Goal: Task Accomplishment & Management: Manage account settings

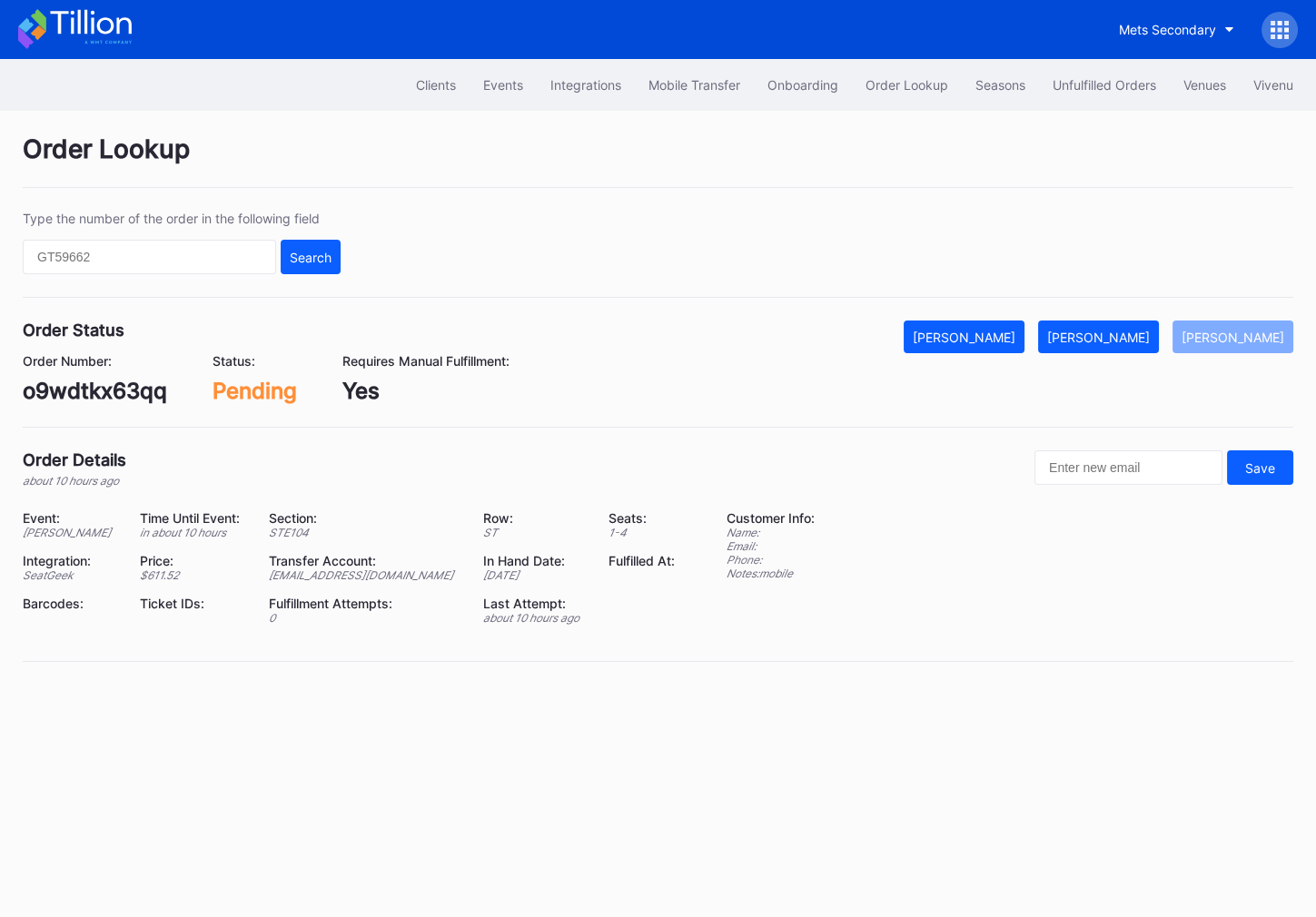
click at [123, 395] on div "o9wdtkx63qq" at bounding box center [95, 390] width 145 height 26
copy div "o9wdtkx63qq"
click at [1152, 324] on button "Mark Fulfilled" at bounding box center [1098, 337] width 121 height 32
click at [76, 387] on div "75006642" at bounding box center [77, 390] width 110 height 26
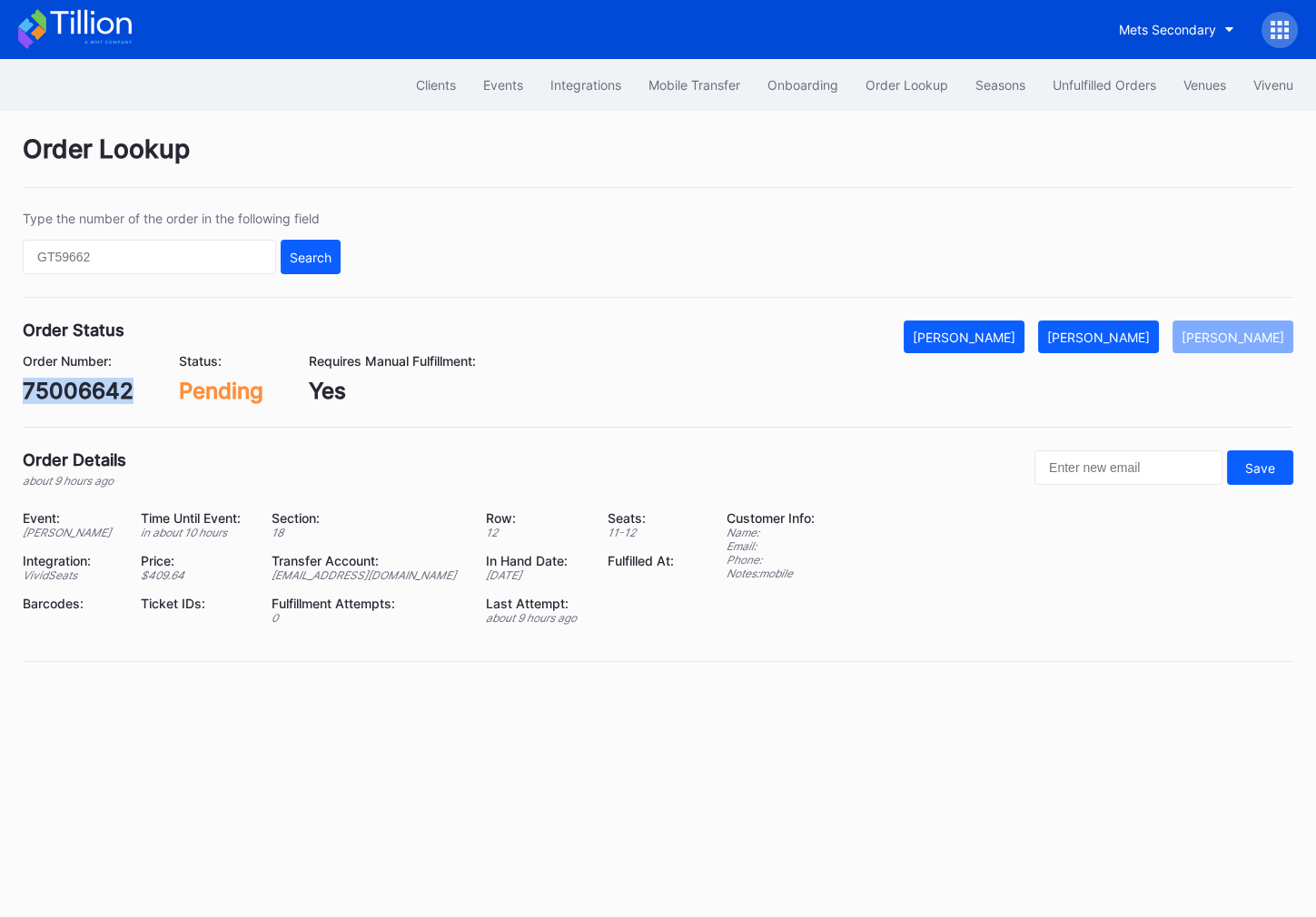
click at [76, 387] on div "75006642" at bounding box center [77, 390] width 110 height 26
copy div "75006642"
click at [1128, 329] on div "Mark Fulfilled" at bounding box center [1098, 337] width 103 height 16
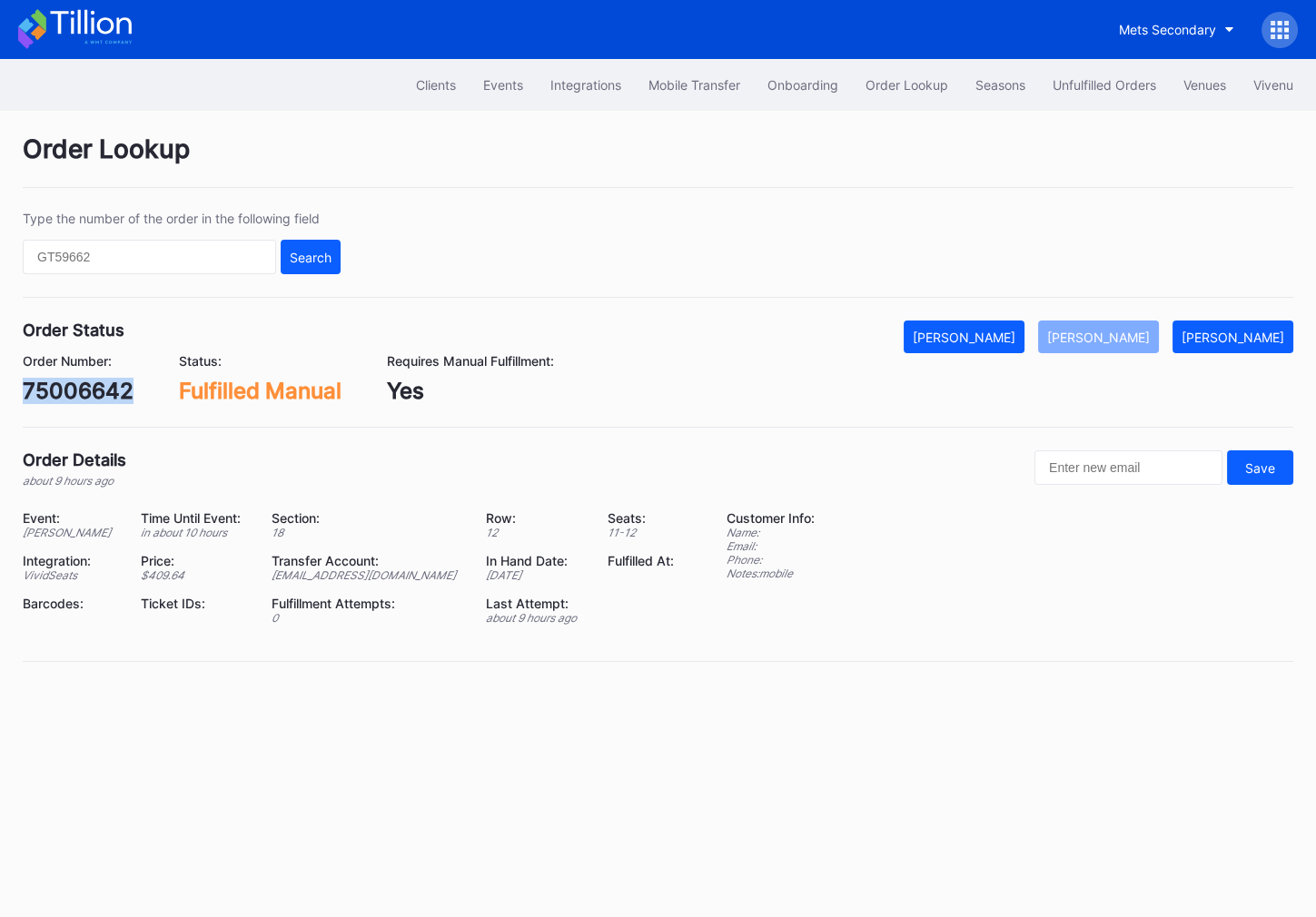
copy div "75006642"
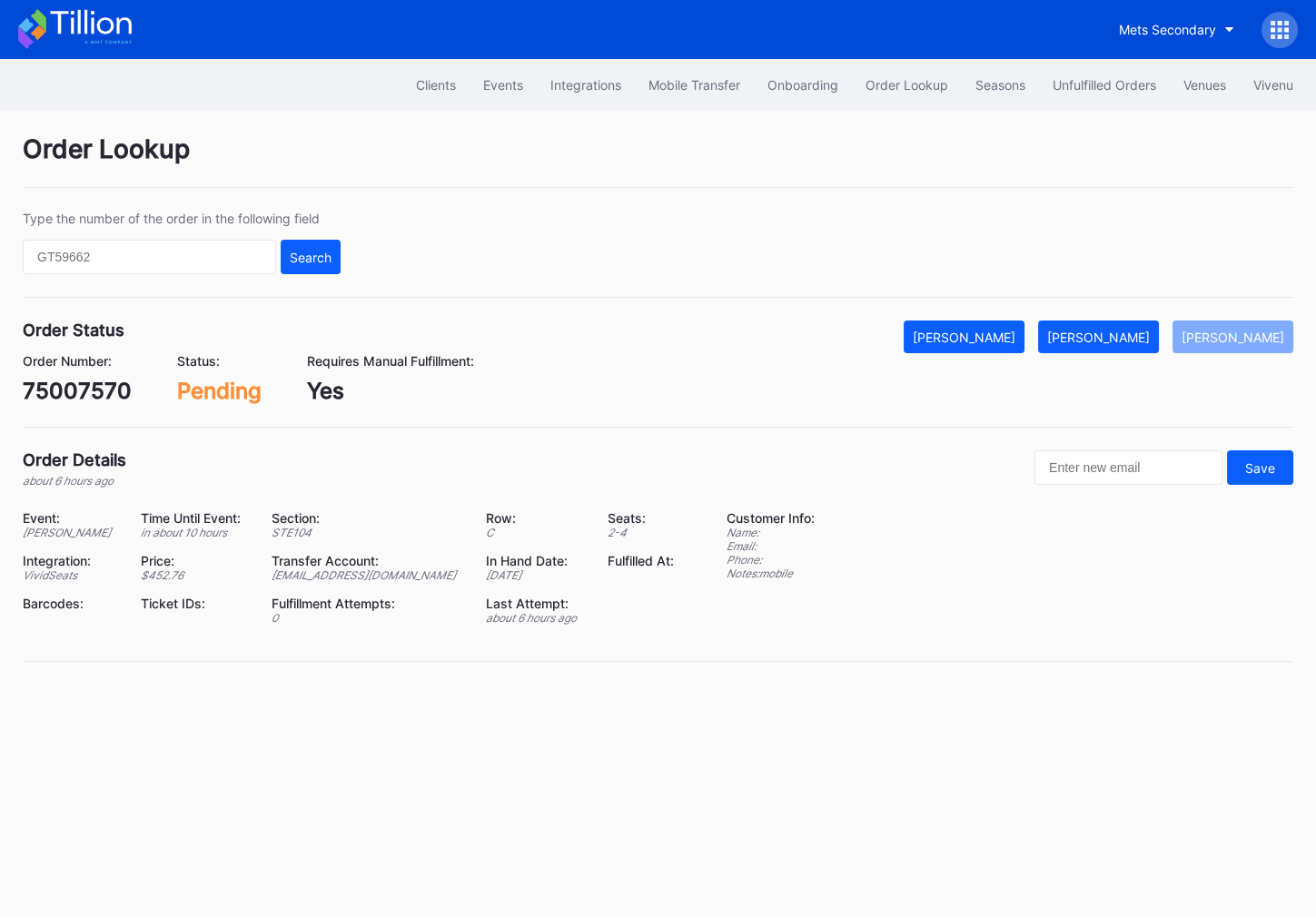
click at [90, 386] on div "75007570" at bounding box center [76, 390] width 109 height 26
copy div "75007570"
click at [1153, 344] on button "Mark Fulfilled" at bounding box center [1098, 337] width 121 height 32
click at [125, 388] on div "660763134" at bounding box center [82, 390] width 120 height 26
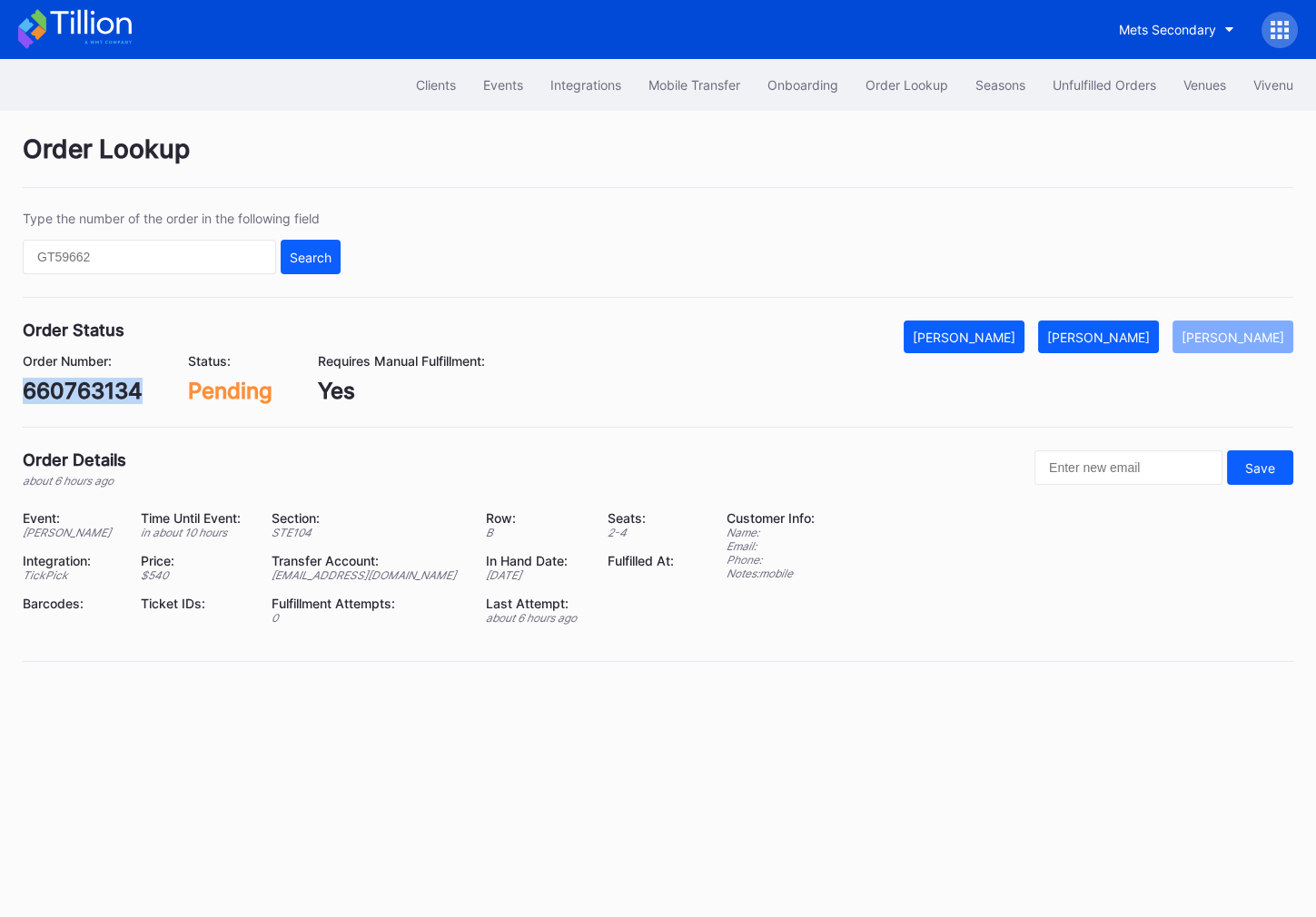
click at [125, 388] on div "660763134" at bounding box center [82, 390] width 120 height 26
copy div "660763134"
click at [1128, 324] on button "[PERSON_NAME]" at bounding box center [1098, 337] width 121 height 32
click at [109, 401] on div "620678377" at bounding box center [83, 390] width 121 height 26
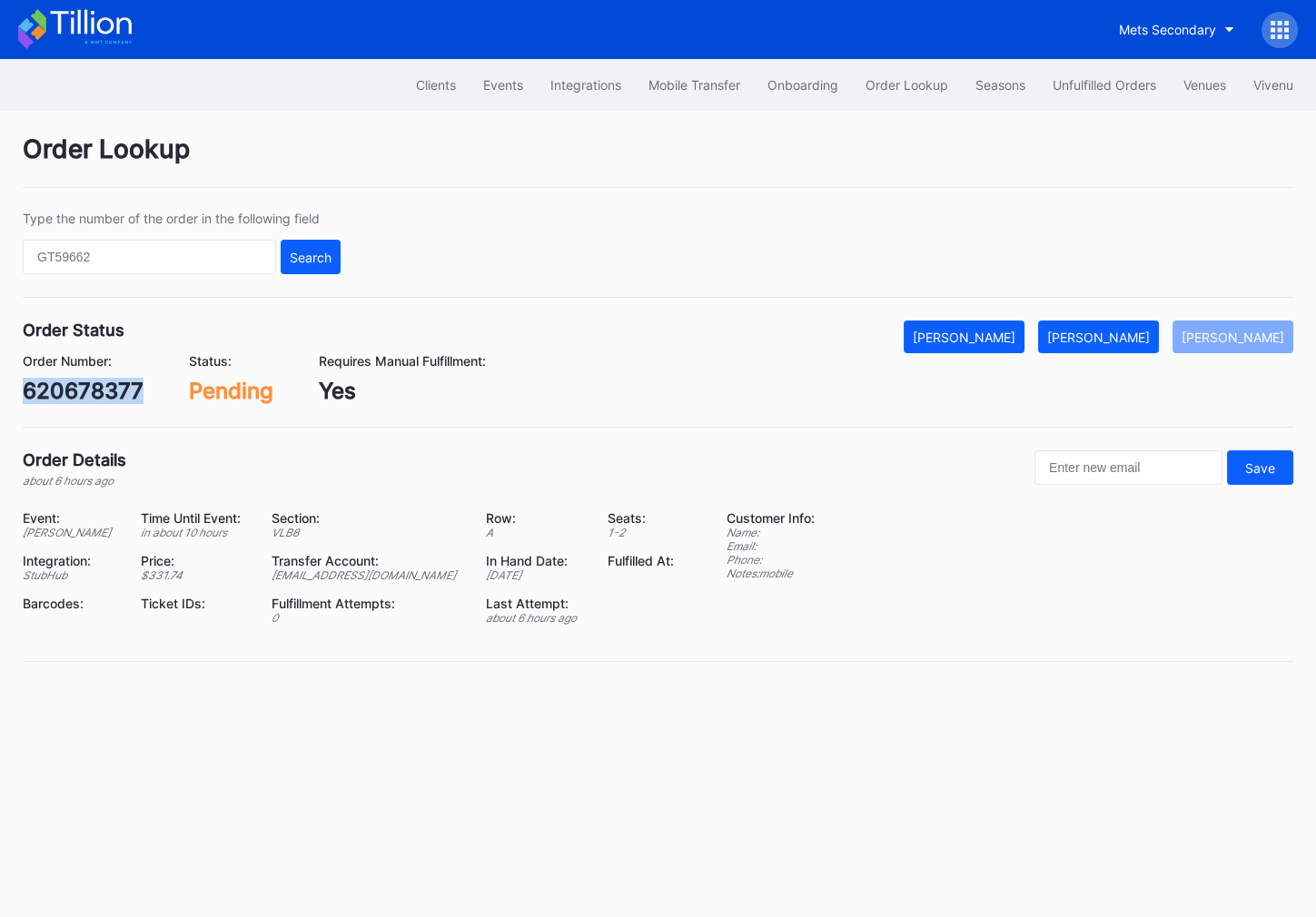
copy div "620678377"
click at [1144, 333] on div "[PERSON_NAME]" at bounding box center [1098, 337] width 103 height 16
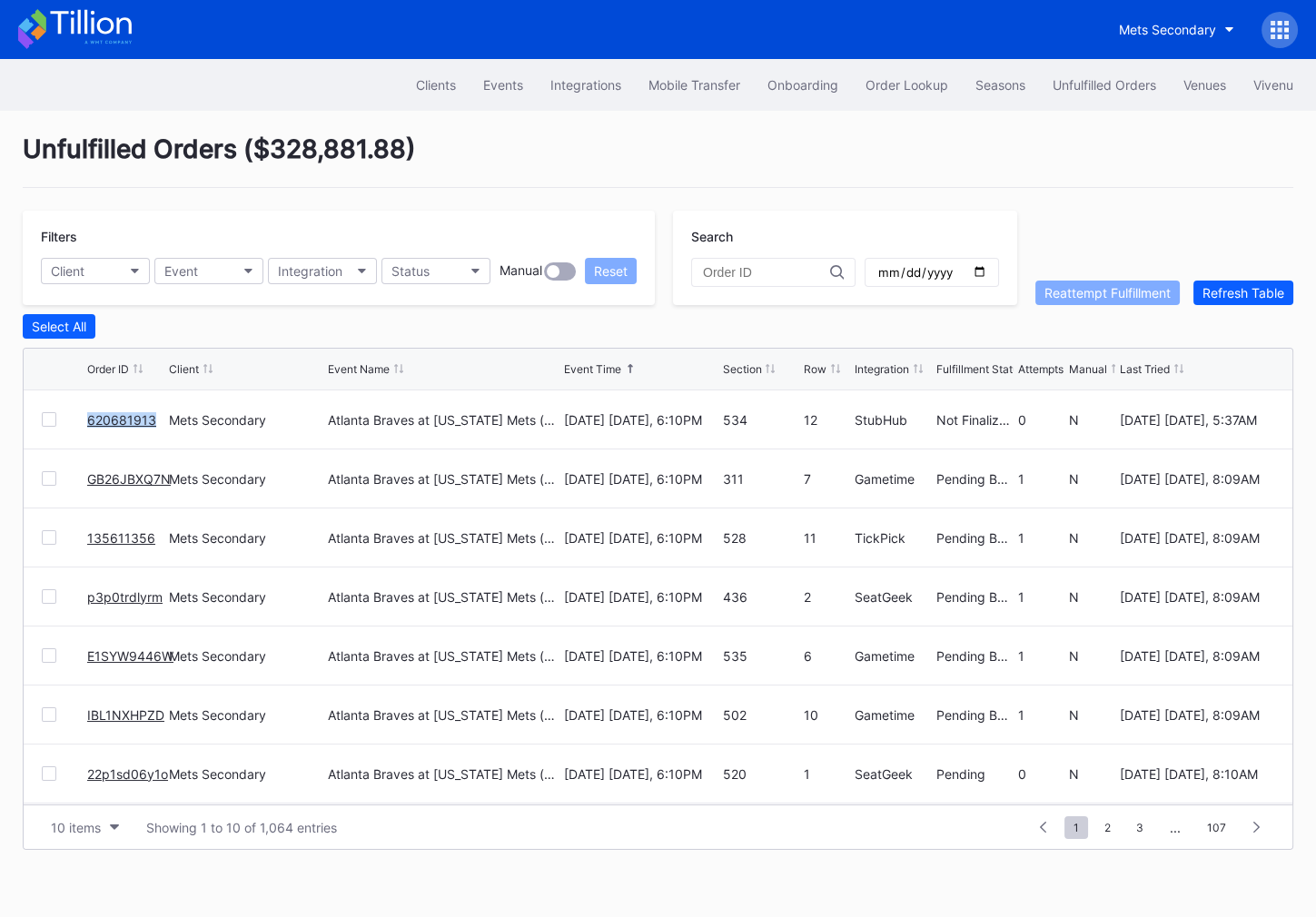
click at [133, 413] on link "620681913" at bounding box center [121, 420] width 69 height 16
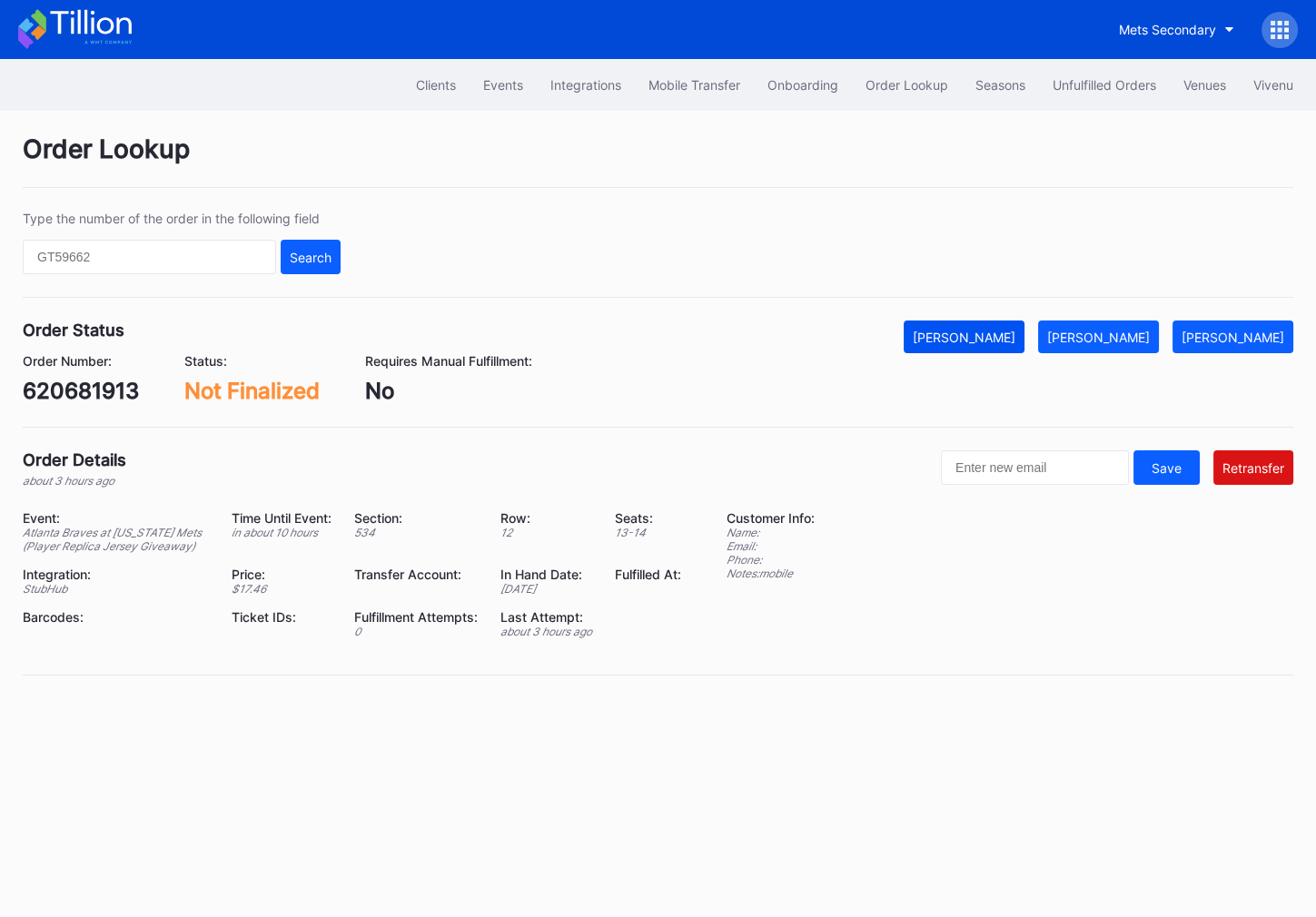
click at [1020, 345] on button "[PERSON_NAME]" at bounding box center [964, 337] width 121 height 32
click at [1090, 103] on div "Clients Events Integrations Mobile Transfer Onboarding Order Lookup Seasons Unf…" at bounding box center [658, 85] width 1316 height 52
click at [1090, 86] on div "Unfulfilled Orders" at bounding box center [1105, 84] width 104 height 16
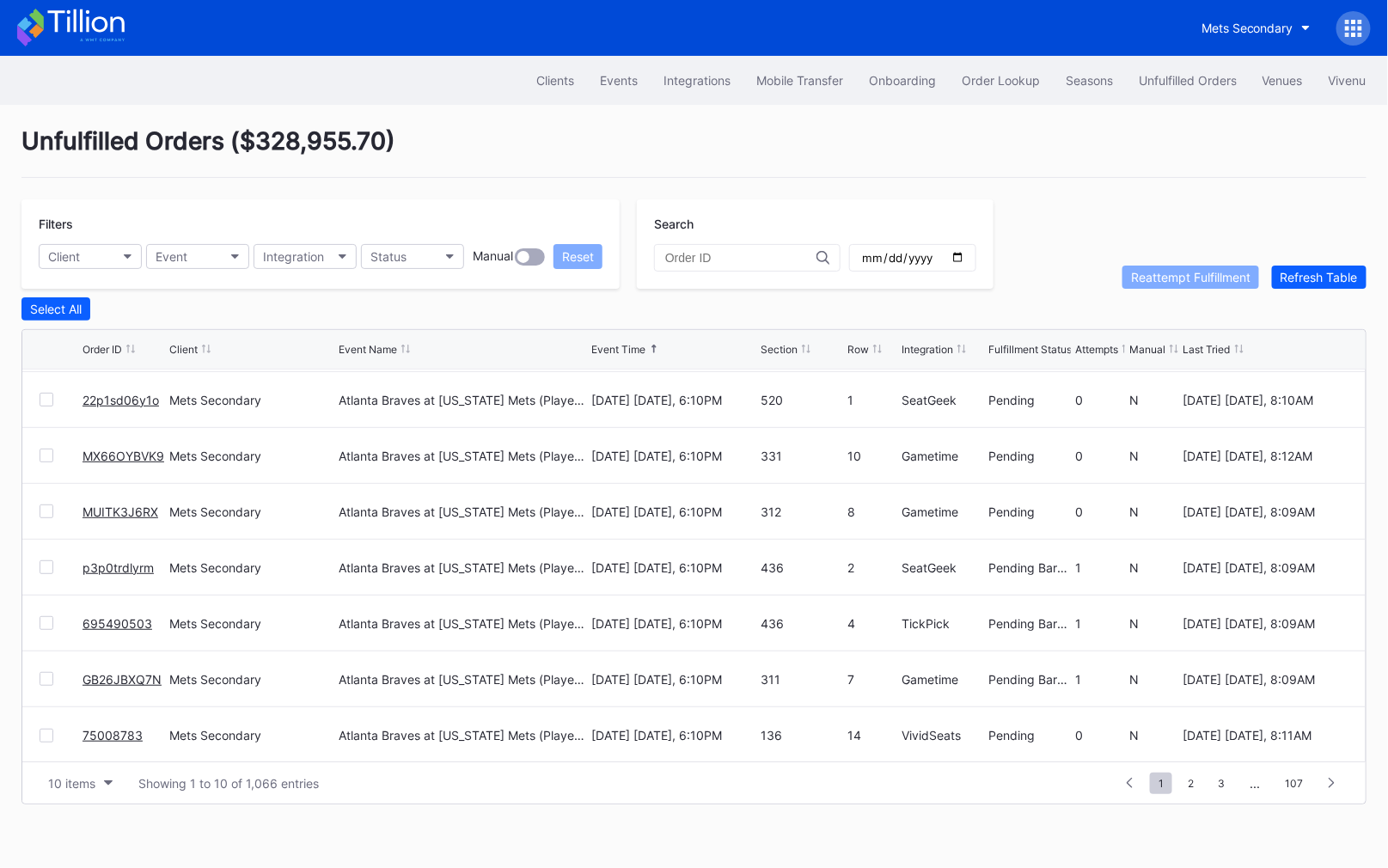
scroll to position [166, 0]
click at [68, 781] on div "10 items" at bounding box center [72, 783] width 47 height 15
click at [90, 681] on div "50 items" at bounding box center [80, 672] width 82 height 32
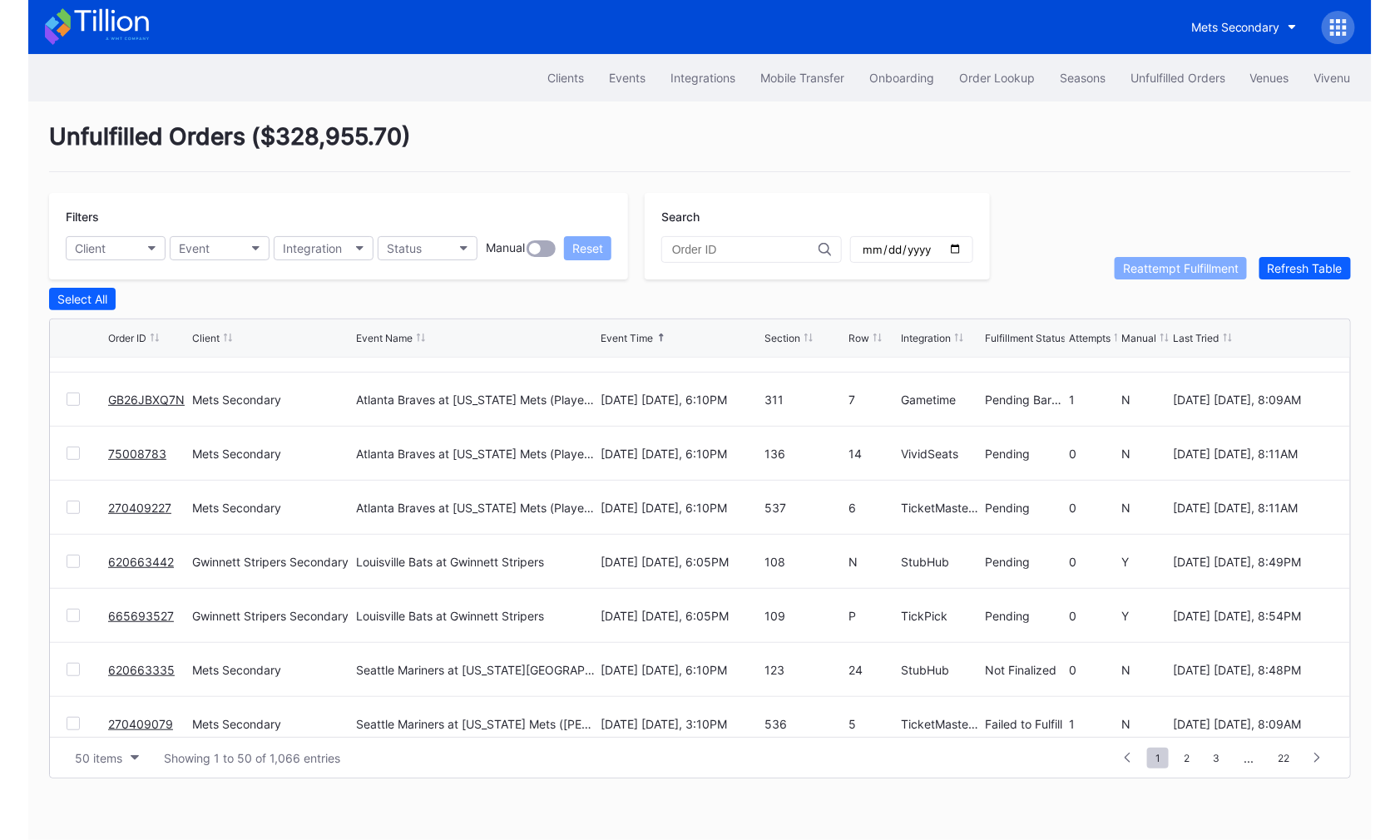
scroll to position [478, 0]
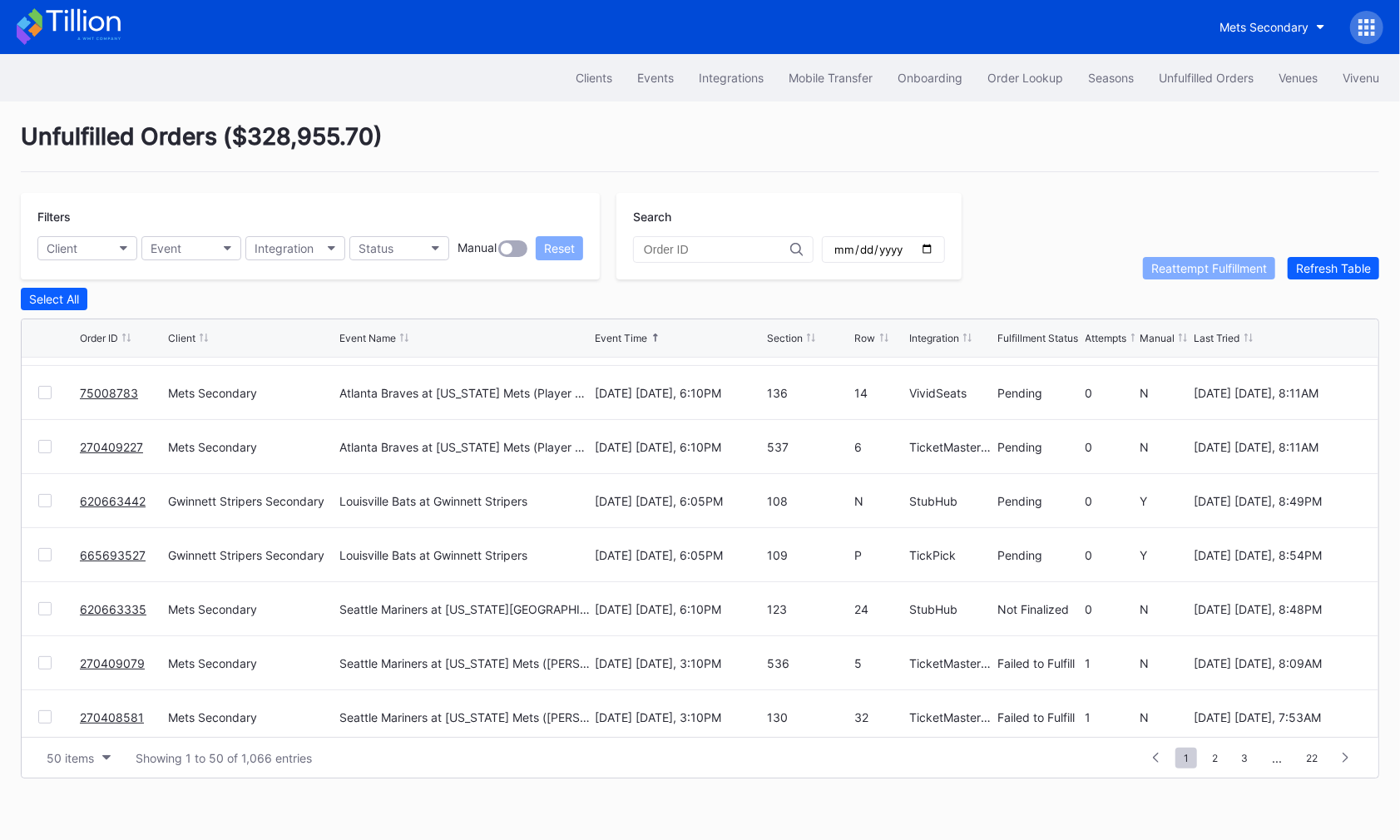
click at [1205, 33] on icon at bounding box center [1367, 33] width 4 height 4
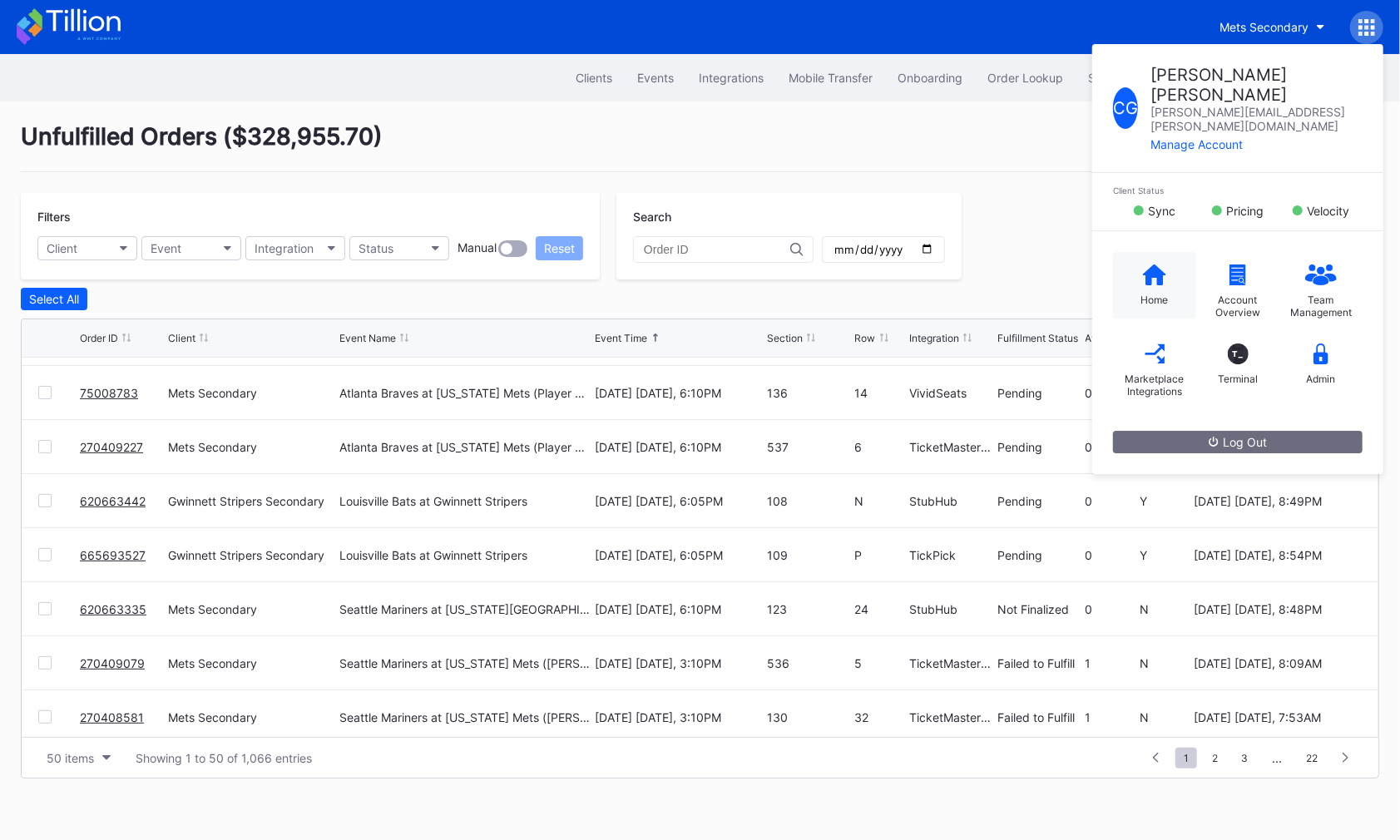
click at [1160, 263] on icon at bounding box center [1154, 273] width 23 height 20
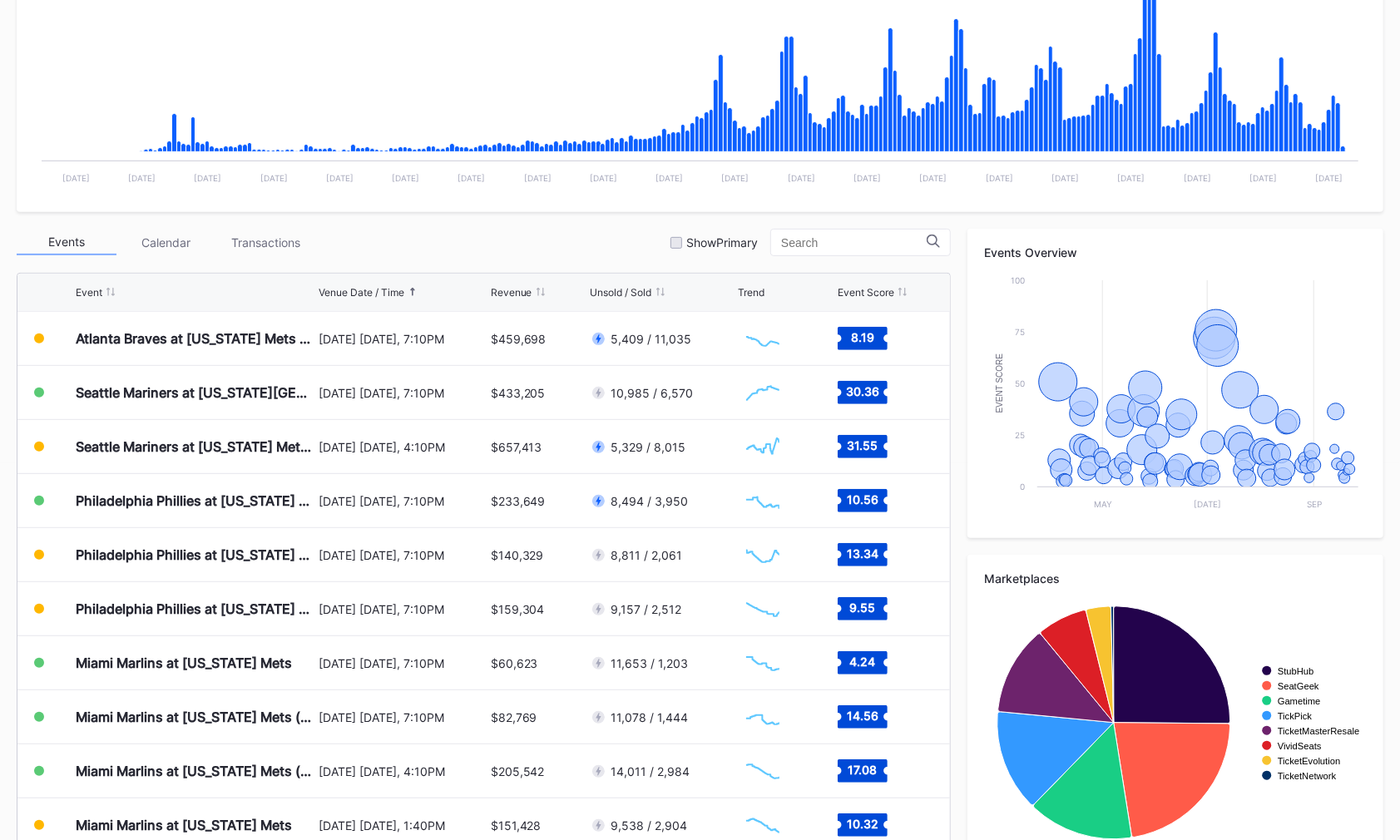
scroll to position [416, 0]
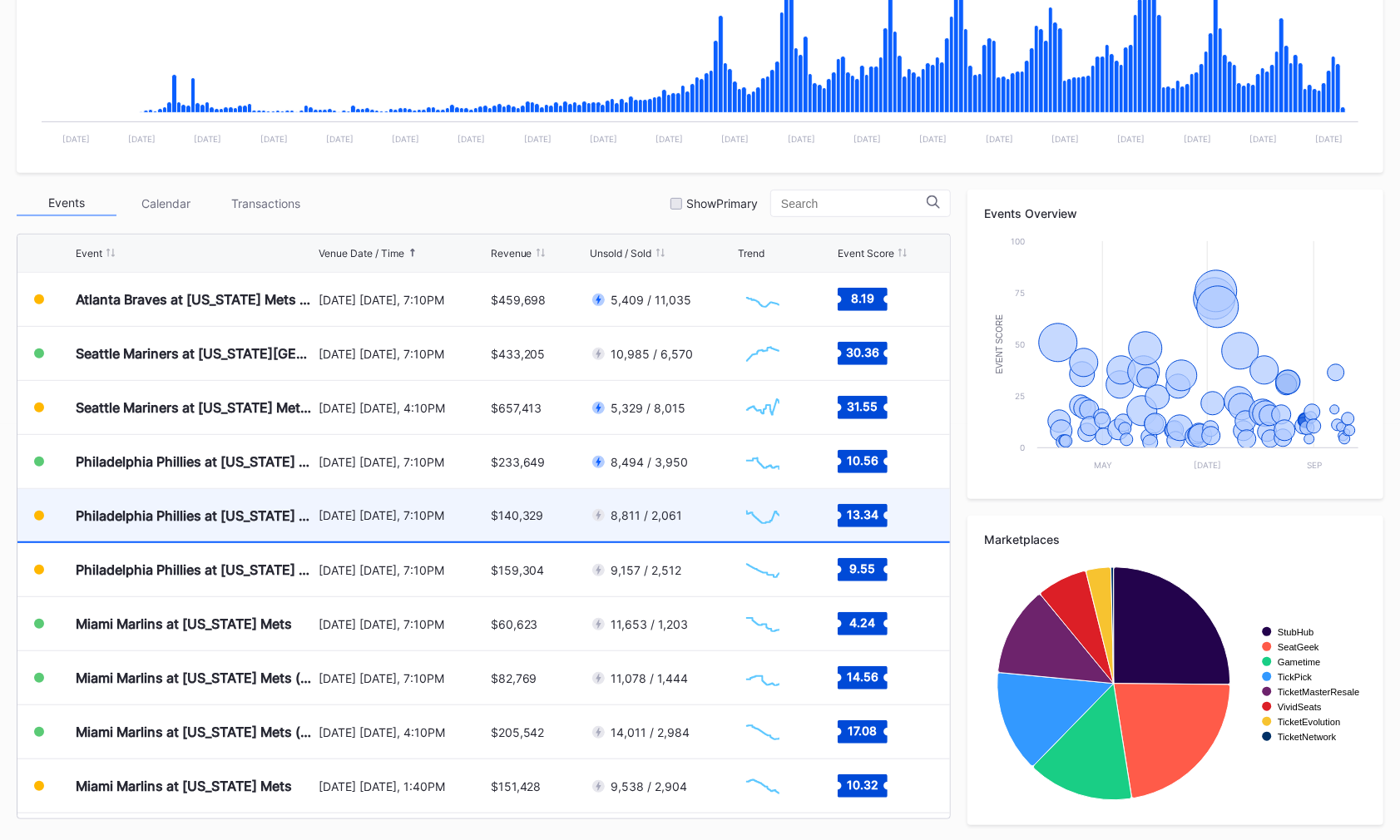
click at [370, 522] on div "August 26 Tuesday, 7:10PM" at bounding box center [402, 516] width 167 height 53
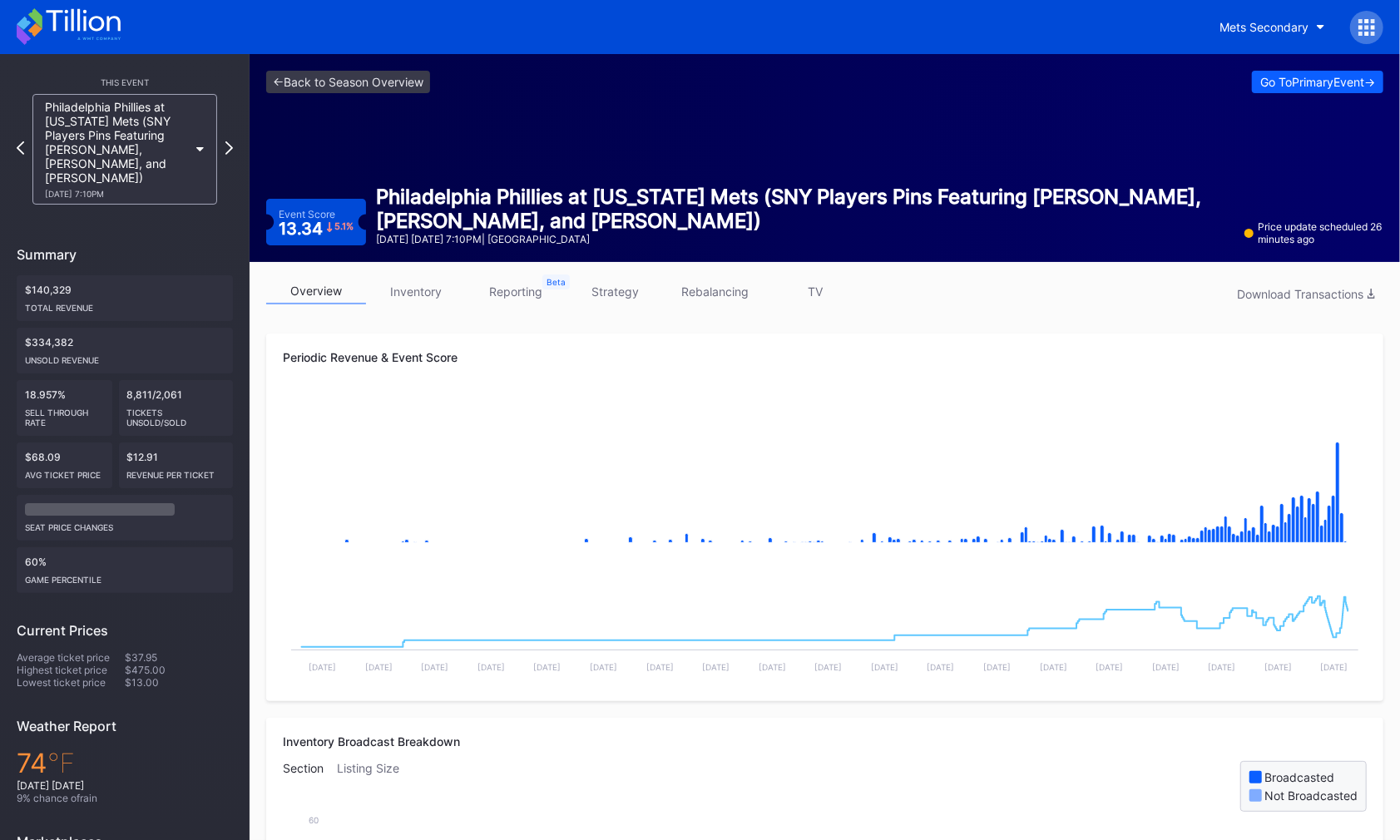
click at [401, 298] on link "inventory" at bounding box center [415, 291] width 99 height 25
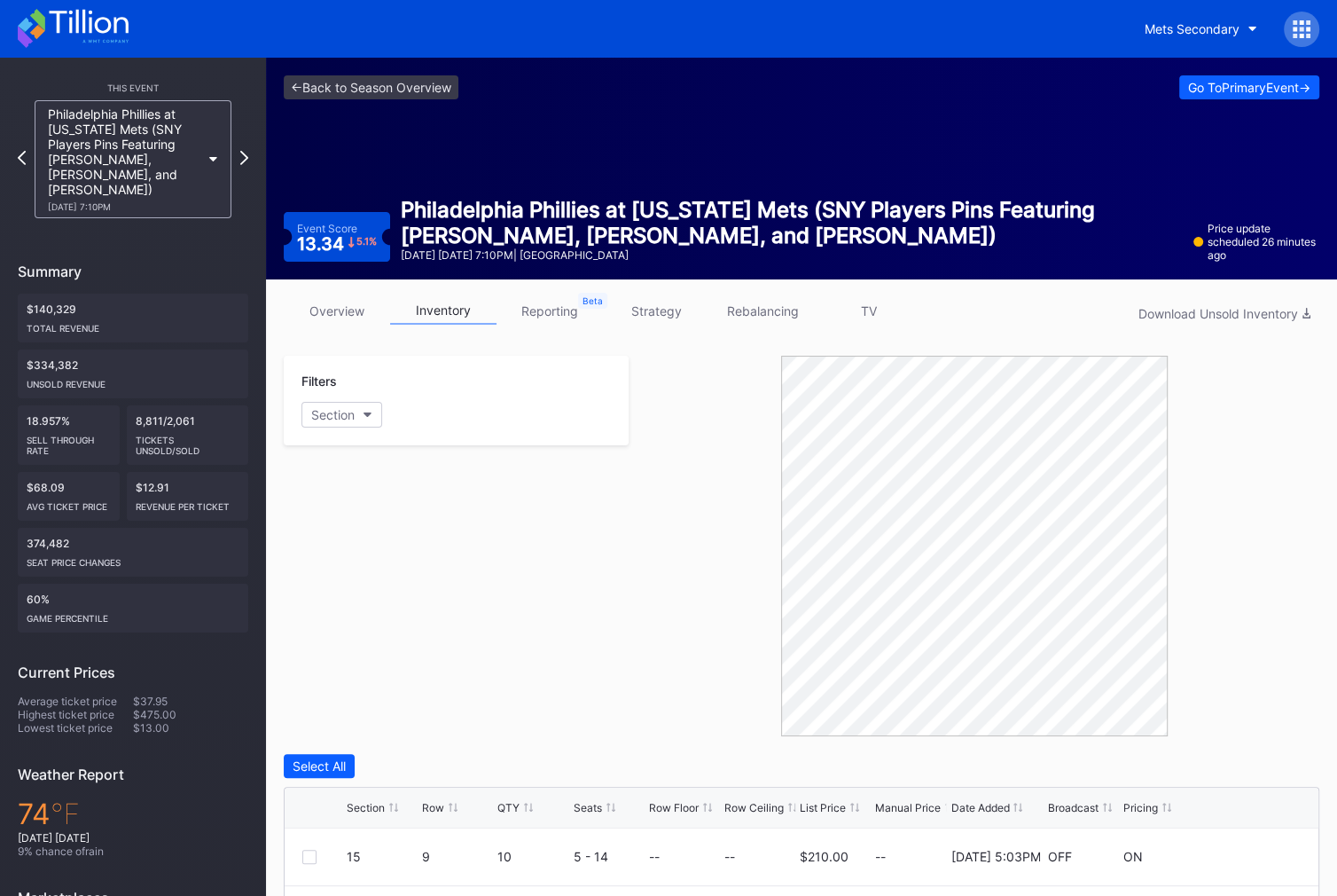
click at [460, 492] on div "Filters Section" at bounding box center [456, 546] width 345 height 381
click at [350, 411] on div "Section" at bounding box center [333, 414] width 43 height 15
type input "109"
click at [339, 519] on div "109" at bounding box center [405, 512] width 207 height 33
click at [569, 570] on div "Filters 1 Selected Reset 109" at bounding box center [456, 546] width 345 height 381
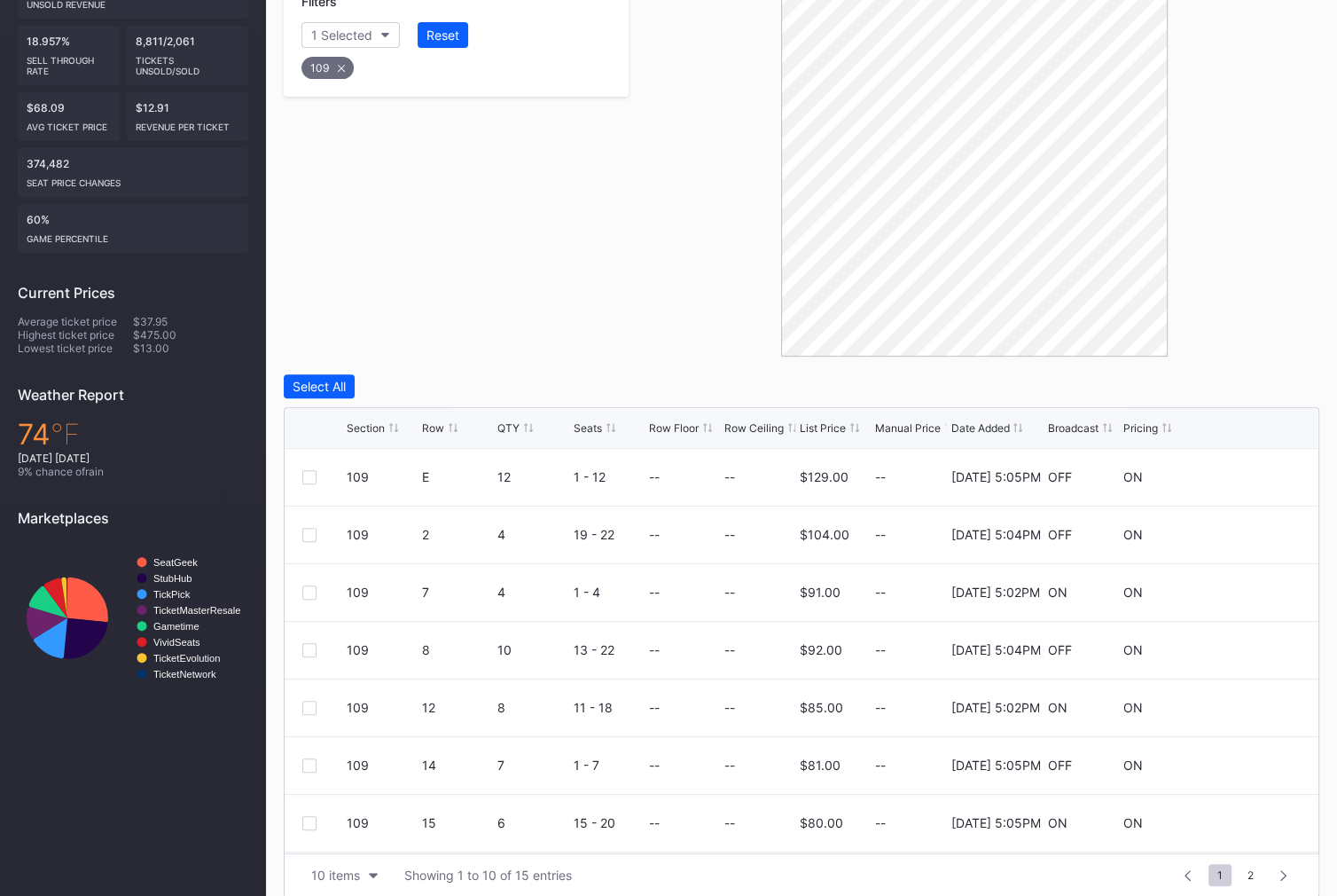
scroll to position [396, 0]
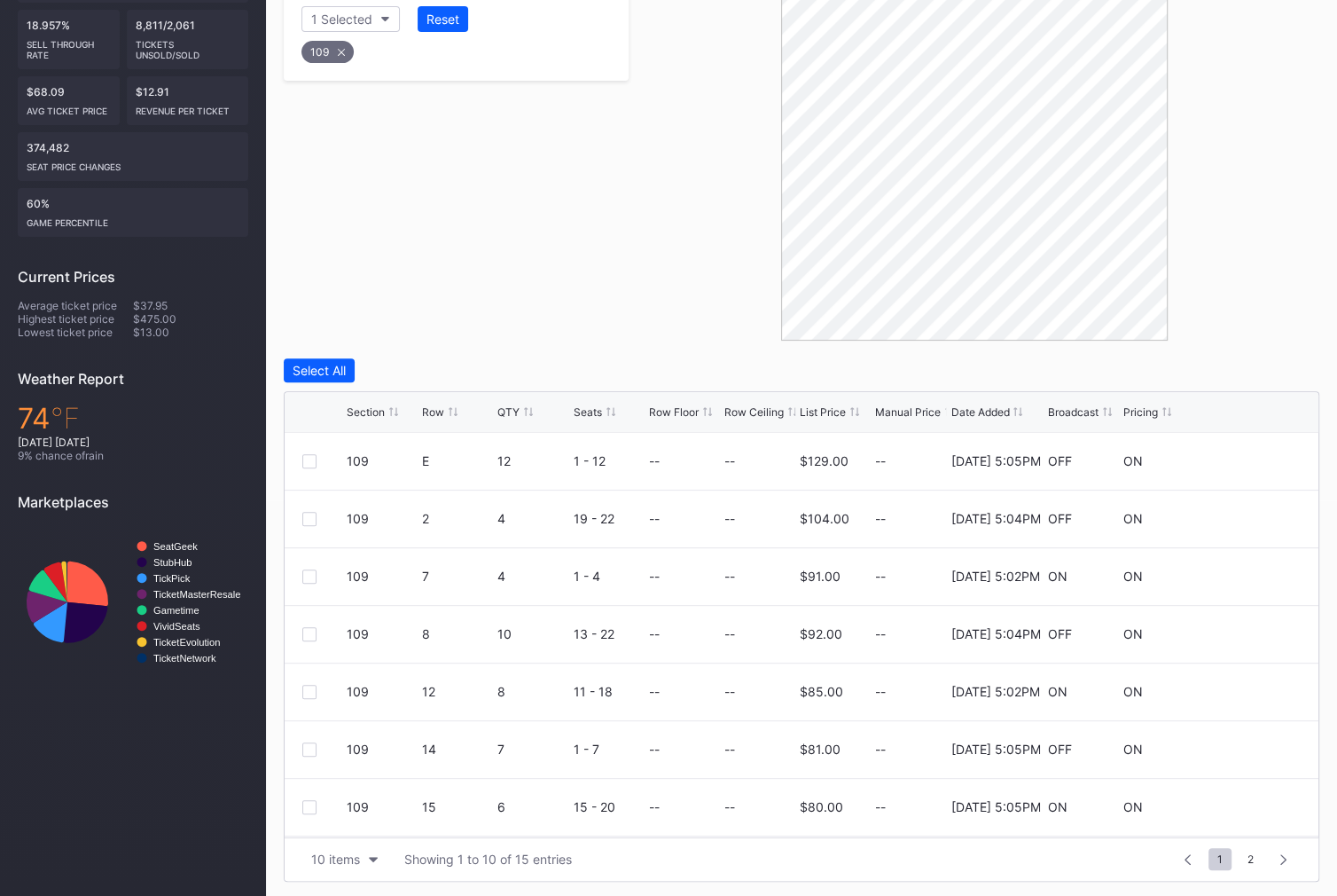
click at [433, 412] on div "Row" at bounding box center [433, 411] width 22 height 14
click at [338, 866] on button "10 items" at bounding box center [344, 859] width 84 height 24
click at [342, 750] on div "50 items" at bounding box center [341, 747] width 51 height 15
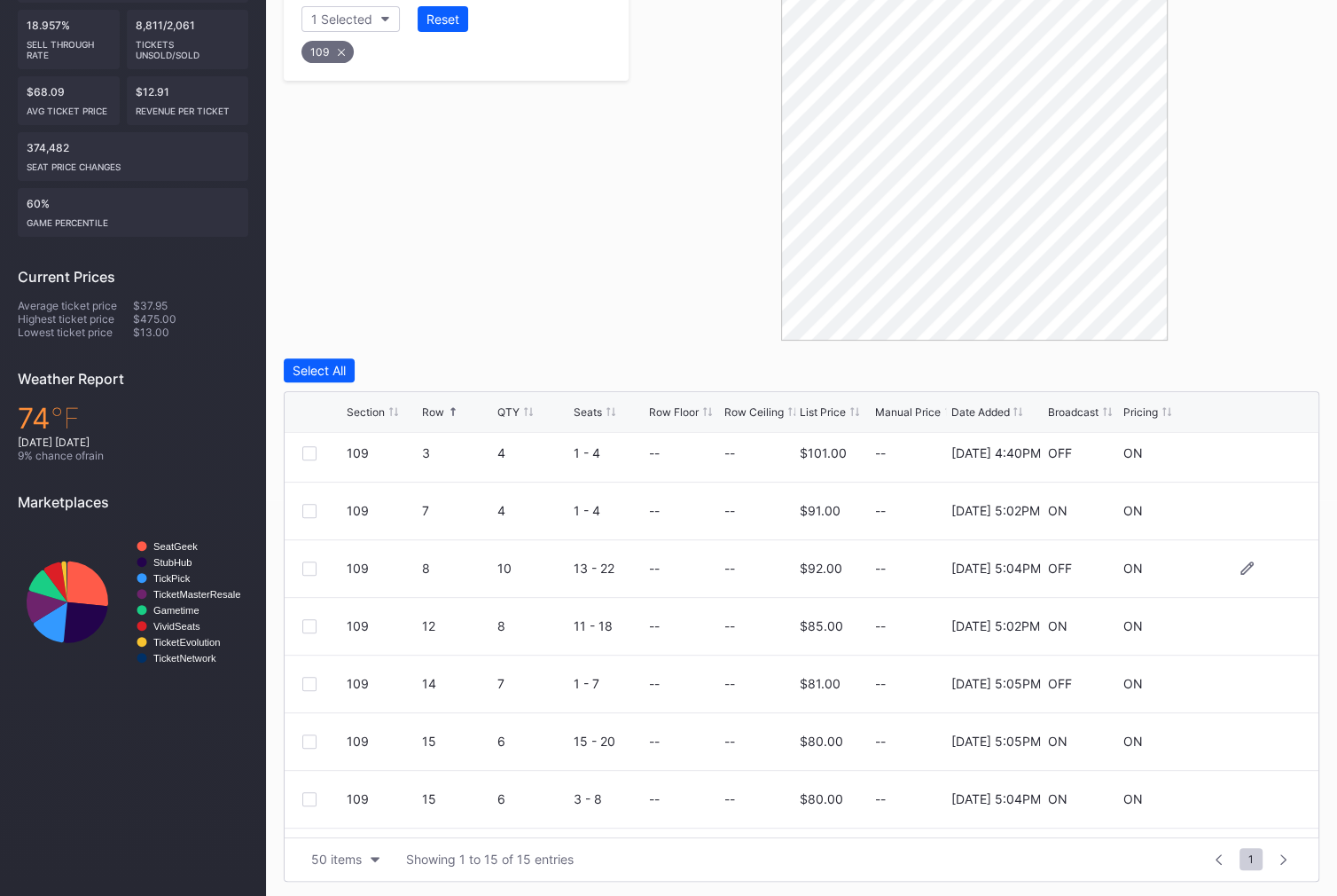
scroll to position [91, 0]
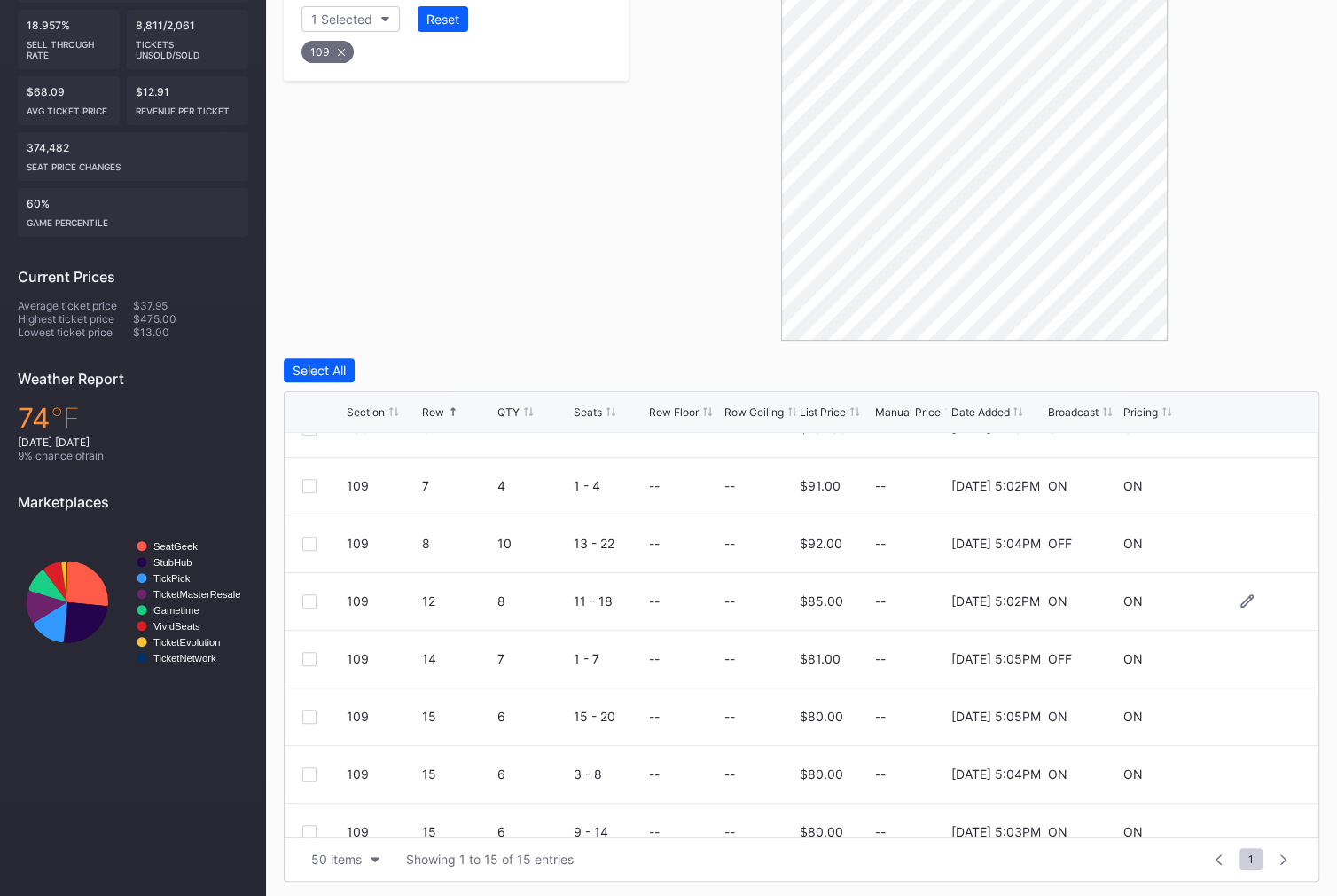
click at [308, 598] on div at bounding box center [310, 602] width 14 height 14
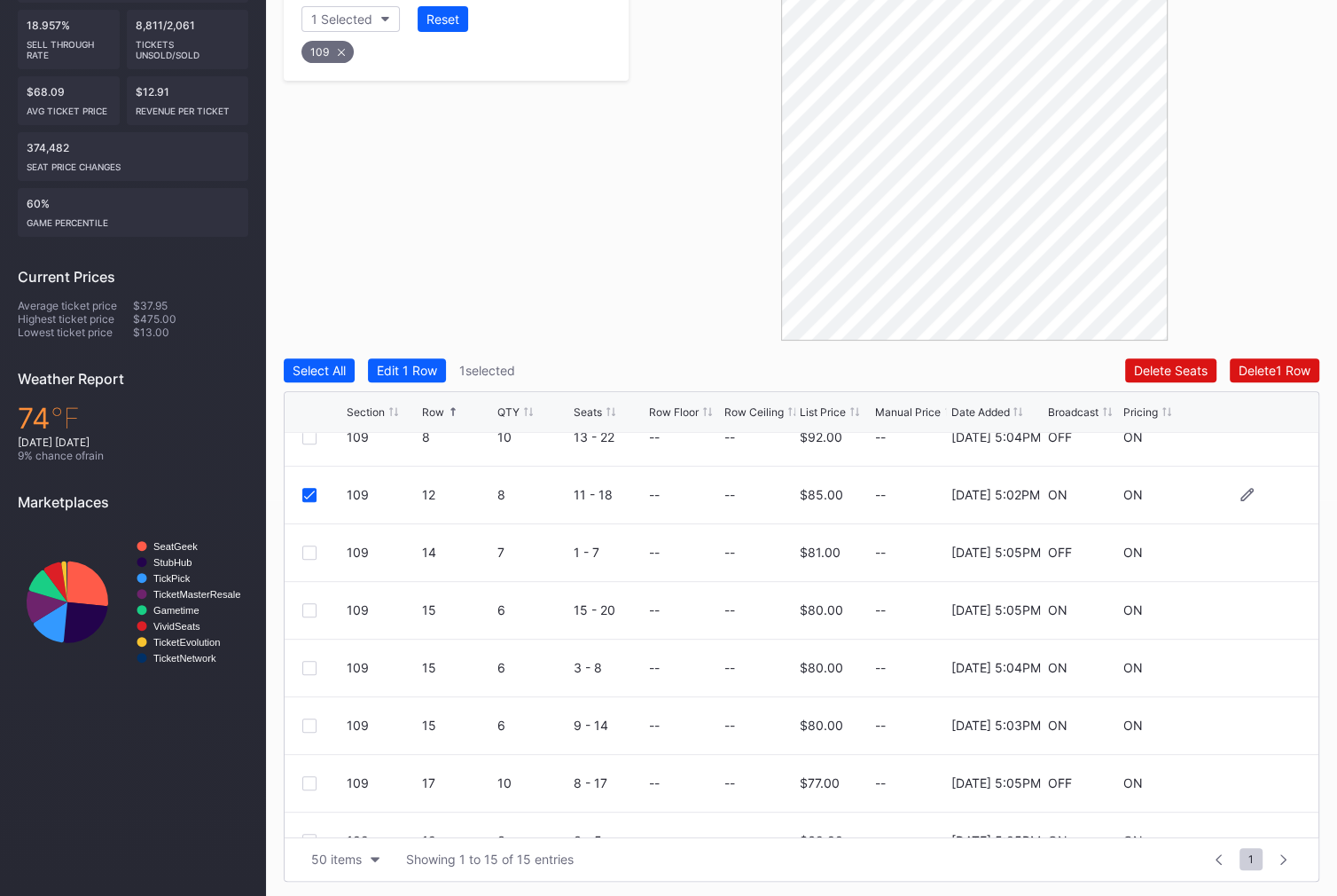
scroll to position [201, 0]
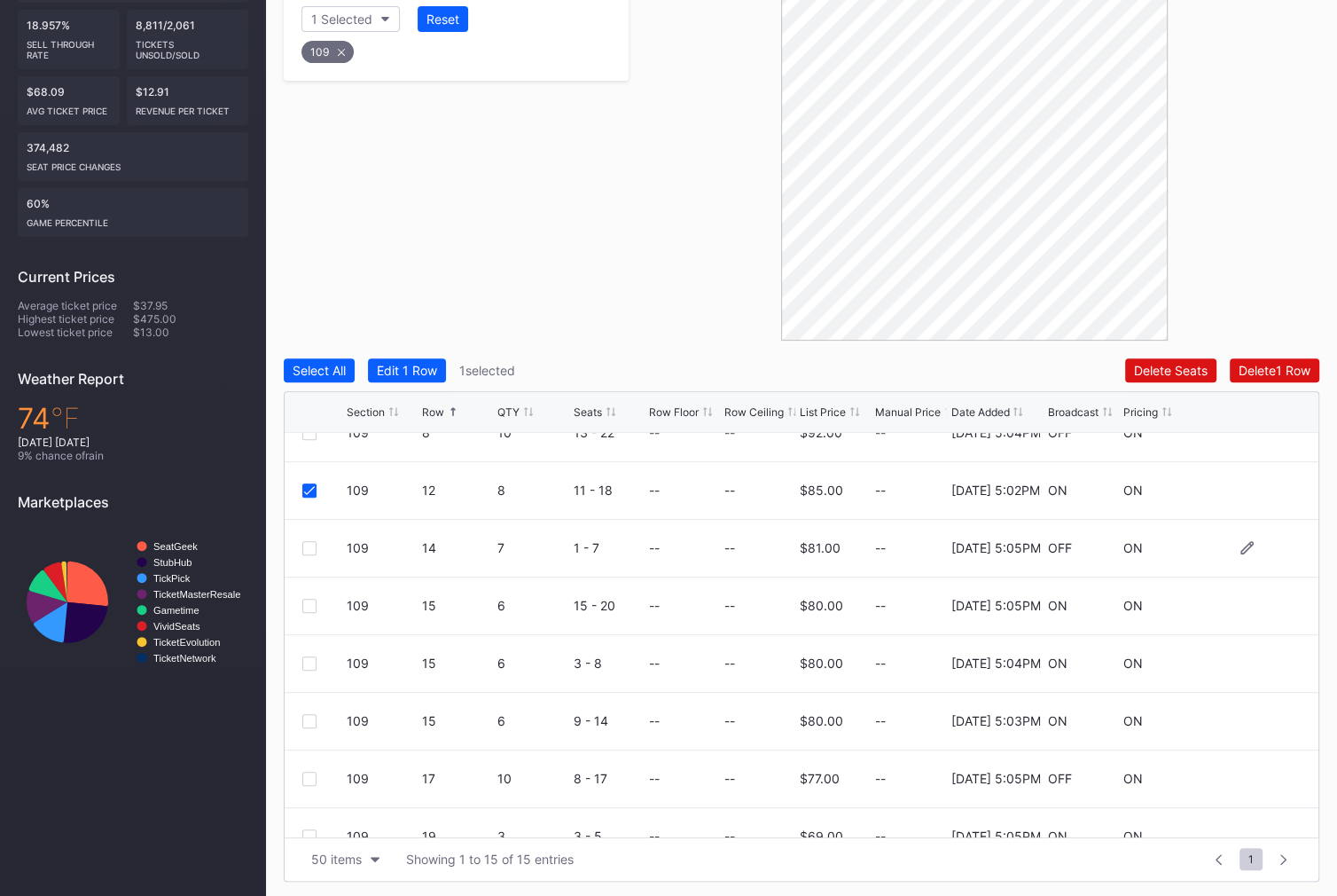
click at [306, 545] on div at bounding box center [310, 548] width 14 height 14
click at [309, 605] on div at bounding box center [310, 606] width 14 height 14
click at [313, 662] on div at bounding box center [310, 664] width 14 height 14
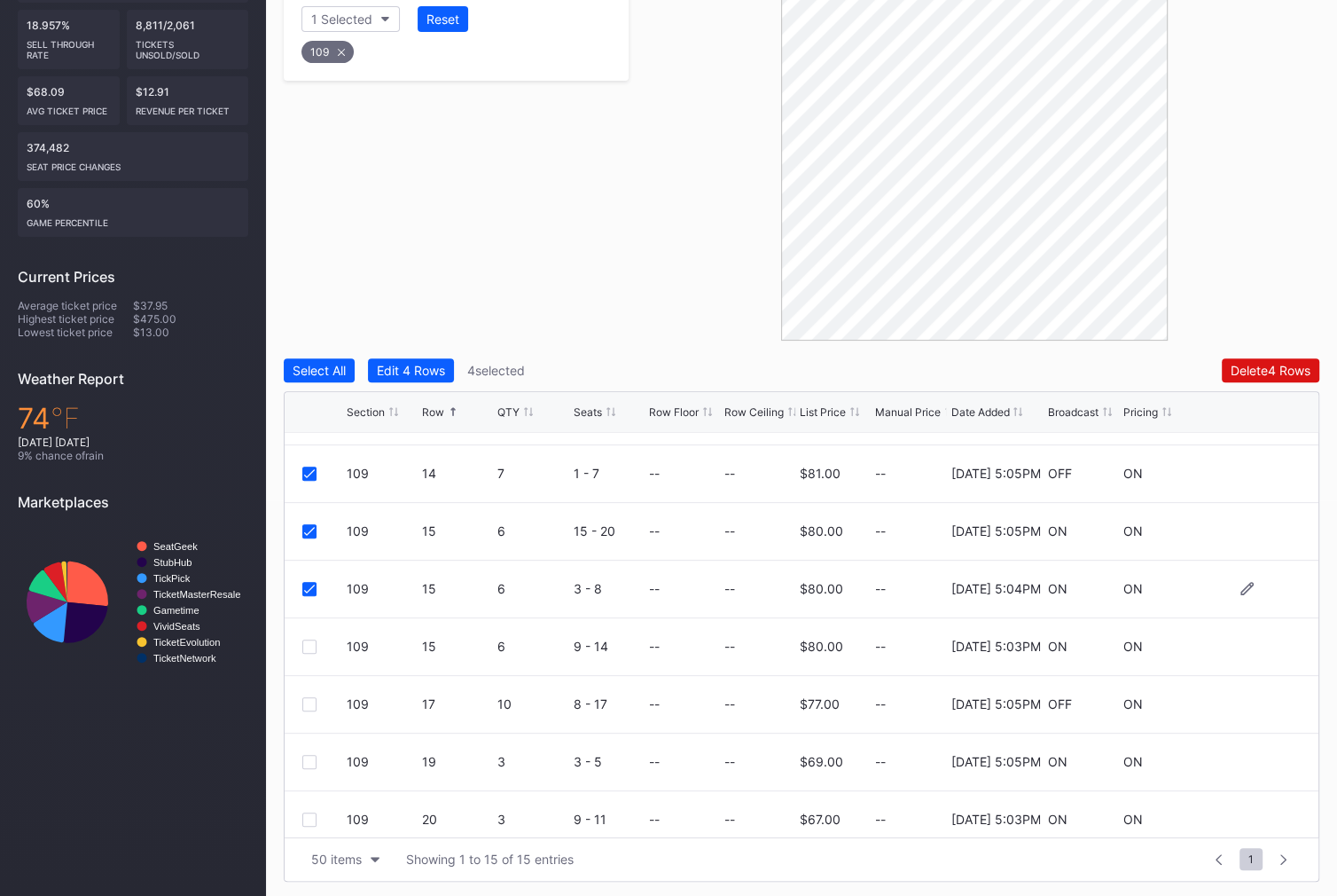
scroll to position [294, 0]
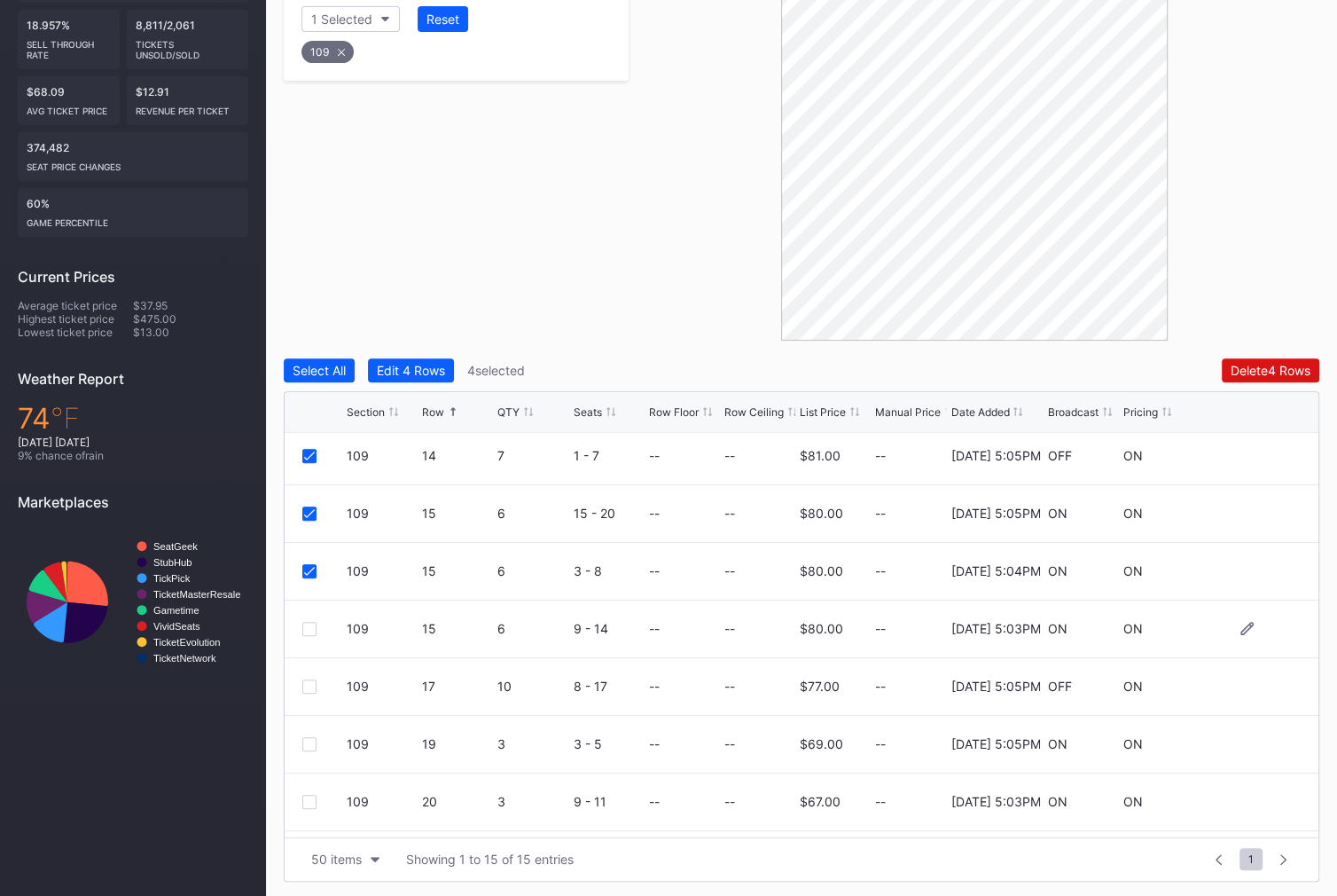
click at [310, 630] on div at bounding box center [310, 629] width 14 height 14
click at [313, 691] on div "109 17 10 8 - 17 -- -- $77.00 -- 11/25/2024 5:05PM OFF ON" at bounding box center [802, 687] width 1034 height 58
click at [313, 679] on div at bounding box center [310, 687] width 14 height 14
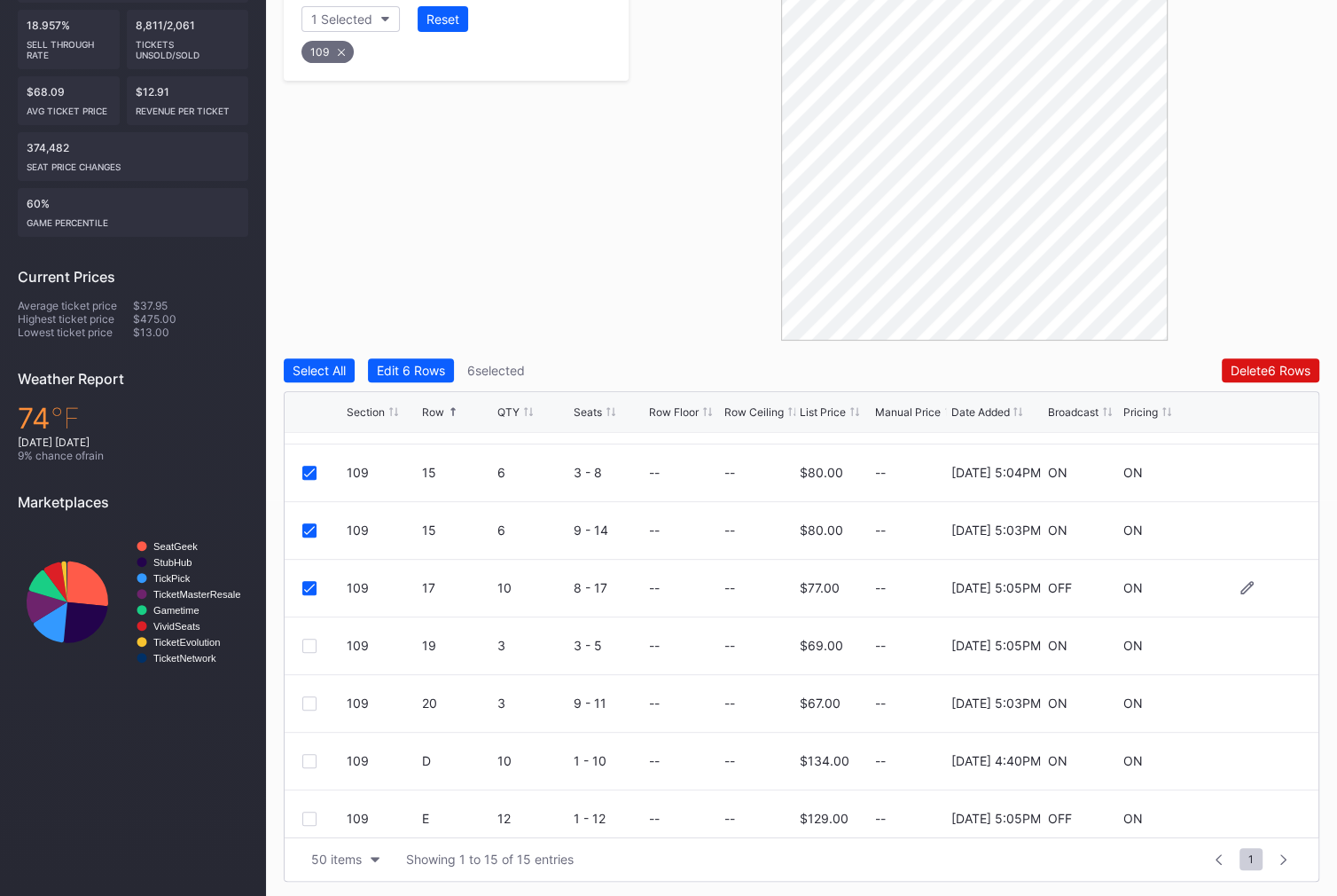
scroll to position [394, 0]
click at [308, 646] on div at bounding box center [310, 644] width 14 height 14
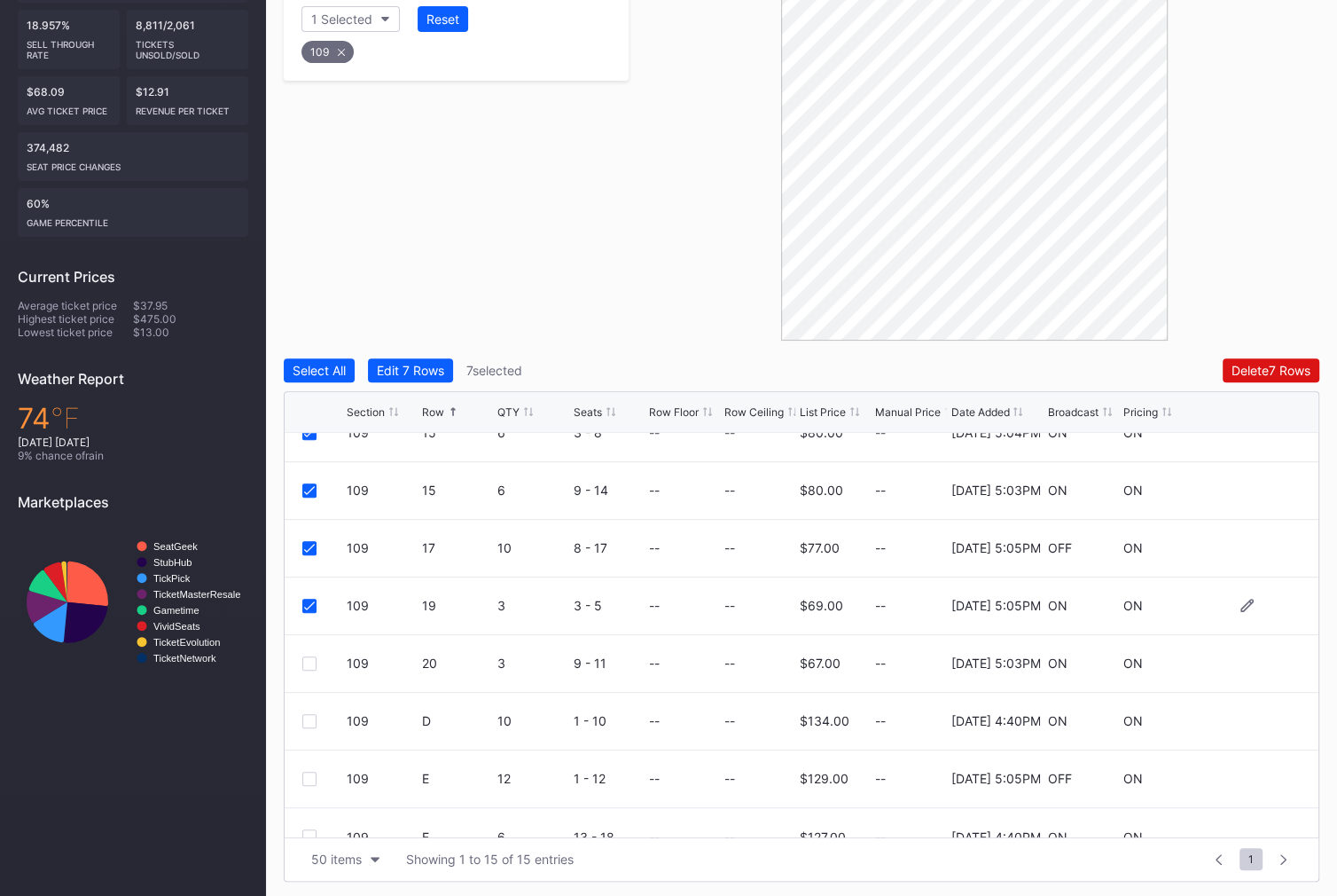
scroll to position [454, 0]
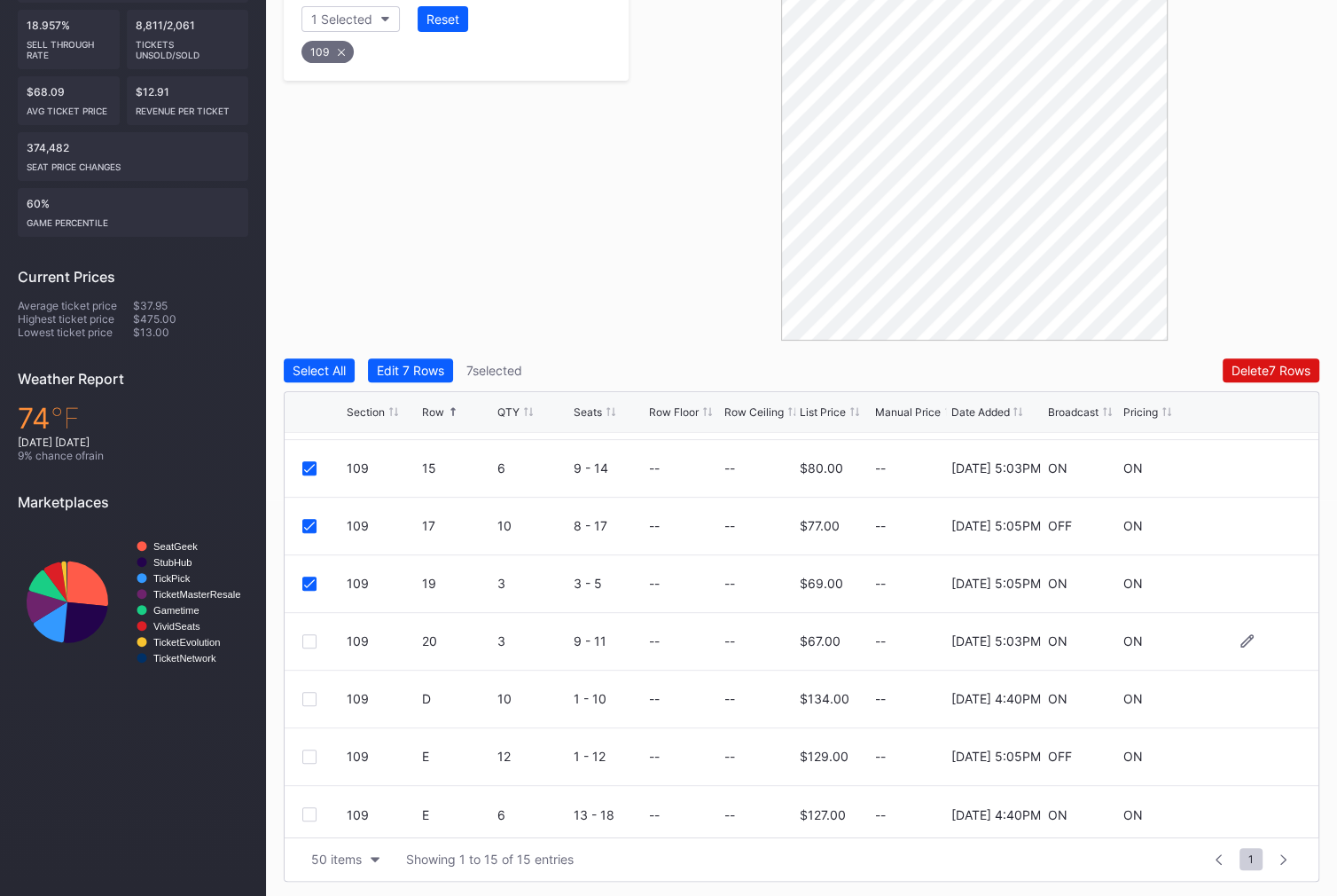
click at [308, 640] on div at bounding box center [310, 641] width 14 height 14
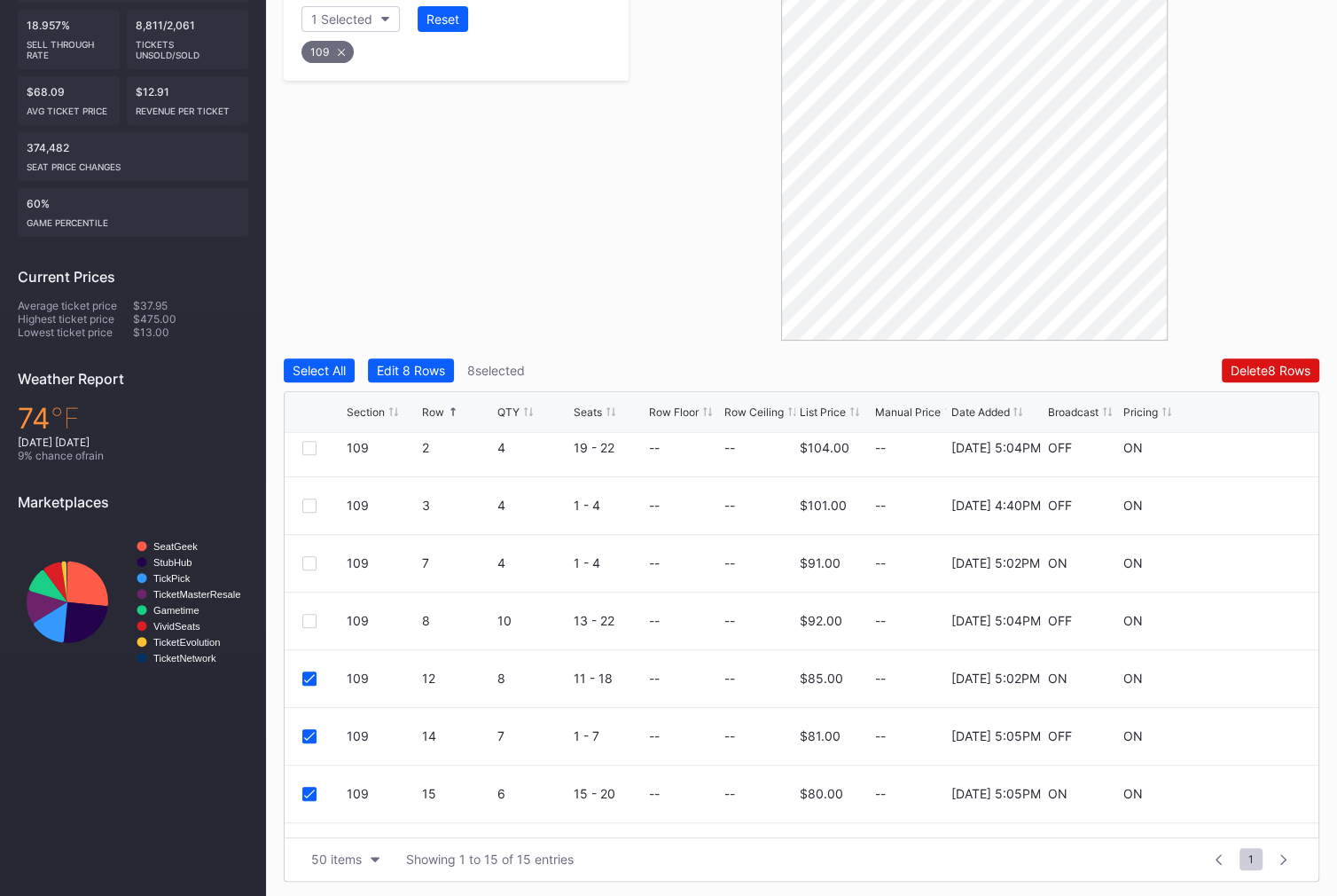
scroll to position [0, 0]
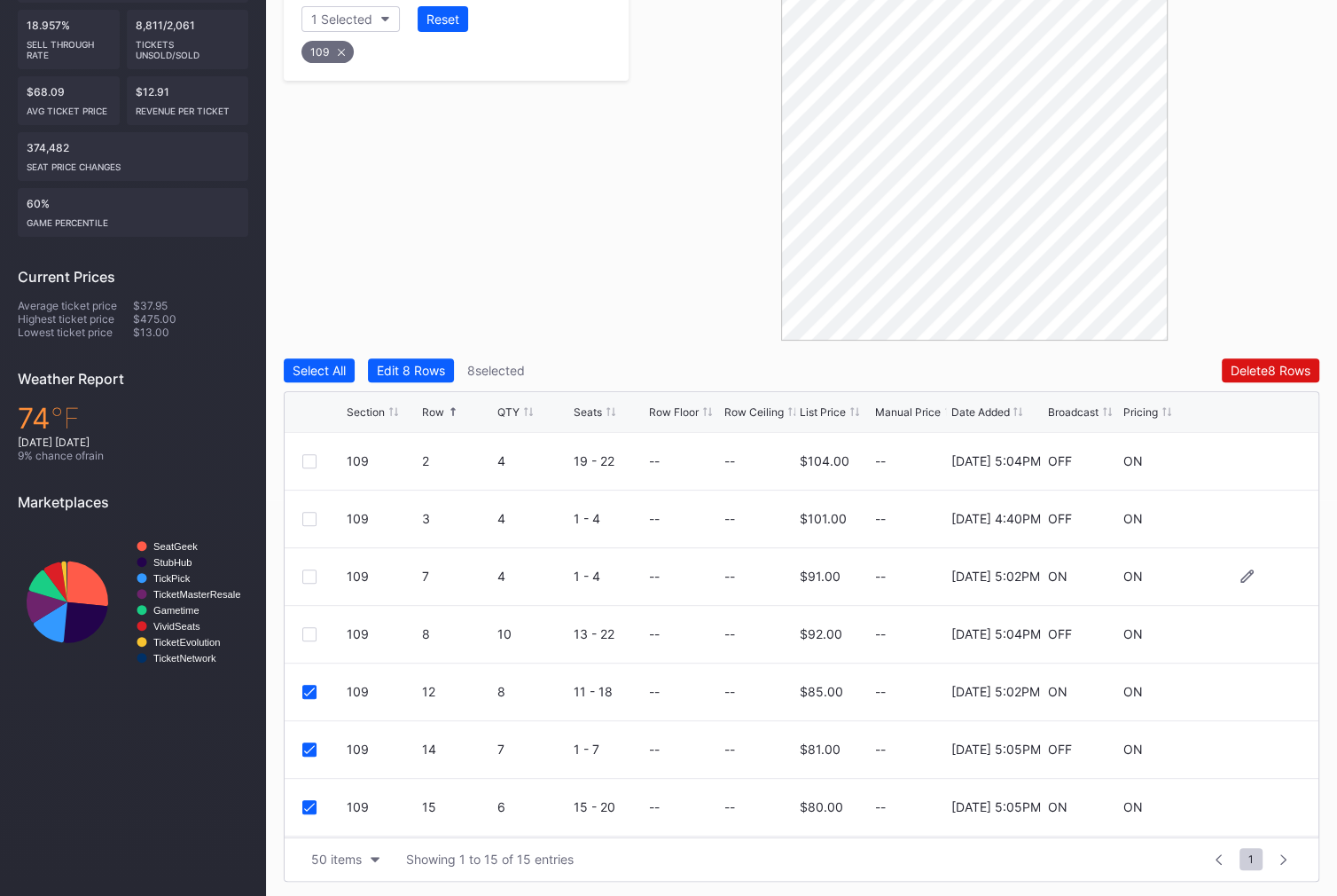
click at [310, 571] on div at bounding box center [310, 577] width 14 height 14
click at [310, 633] on div at bounding box center [310, 634] width 14 height 14
click at [1276, 362] on div "Delete 10 Rows" at bounding box center [1267, 370] width 86 height 15
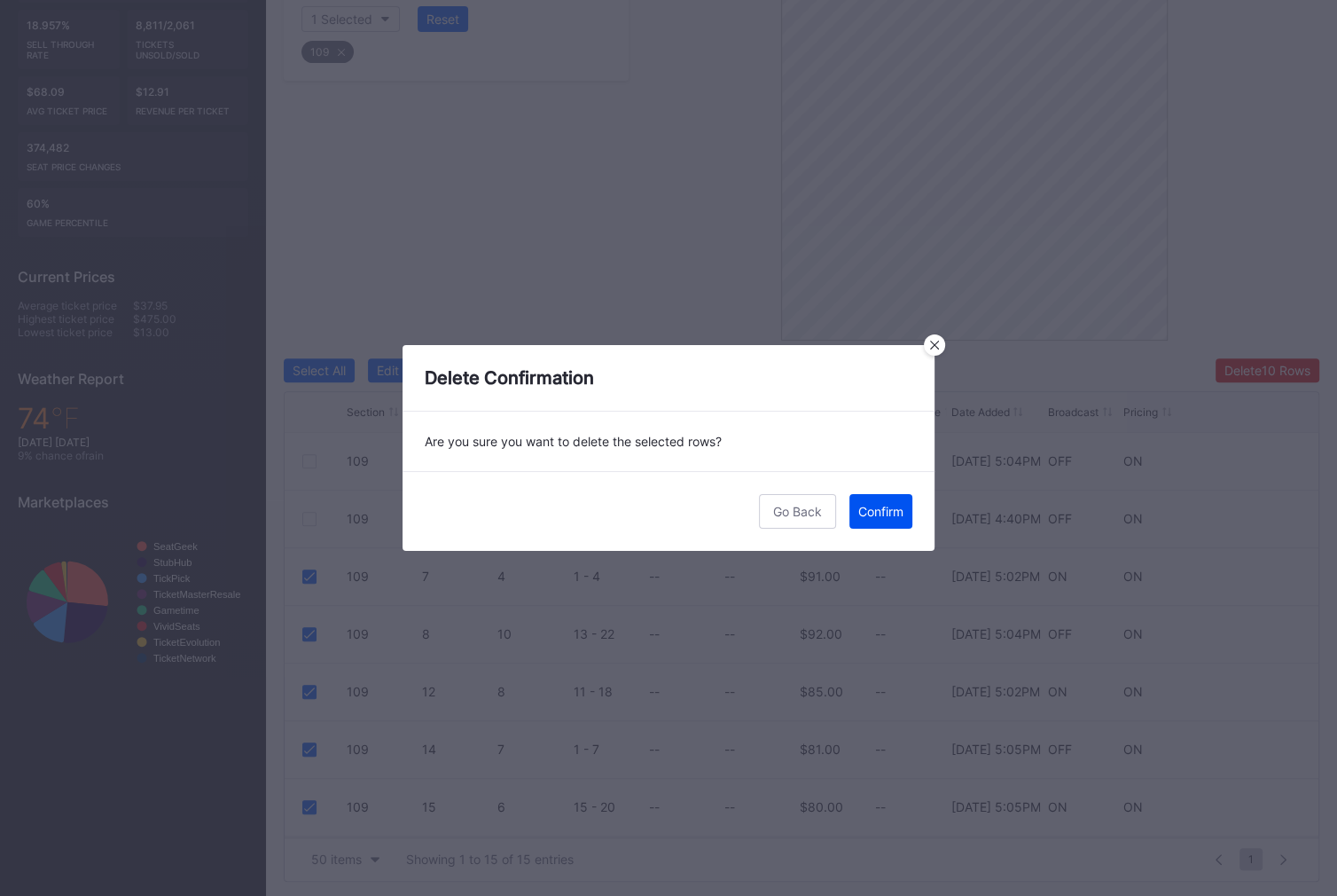
click at [891, 504] on div "Confirm" at bounding box center [881, 511] width 45 height 15
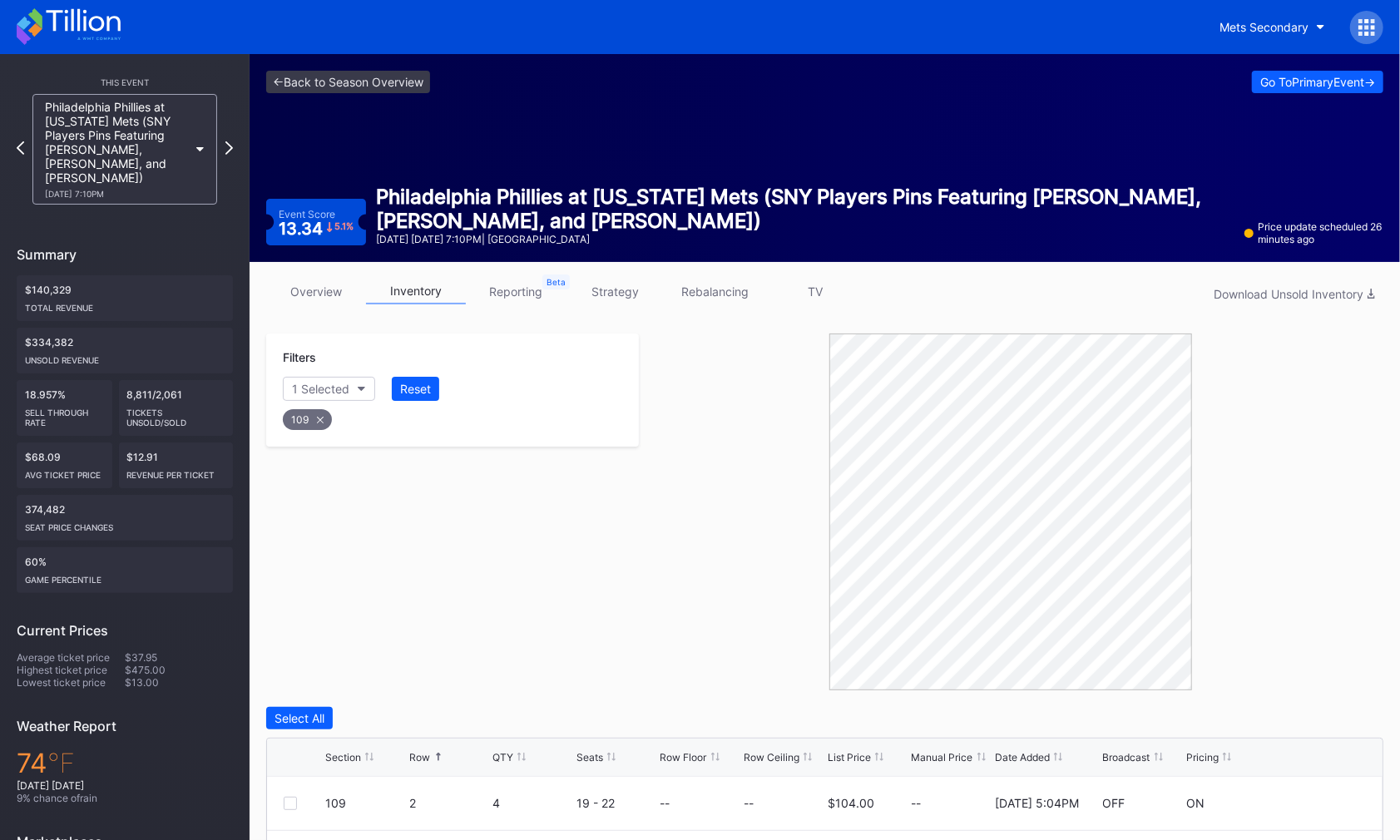
click at [1205, 37] on div at bounding box center [1366, 27] width 33 height 33
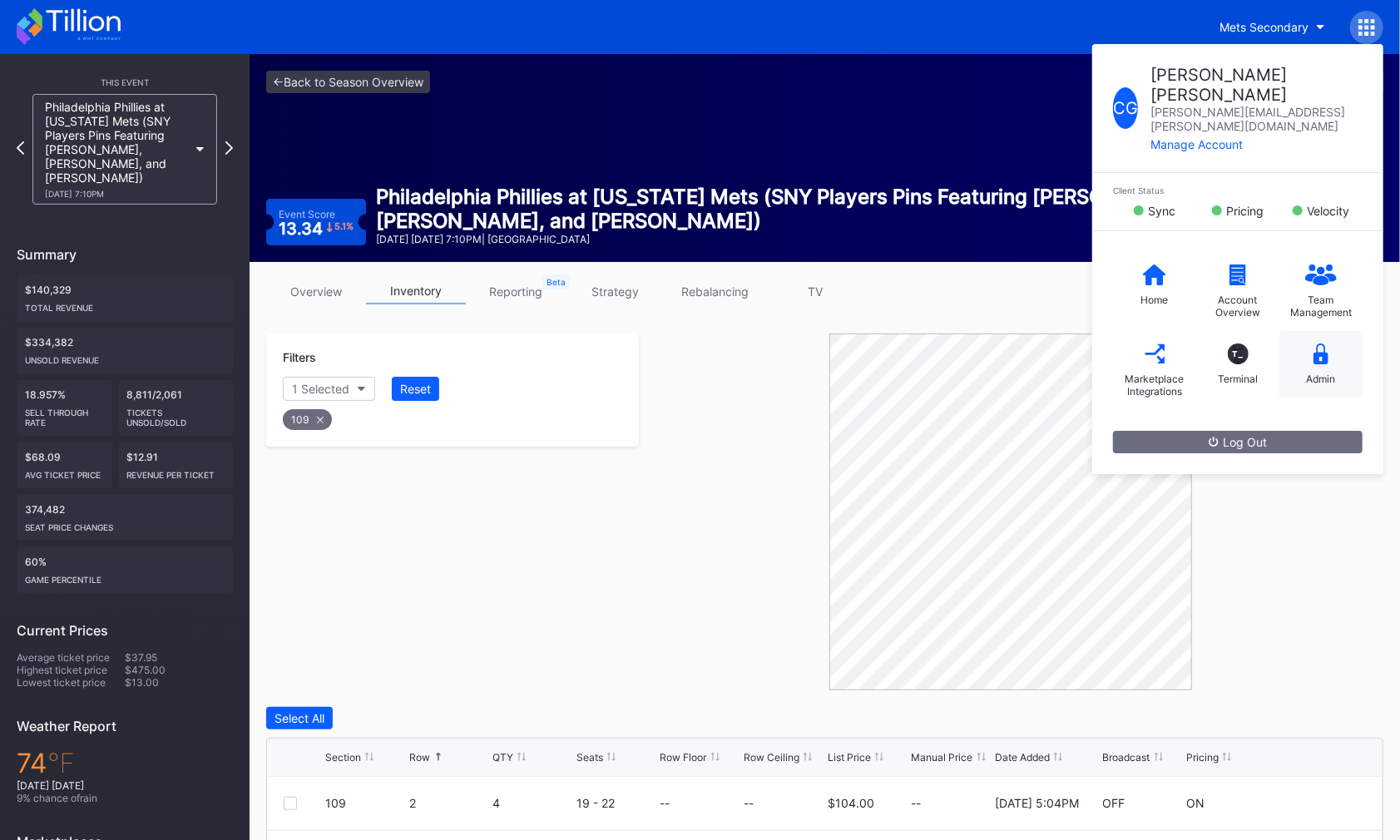
click at [1205, 373] on div "Admin" at bounding box center [1321, 379] width 29 height 13
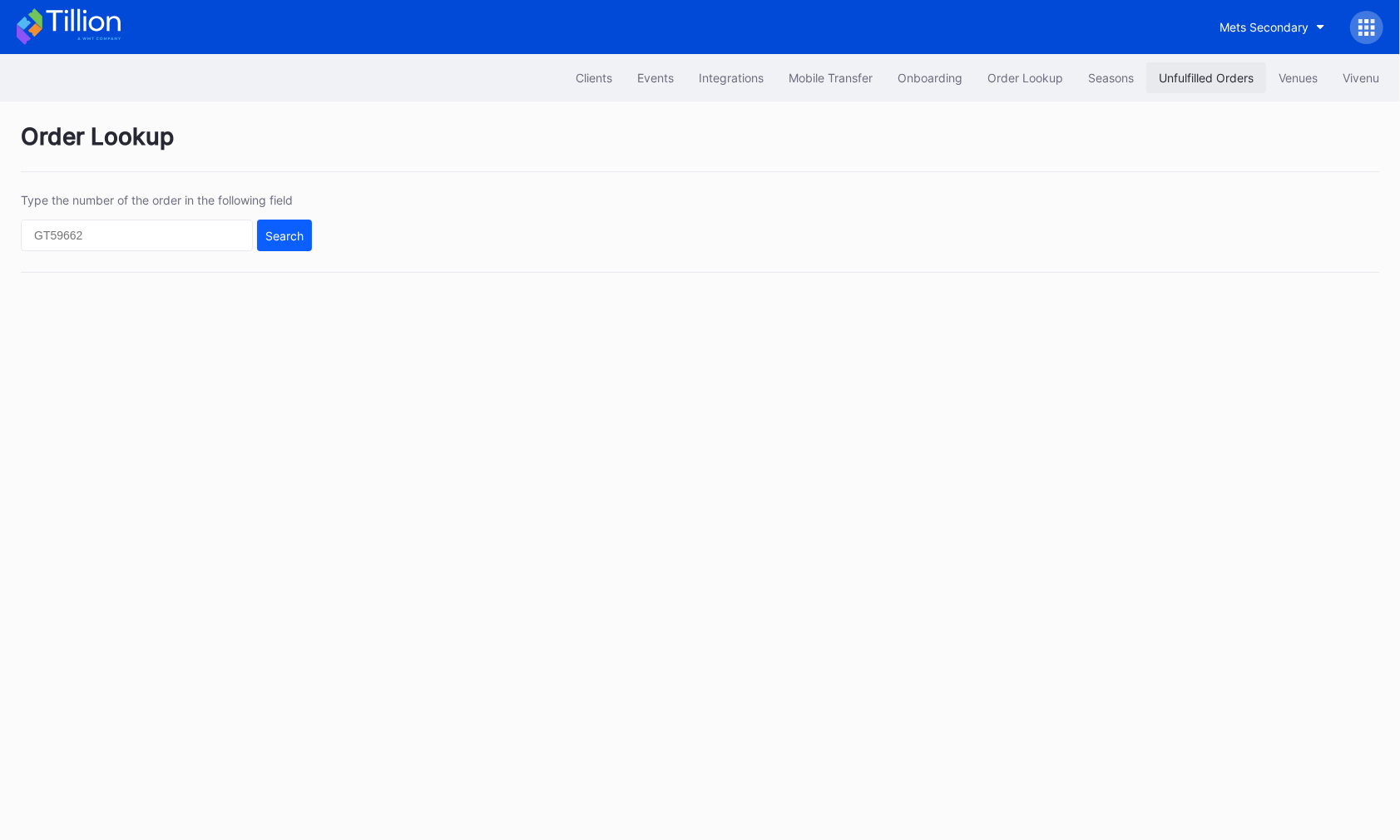
click at [1187, 83] on div "Unfulfilled Orders" at bounding box center [1206, 77] width 95 height 14
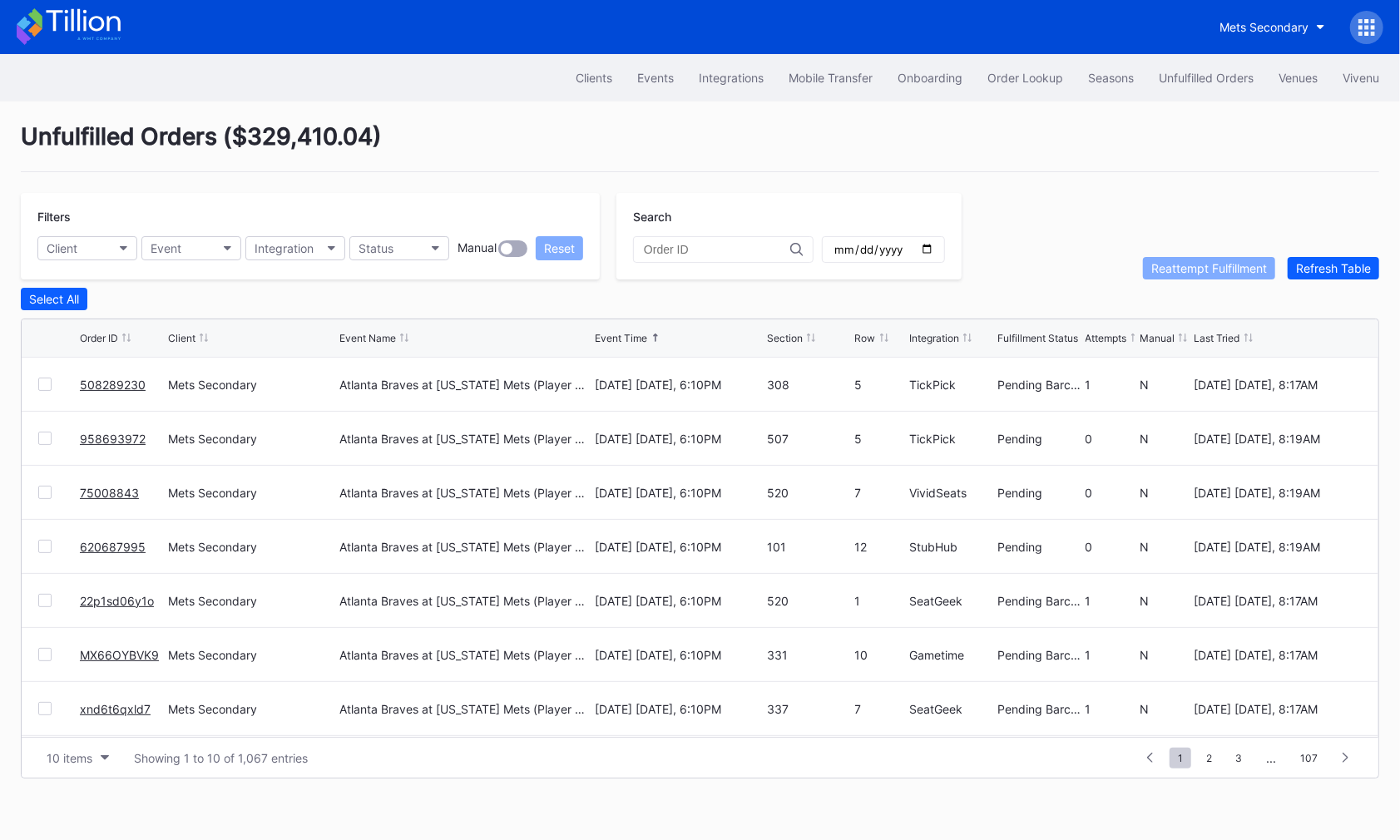
click at [693, 143] on div "Unfulfilled Orders ( $329,410.04 )" at bounding box center [699, 147] width 1358 height 50
click at [1004, 69] on button "Order Lookup" at bounding box center [1025, 77] width 100 height 31
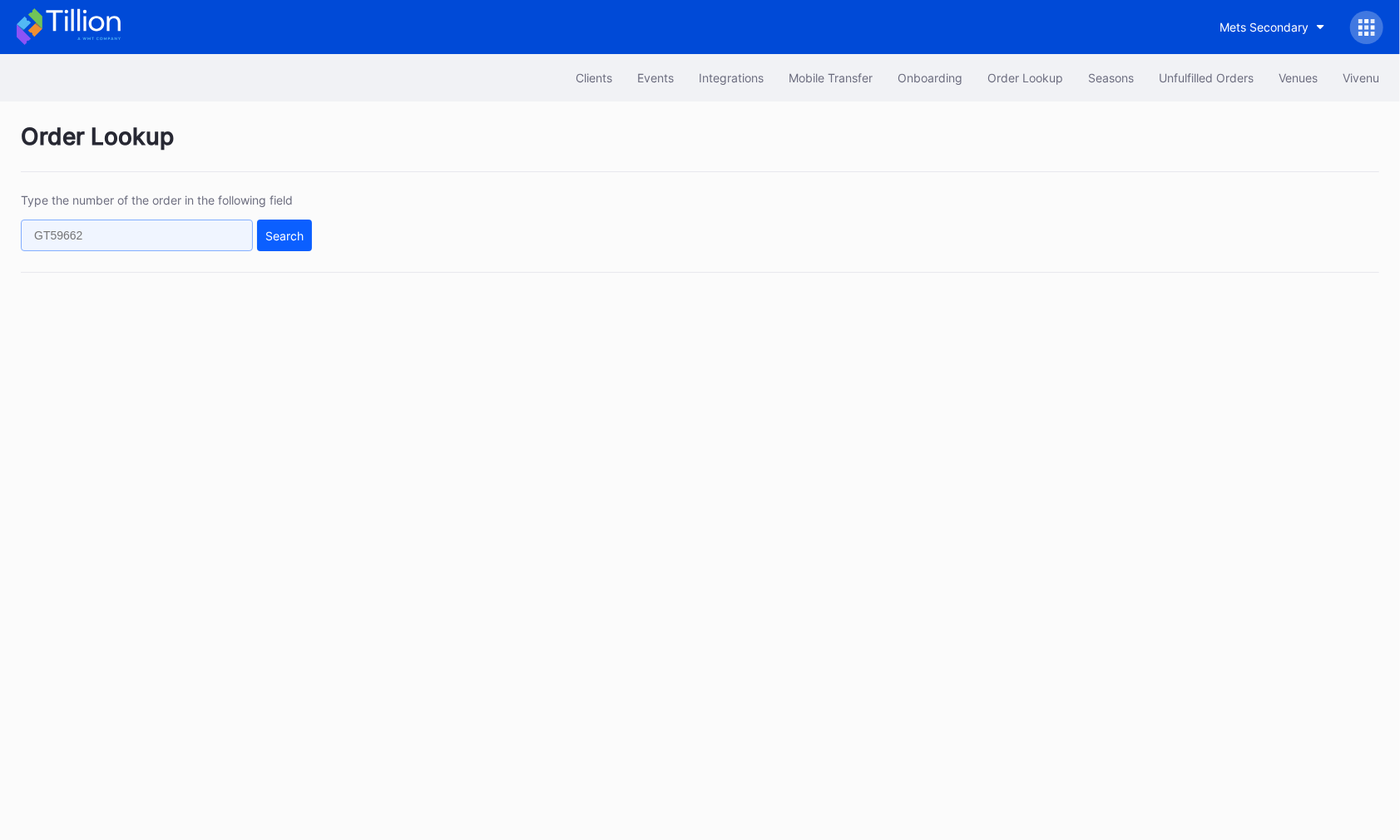
click at [166, 233] on input "text" at bounding box center [136, 234] width 232 height 31
paste input "620681913"
click at [279, 236] on div "Search" at bounding box center [284, 235] width 38 height 14
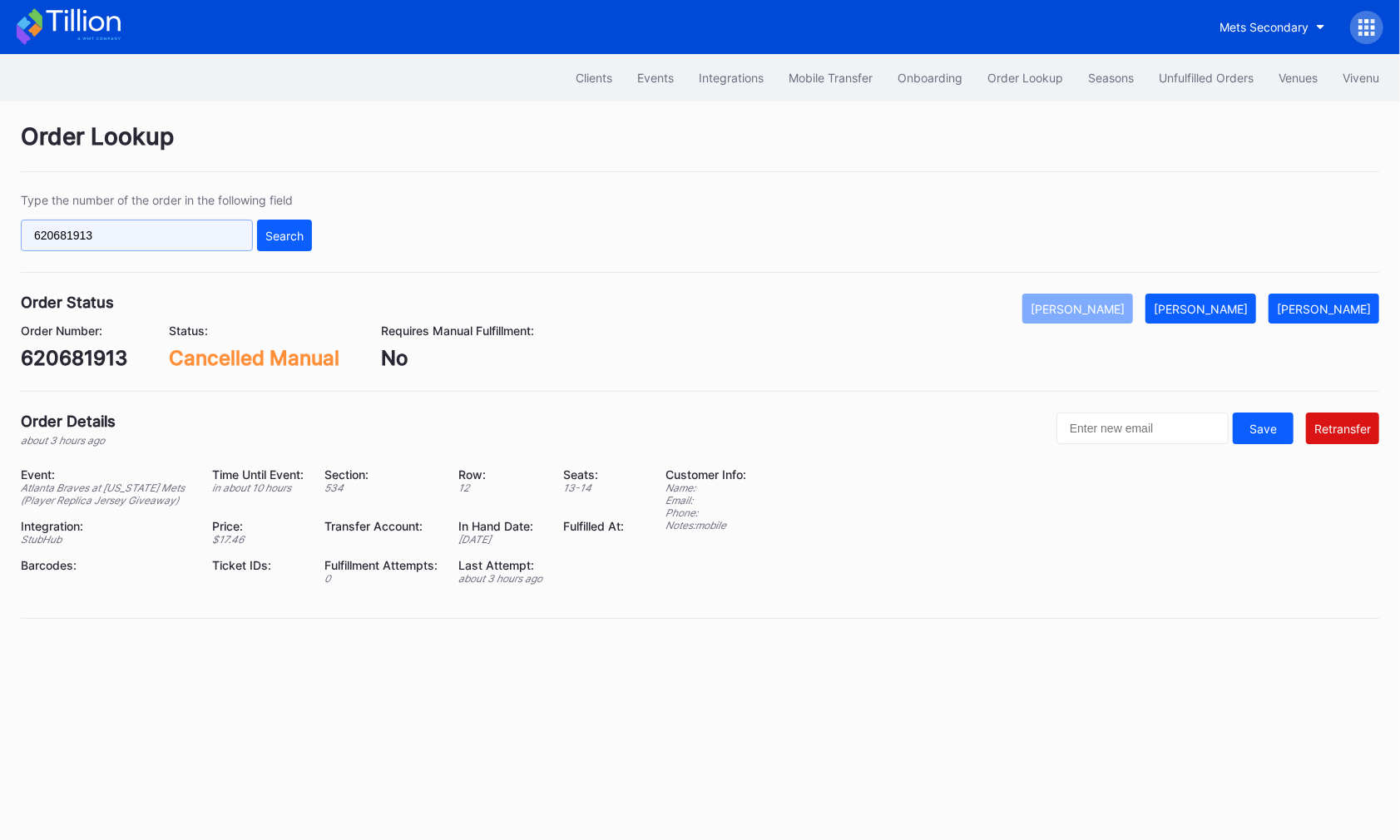
click at [193, 232] on input "620681913" at bounding box center [136, 234] width 232 height 31
paste input "18456141"
click at [288, 241] on button "Search" at bounding box center [285, 234] width 55 height 31
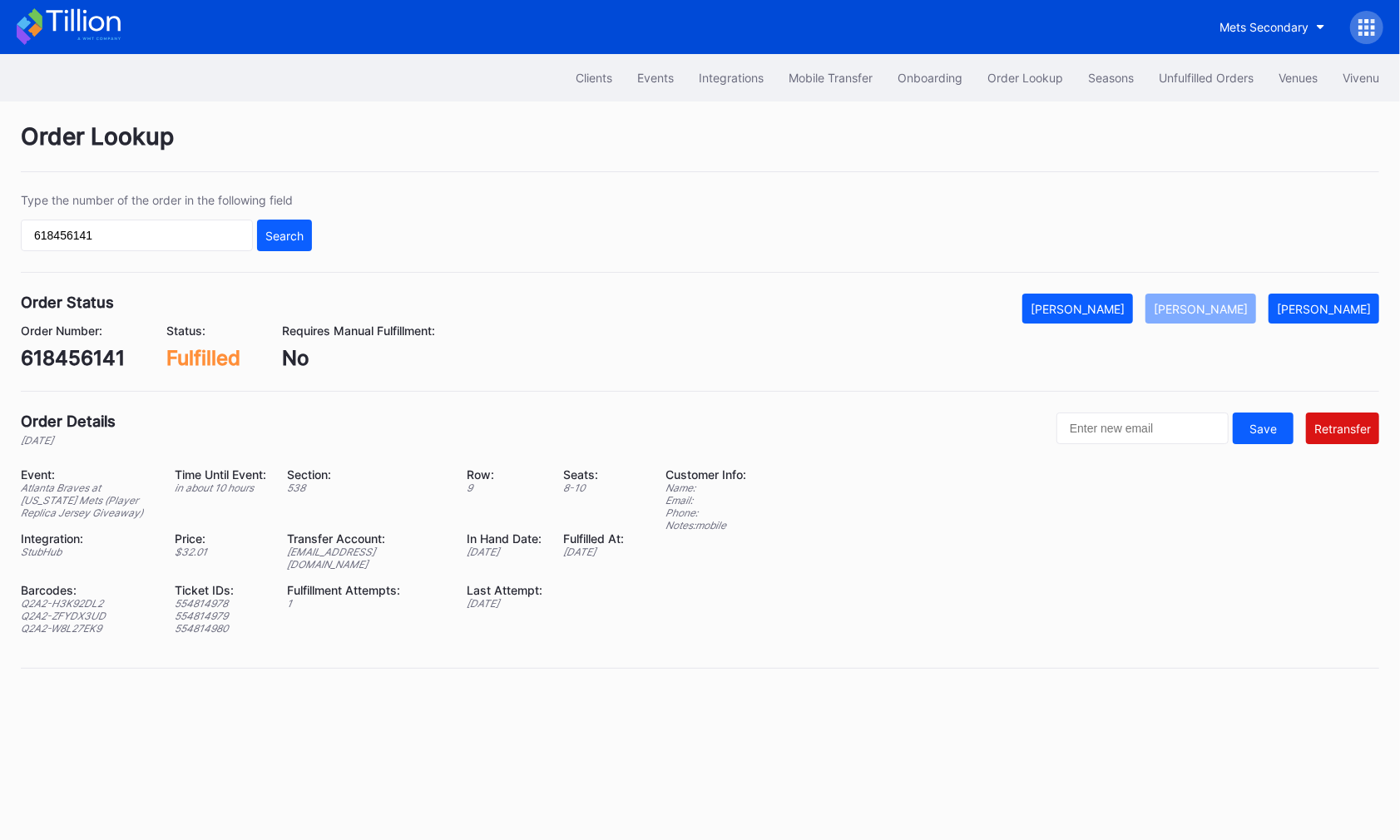
click at [402, 552] on div "ed-8241300@eventdynamic.com" at bounding box center [366, 557] width 159 height 25
copy div "ed-8241300@eventdynamic.com"
click at [88, 351] on div "618456141" at bounding box center [72, 358] width 104 height 24
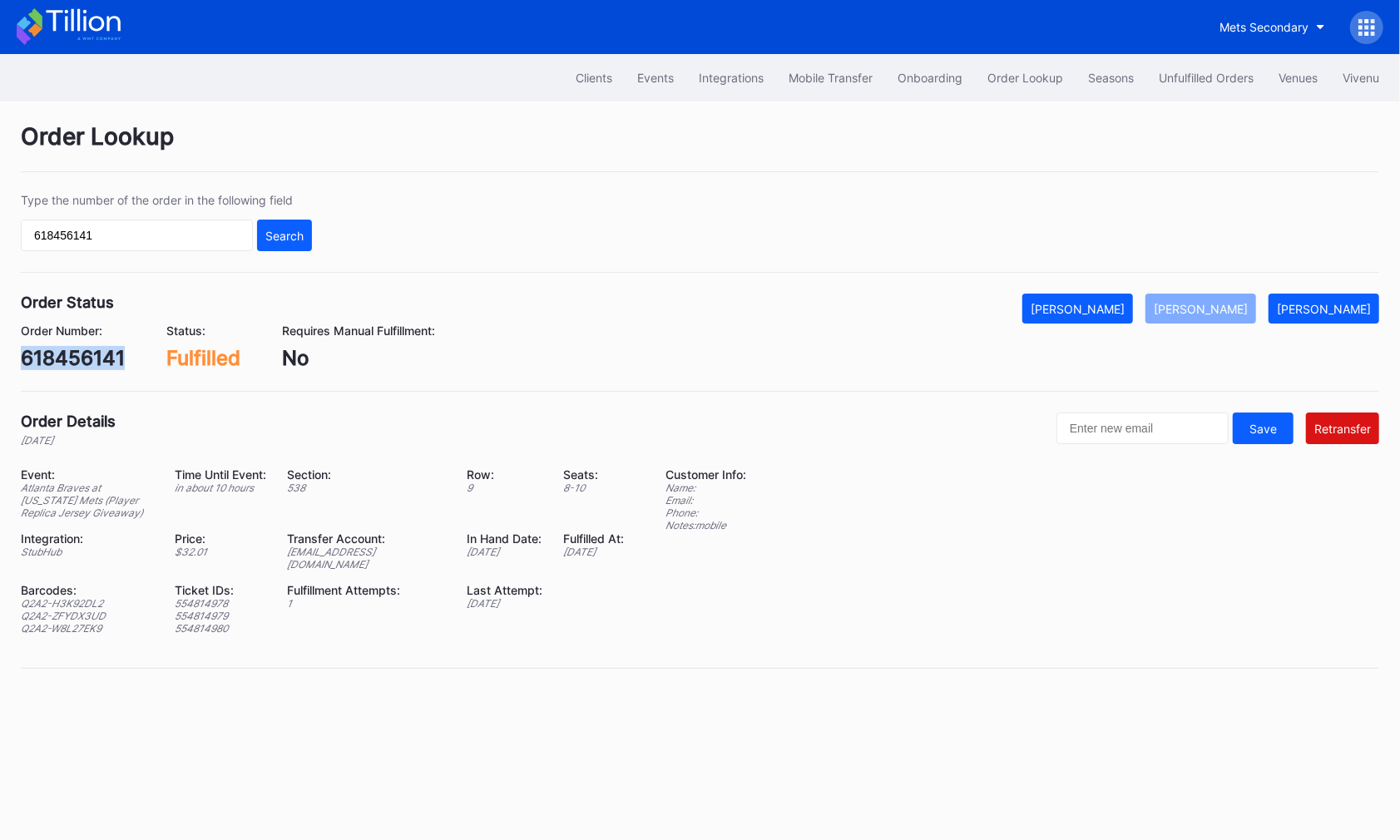
click at [88, 351] on div "618456141" at bounding box center [72, 358] width 104 height 24
copy div "618456141"
click at [185, 222] on input "618456141" at bounding box center [136, 234] width 232 height 31
paste input "20663335"
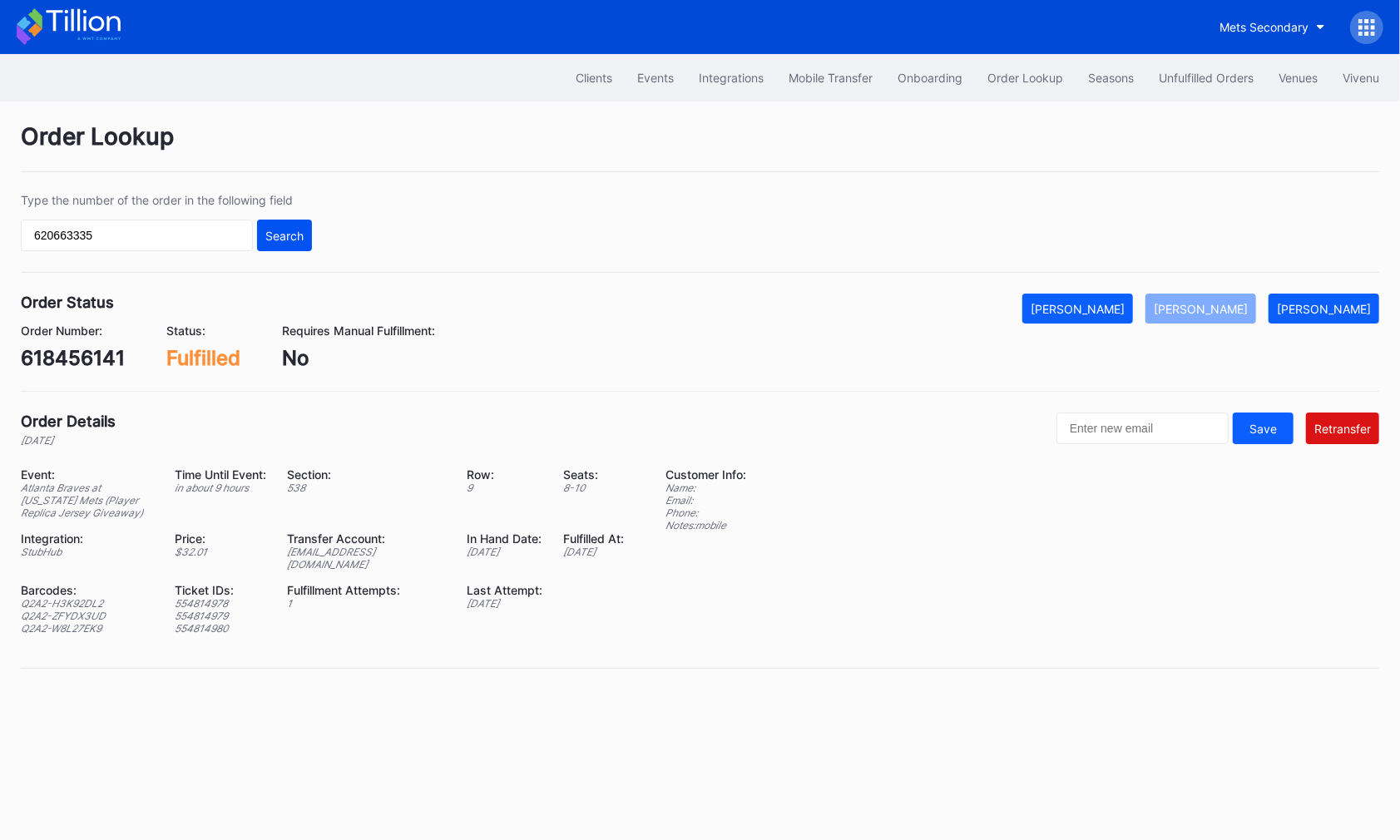
click at [269, 235] on div "Search" at bounding box center [284, 235] width 38 height 14
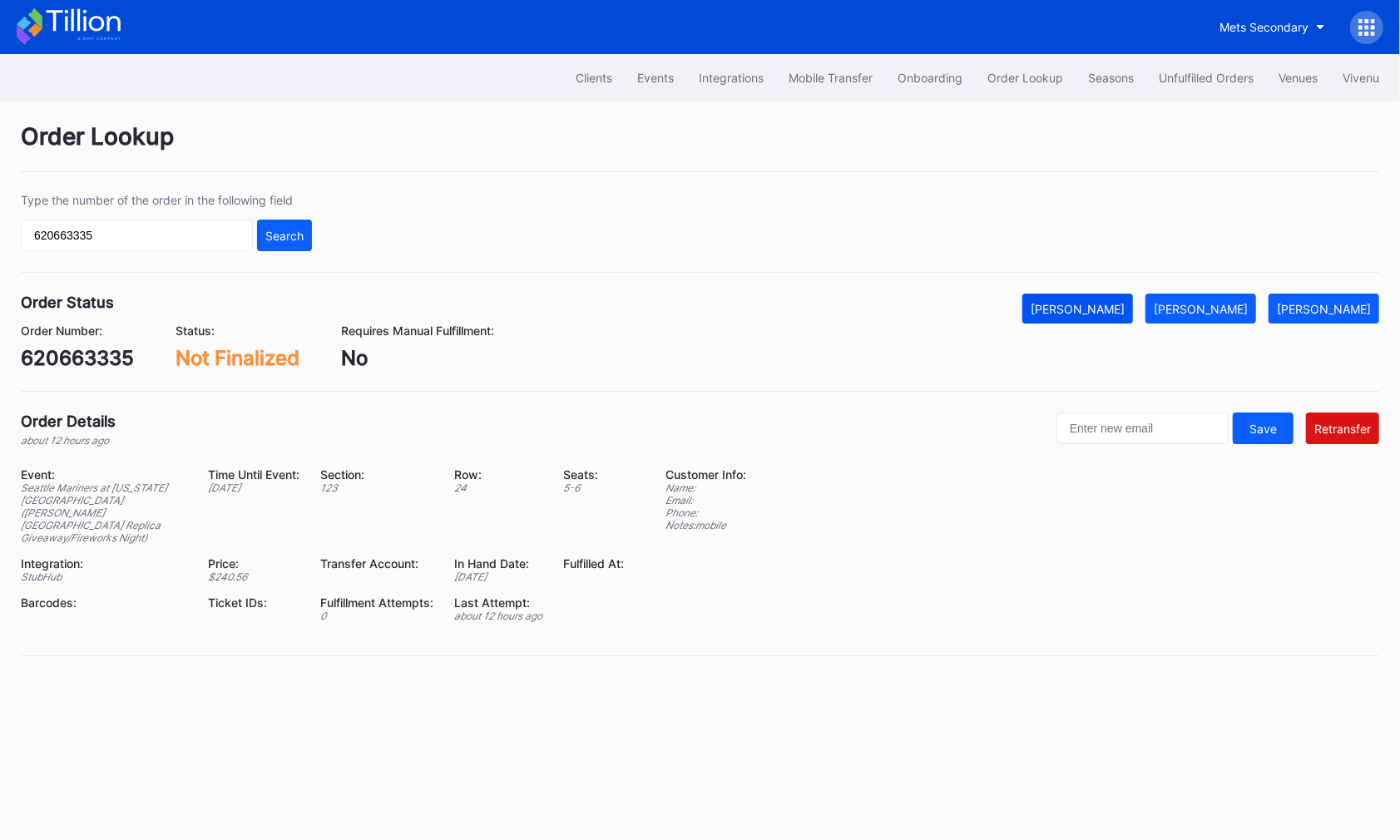
click at [1133, 318] on button "Mark Cancelled" at bounding box center [1077, 308] width 110 height 30
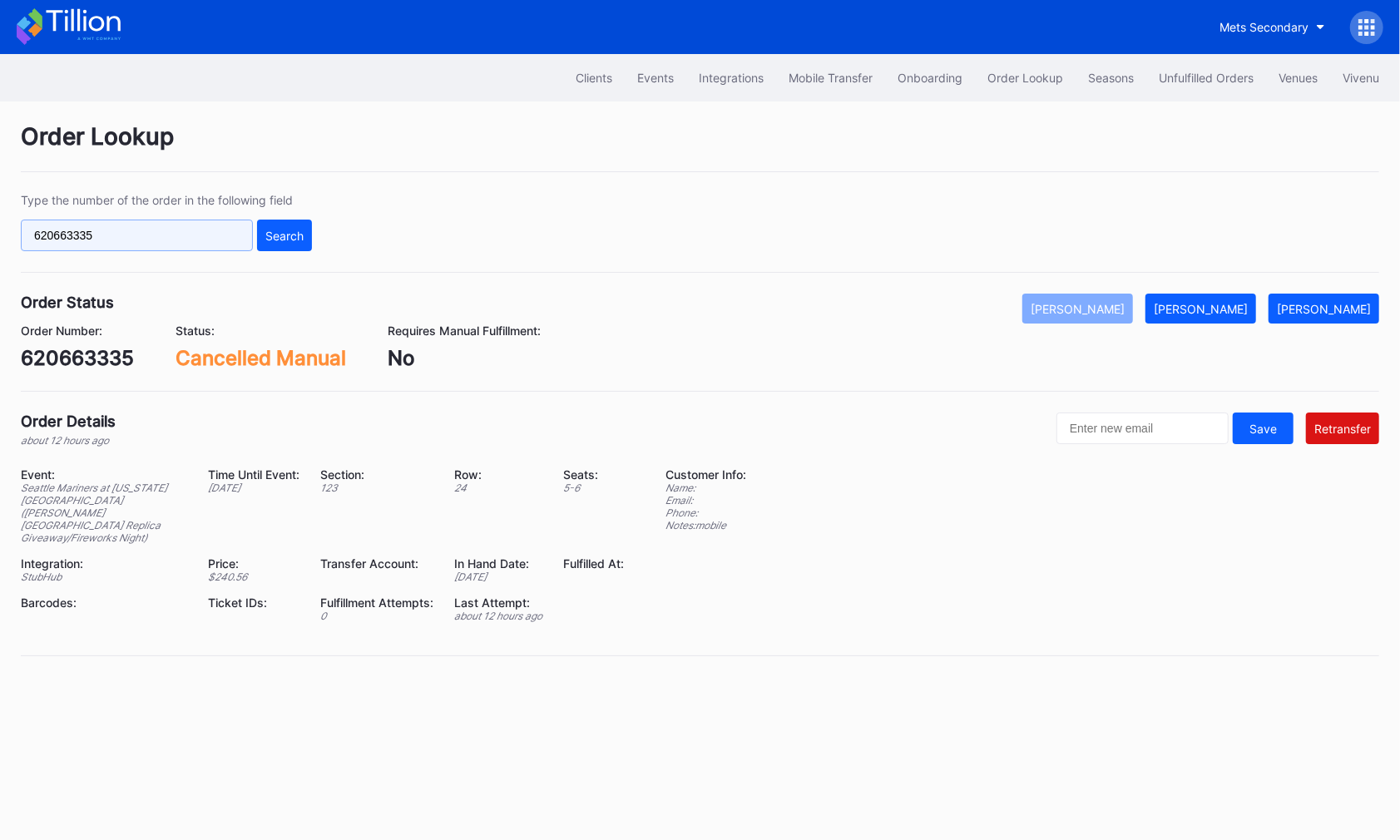
click at [249, 219] on input "620663335" at bounding box center [136, 234] width 232 height 31
click at [236, 234] on input "620663335" at bounding box center [136, 234] width 232 height 31
paste input "18377302"
type input "618377302"
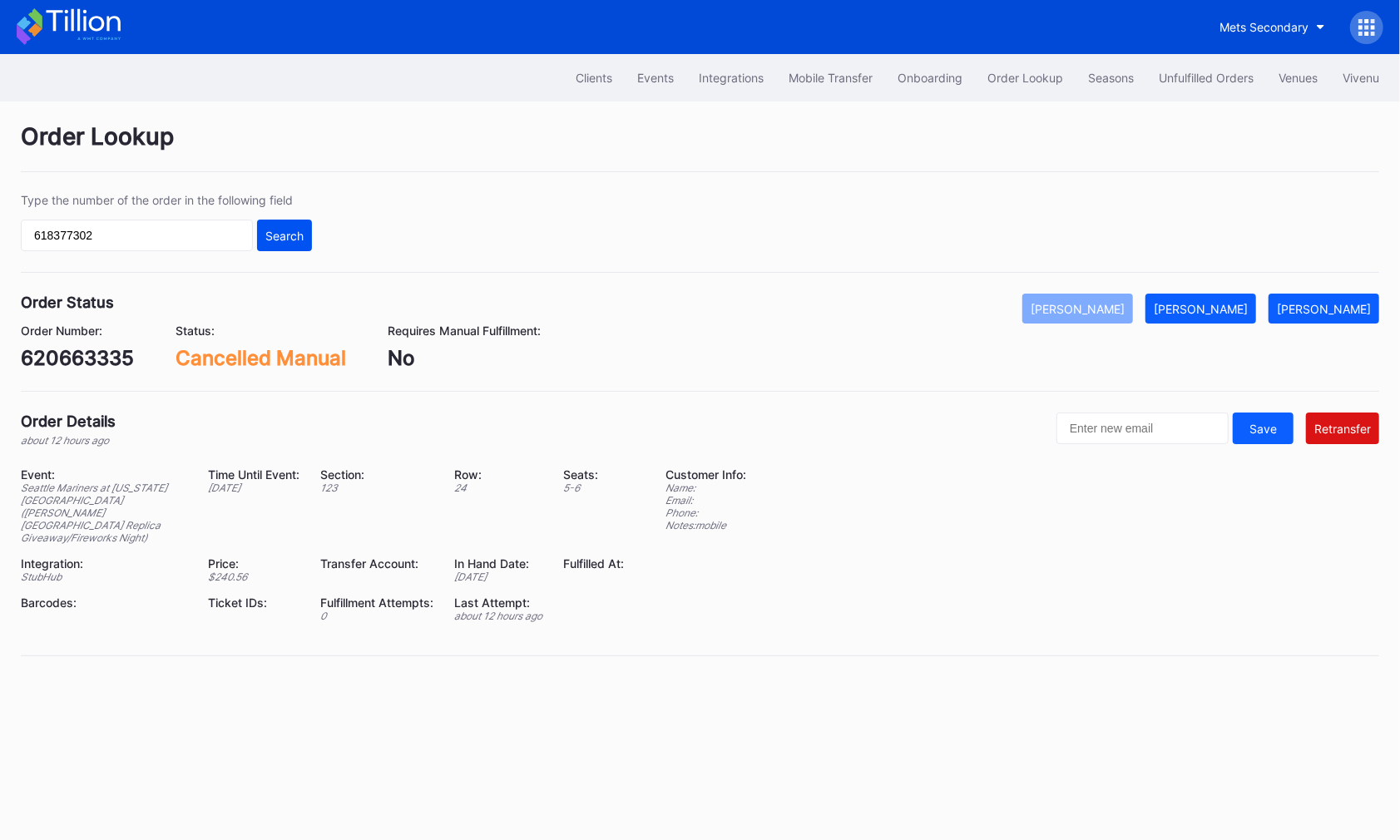
click at [296, 234] on div "Search" at bounding box center [284, 235] width 38 height 14
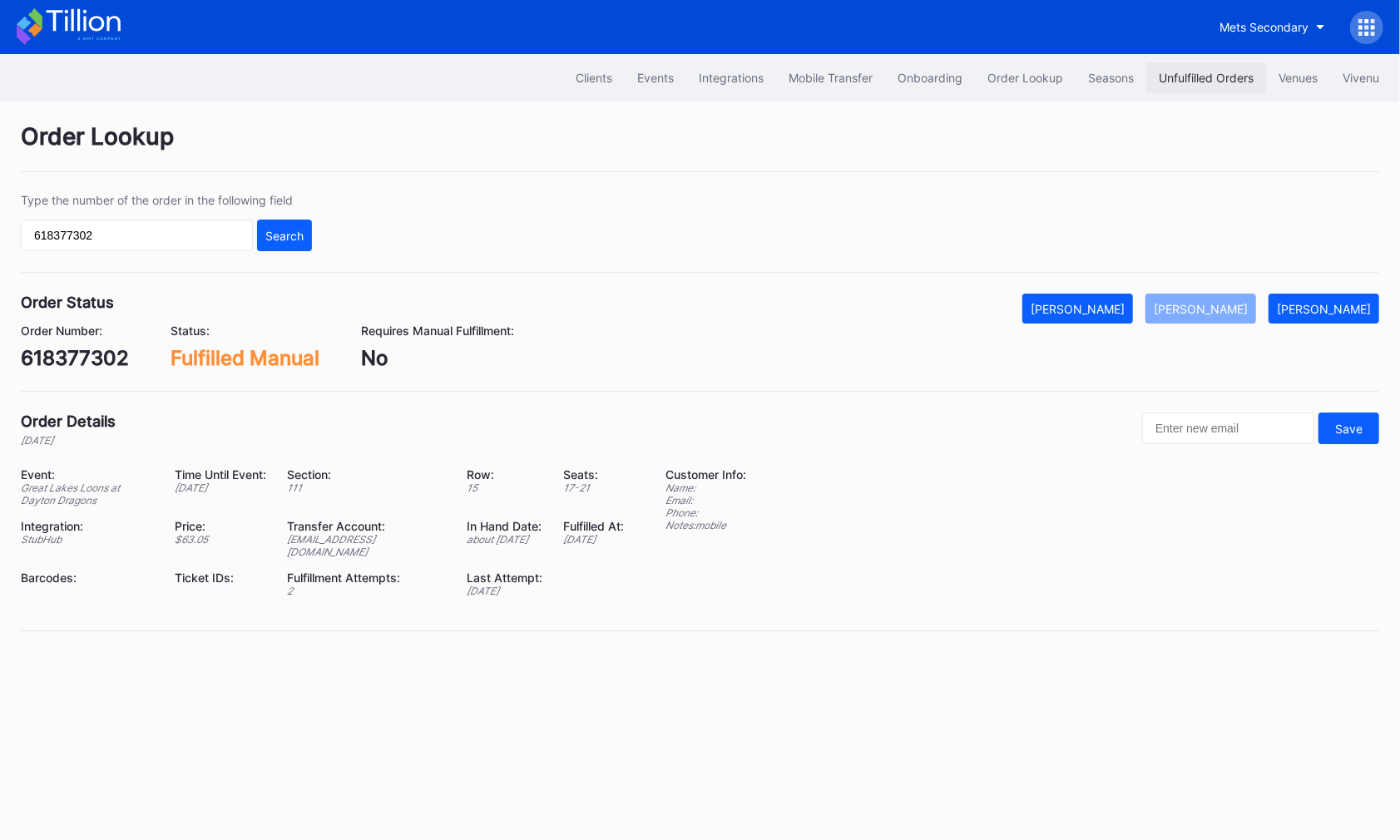
click at [1209, 78] on div "Unfulfilled Orders" at bounding box center [1206, 77] width 95 height 14
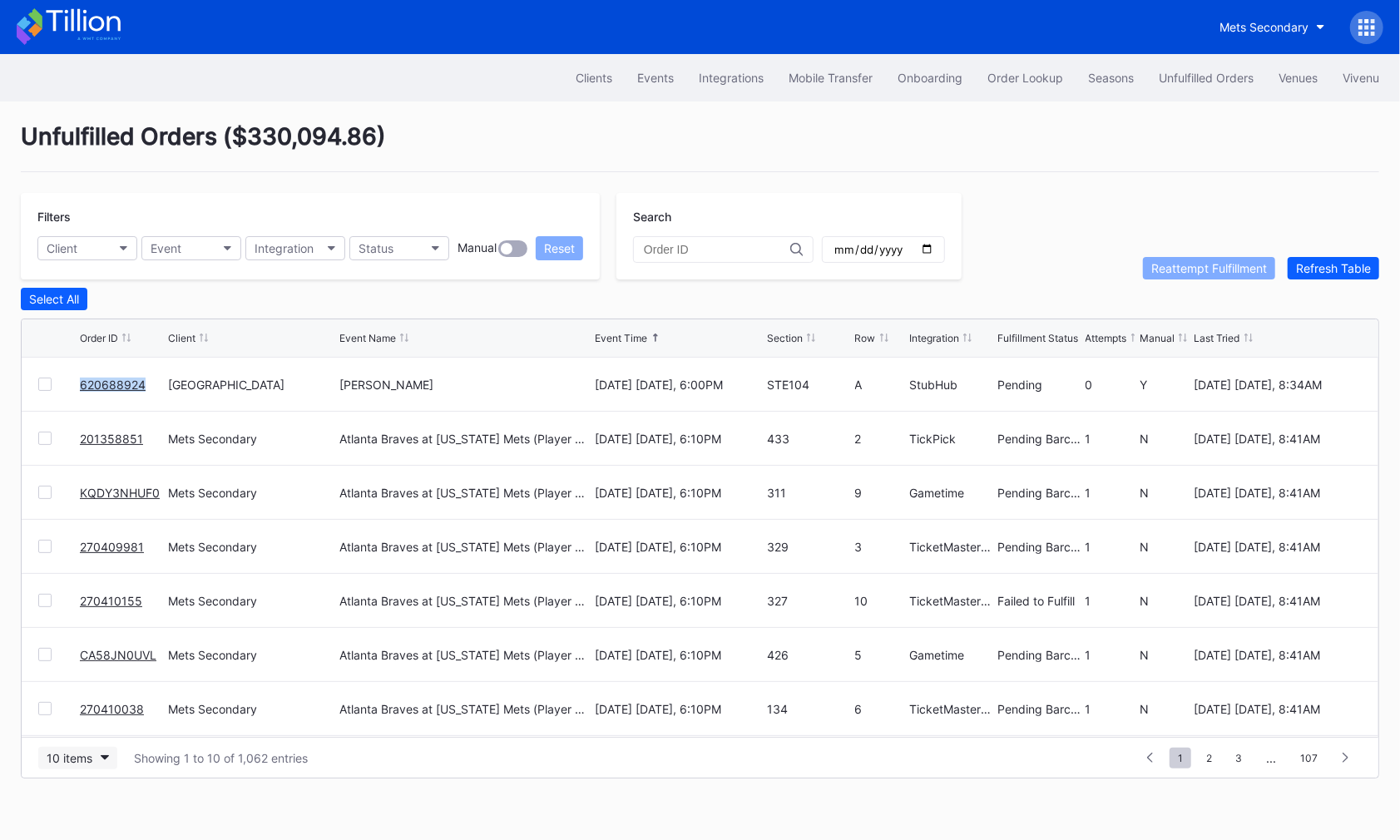
click at [73, 751] on div "10 items" at bounding box center [70, 758] width 46 height 14
click at [76, 654] on div "50 items" at bounding box center [75, 651] width 48 height 14
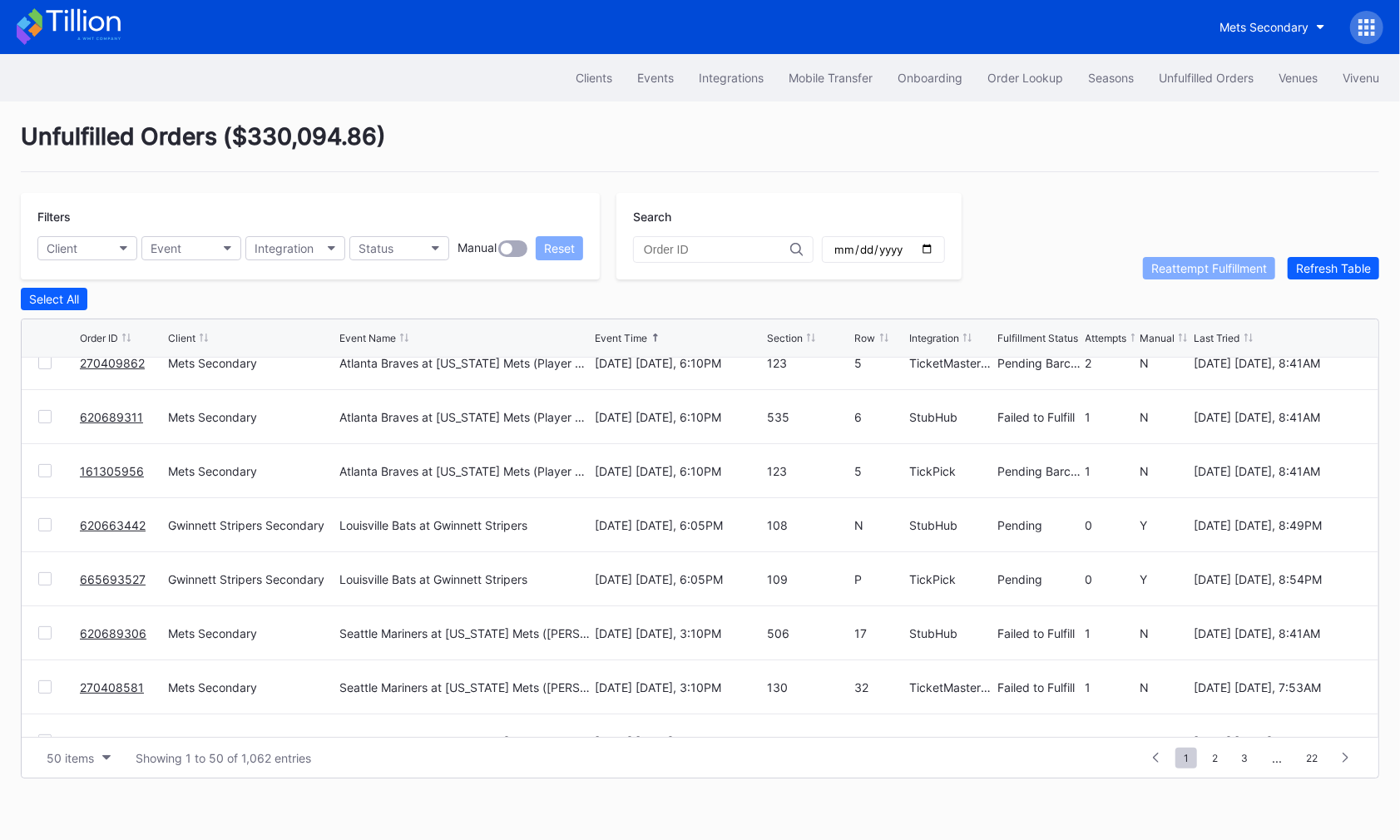
scroll to position [406, 0]
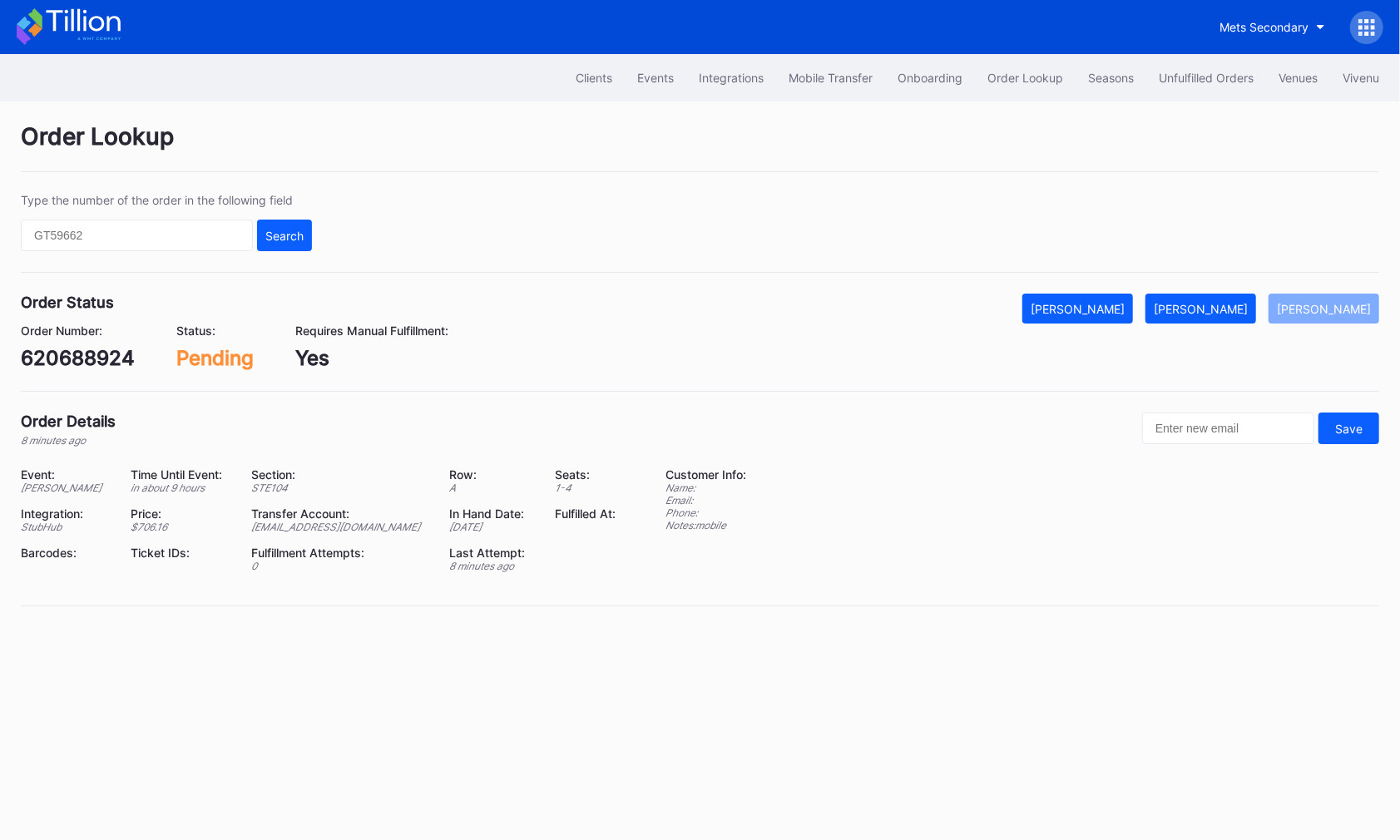
click at [104, 352] on div "620688924" at bounding box center [77, 358] width 114 height 24
copy div "620688924"
click at [1238, 312] on div "[PERSON_NAME]" at bounding box center [1200, 308] width 94 height 14
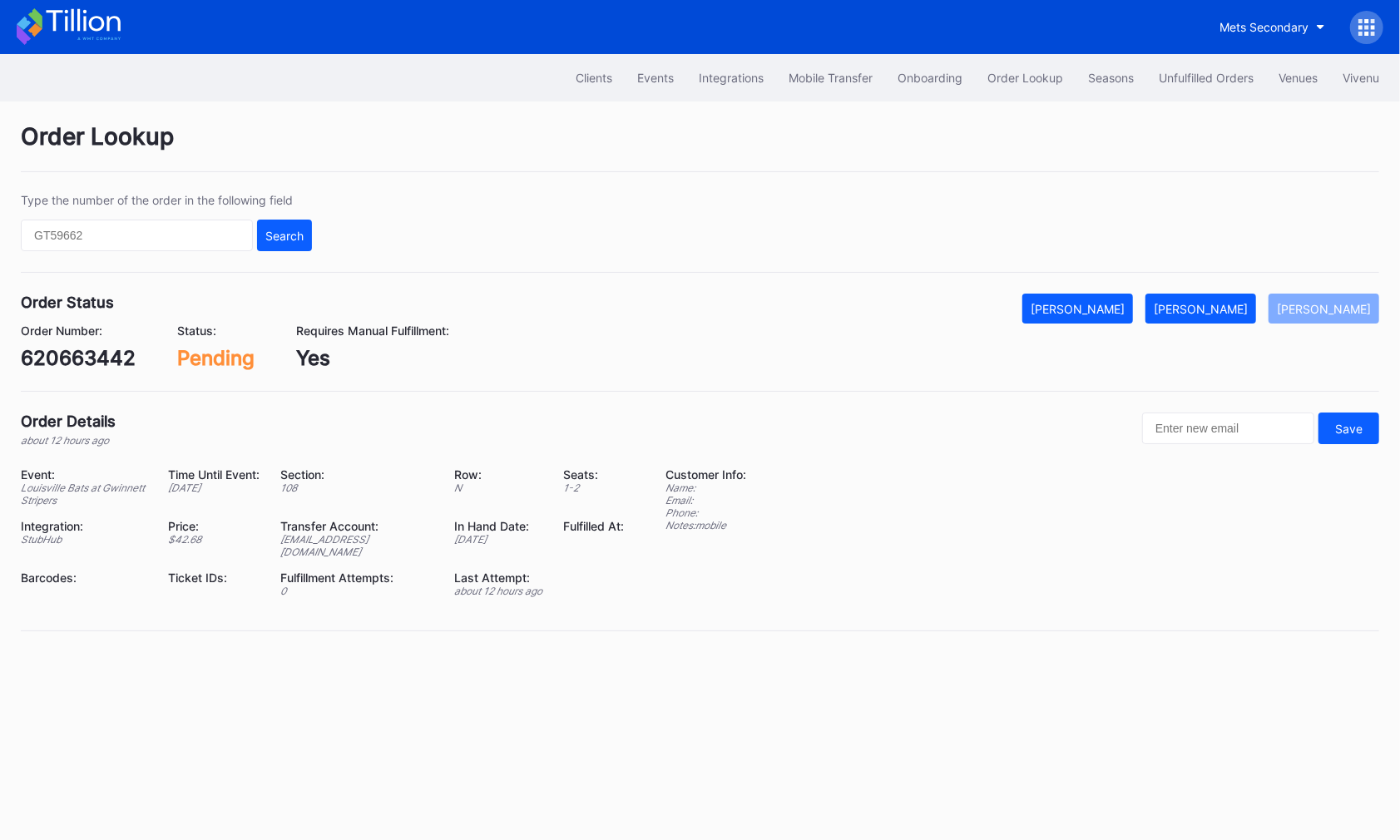
click at [103, 357] on div "620663442" at bounding box center [77, 358] width 115 height 24
copy div "620663442"
click at [1248, 302] on div "[PERSON_NAME]" at bounding box center [1200, 308] width 94 height 14
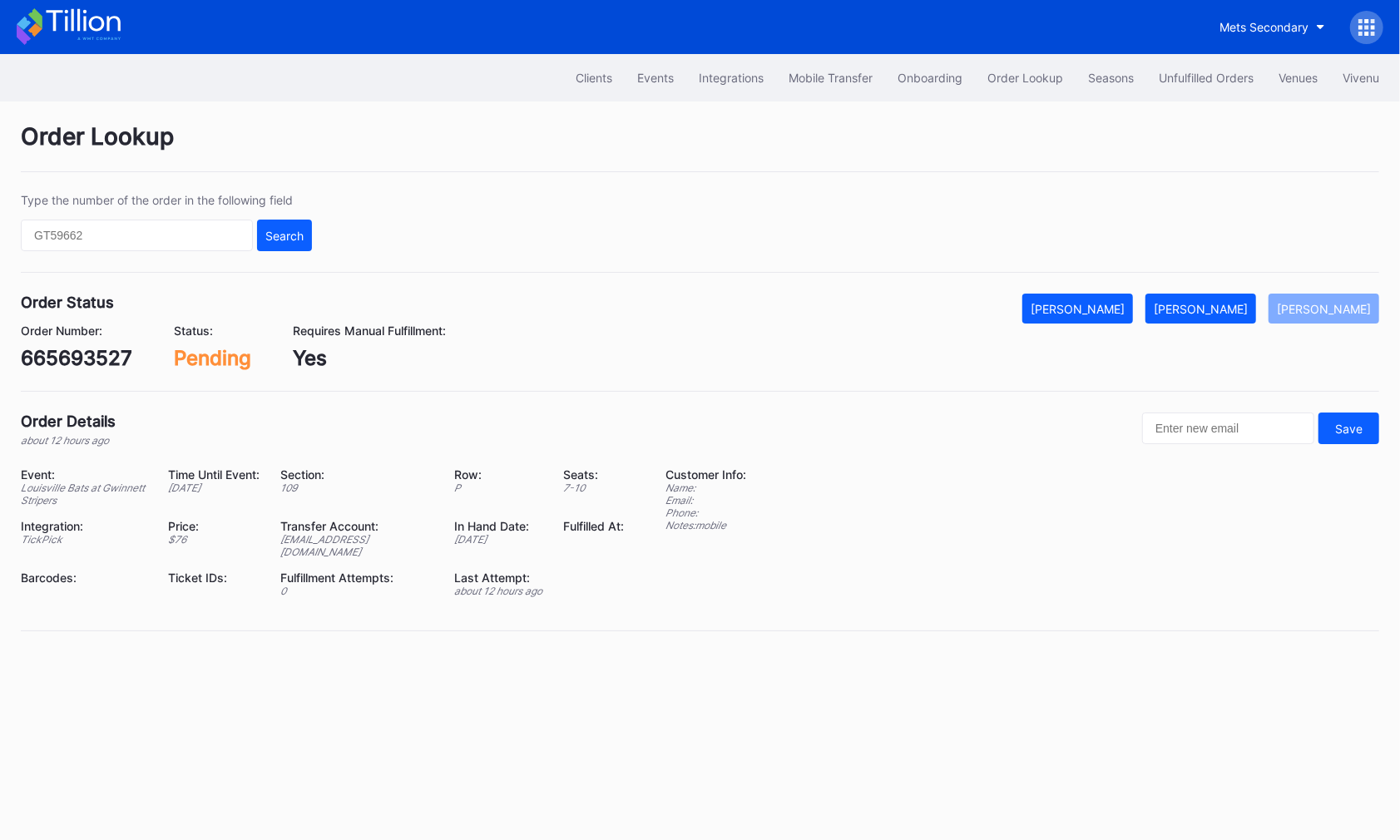
click at [79, 354] on div "665693527" at bounding box center [76, 358] width 111 height 24
copy div "665693527"
click at [1226, 306] on div "[PERSON_NAME]" at bounding box center [1200, 308] width 94 height 14
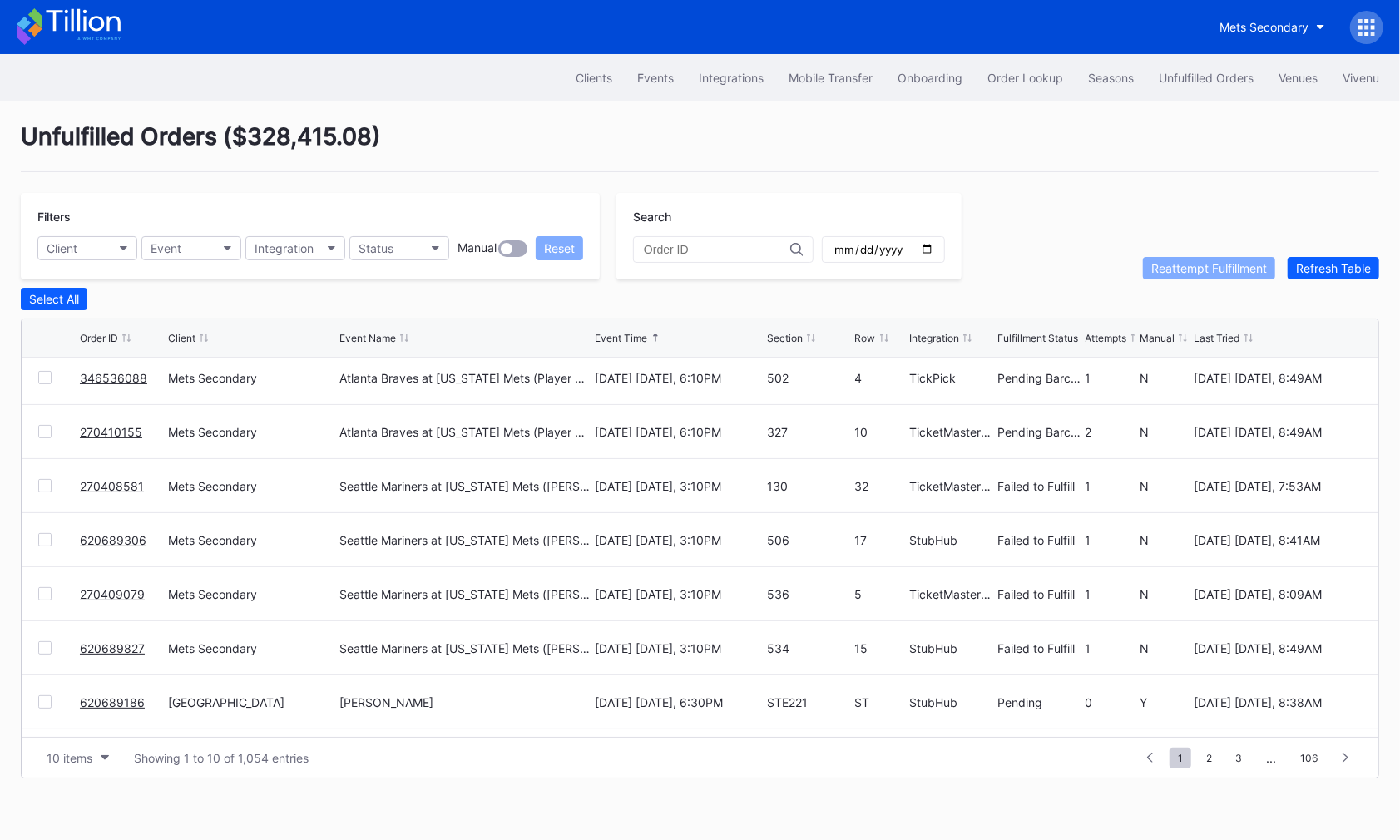
scroll to position [110, 0]
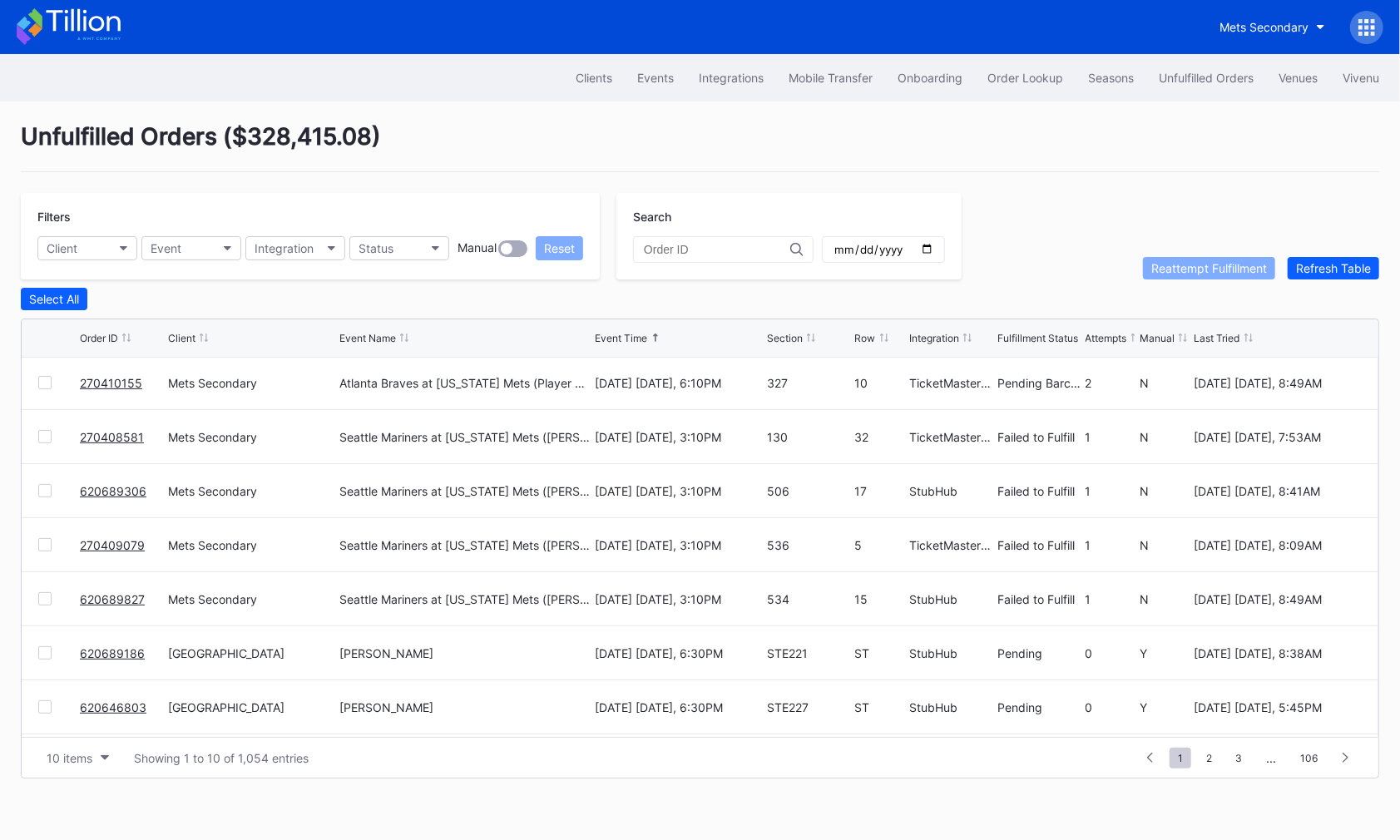
click at [45, 430] on div at bounding box center [45, 437] width 14 height 14
click at [45, 486] on div at bounding box center [45, 491] width 14 height 14
click at [41, 544] on div at bounding box center [45, 544] width 14 height 14
click at [41, 599] on div at bounding box center [45, 599] width 14 height 14
click at [1205, 265] on div "Reattempt Fulfillment" at bounding box center [1209, 268] width 116 height 14
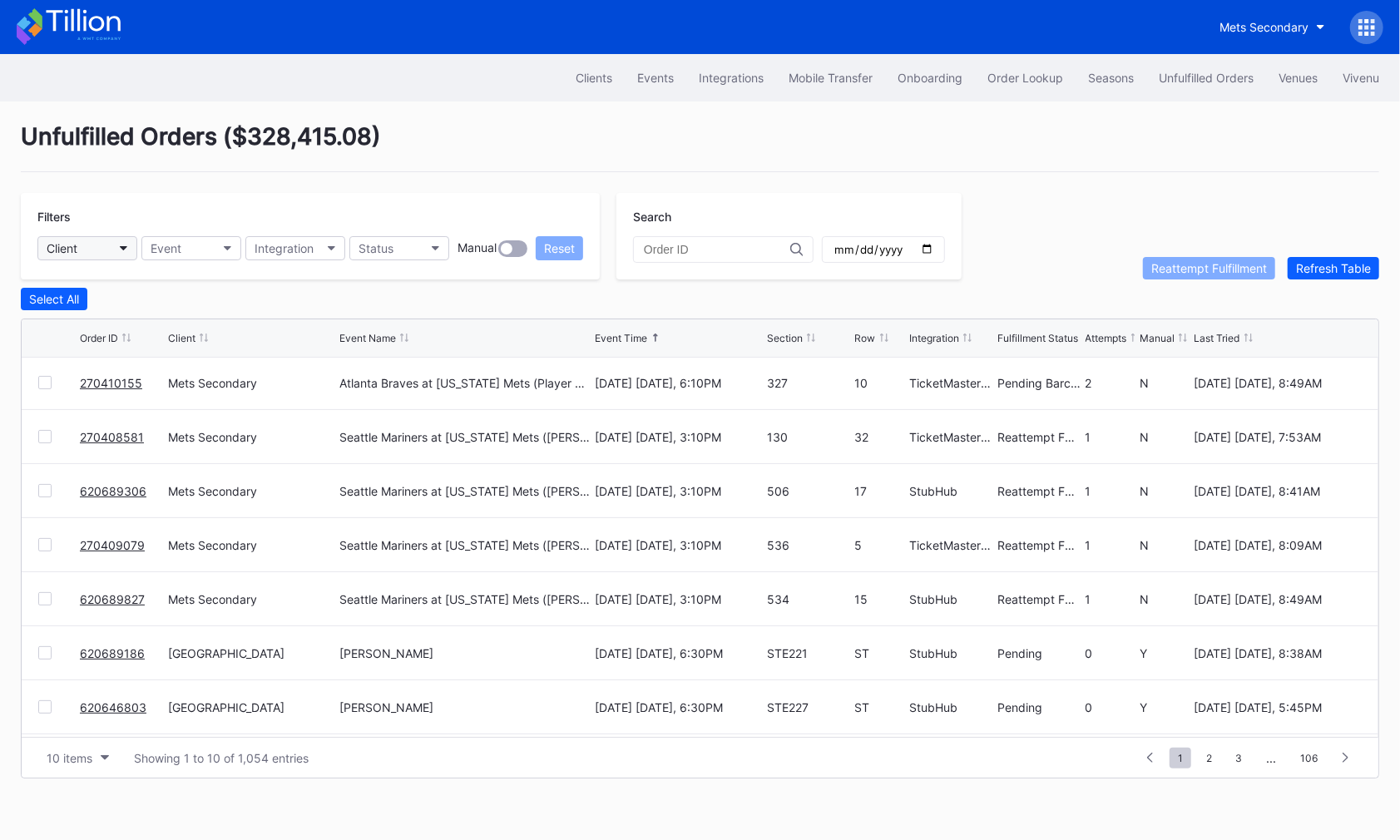
click at [97, 247] on button "Client" at bounding box center [87, 248] width 99 height 24
type input "pru"
click at [103, 313] on div "[GEOGRAPHIC_DATA]" at bounding box center [108, 320] width 116 height 14
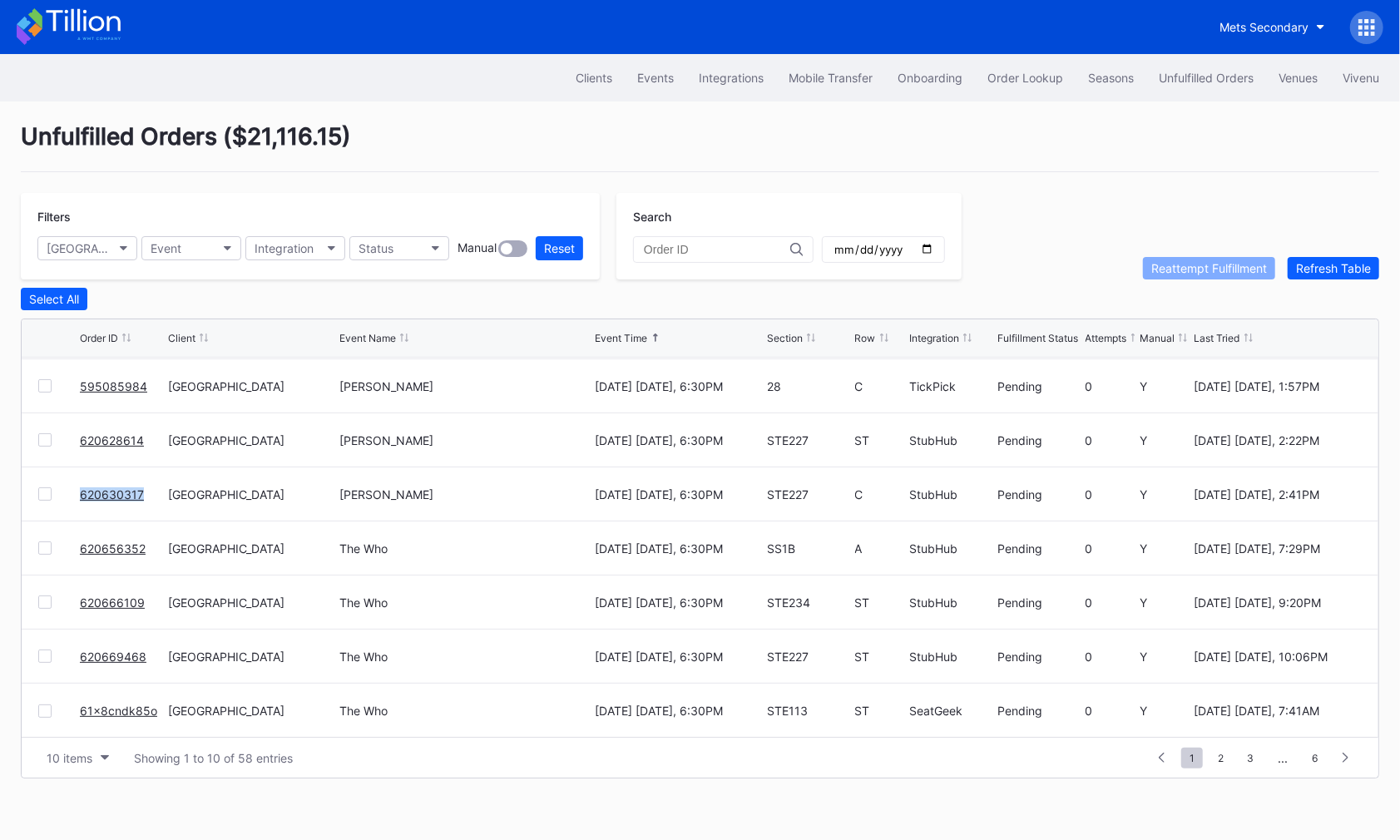
scroll to position [161, 0]
click at [1225, 748] on span "2" at bounding box center [1221, 758] width 22 height 20
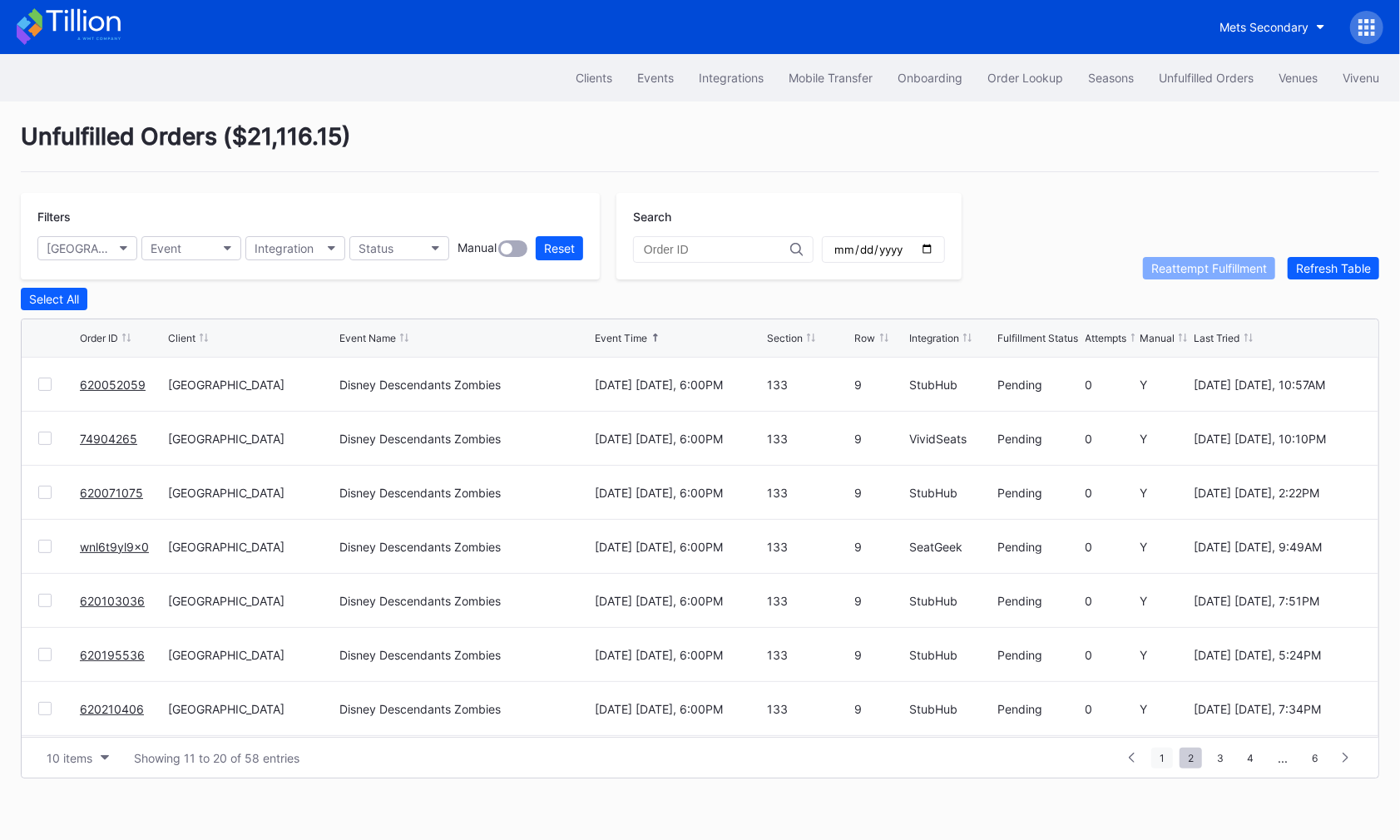
click at [1160, 752] on span "1" at bounding box center [1161, 758] width 21 height 20
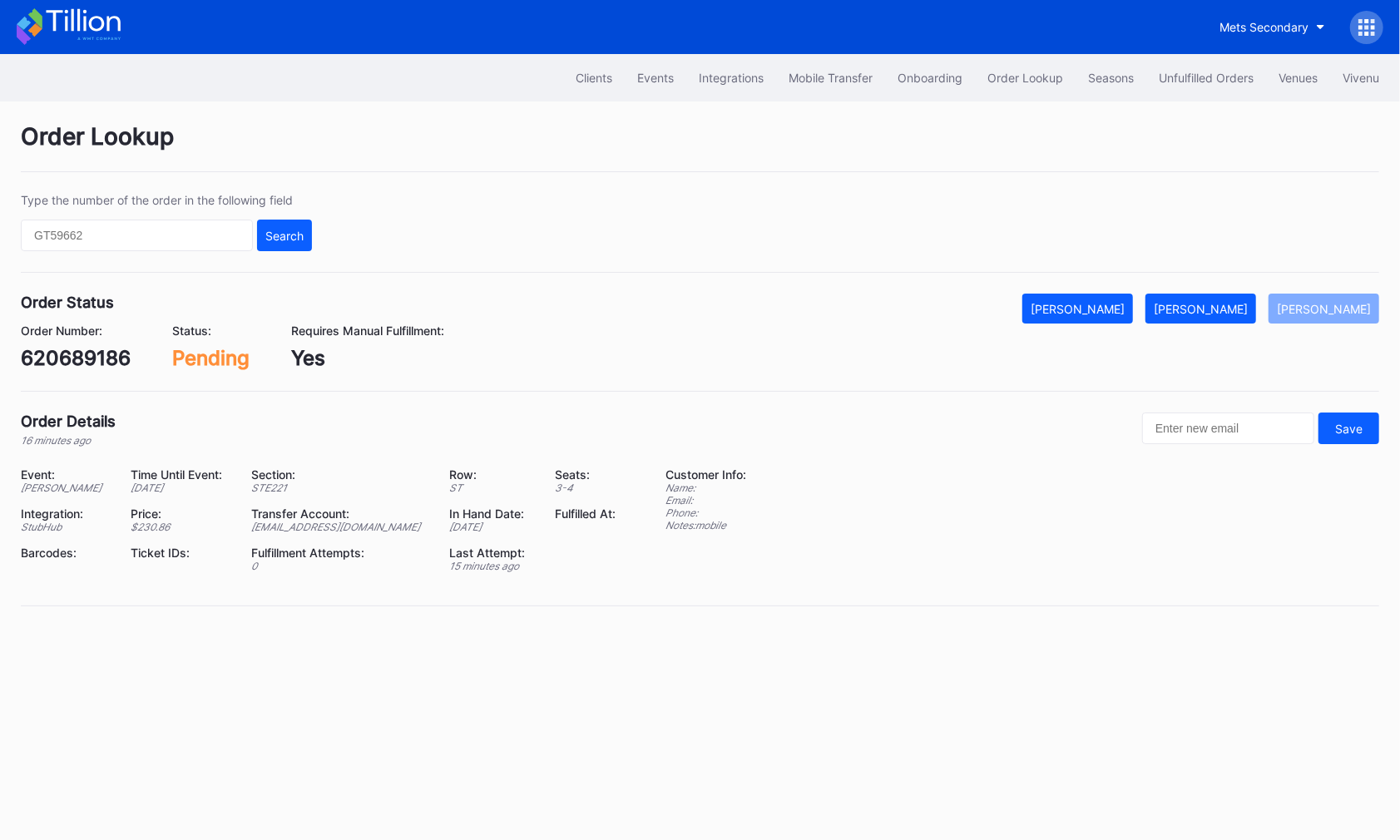
click at [86, 354] on div "620689186" at bounding box center [75, 358] width 110 height 24
copy div "620689186"
click at [1248, 302] on div "[PERSON_NAME]" at bounding box center [1200, 308] width 94 height 14
click at [110, 359] on div "620646803" at bounding box center [77, 358] width 115 height 24
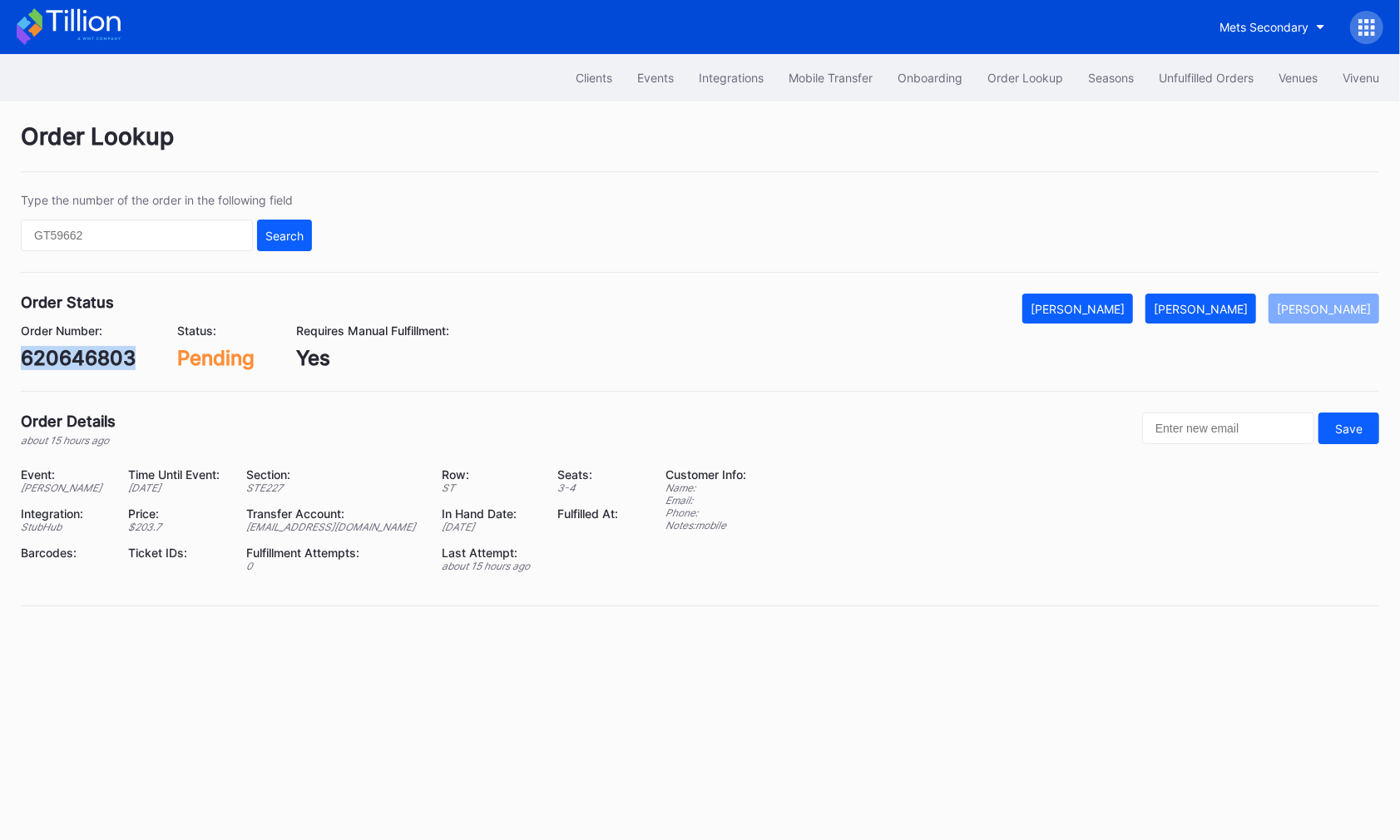
click at [110, 359] on div "620646803" at bounding box center [77, 358] width 115 height 24
copy div "620646803"
click at [1220, 312] on div "[PERSON_NAME]" at bounding box center [1200, 308] width 94 height 14
click at [81, 364] on div "620653163" at bounding box center [75, 358] width 110 height 24
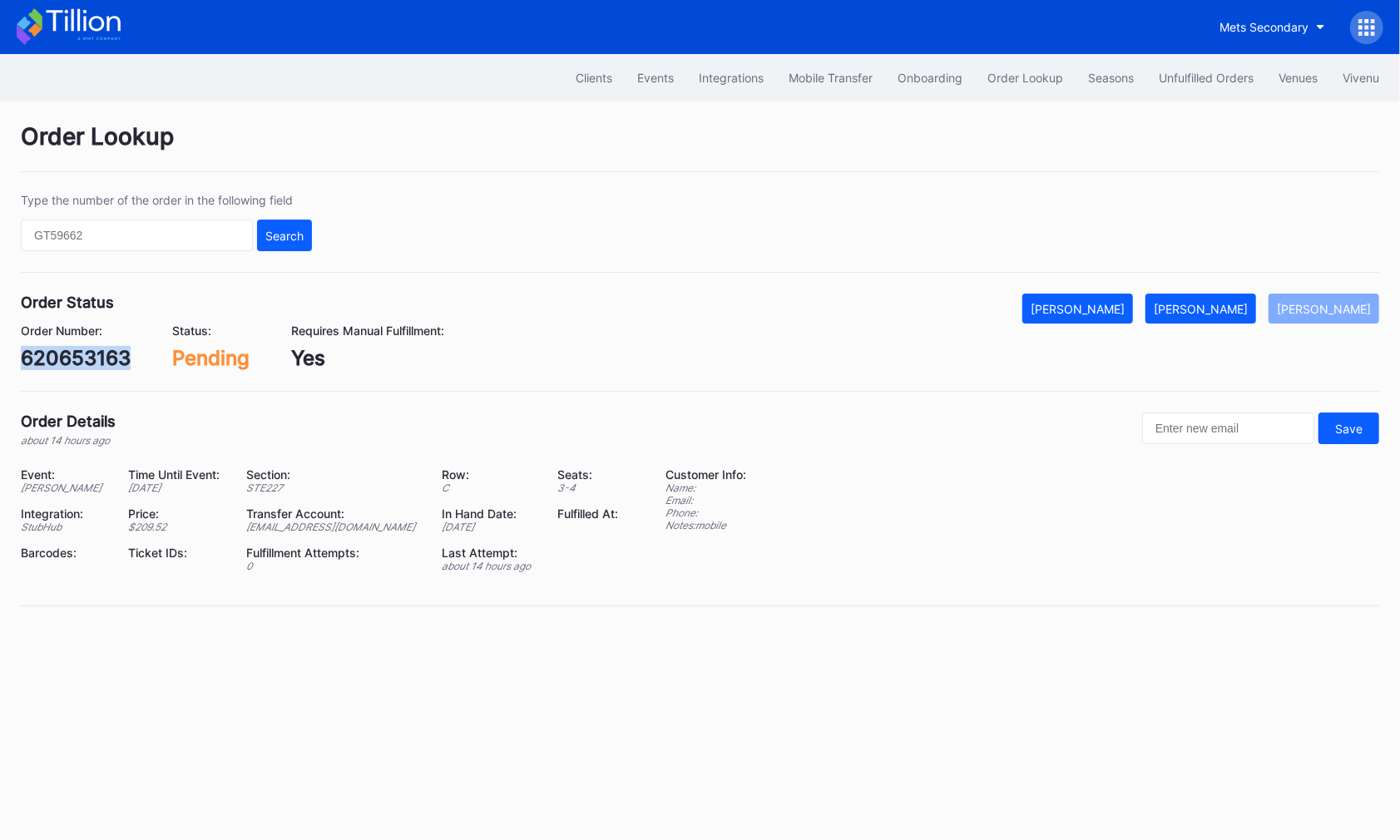
copy div "620653163"
click at [1214, 319] on button "[PERSON_NAME]" at bounding box center [1200, 308] width 110 height 30
click at [102, 352] on div "595085984" at bounding box center [77, 358] width 114 height 24
copy div "595085984"
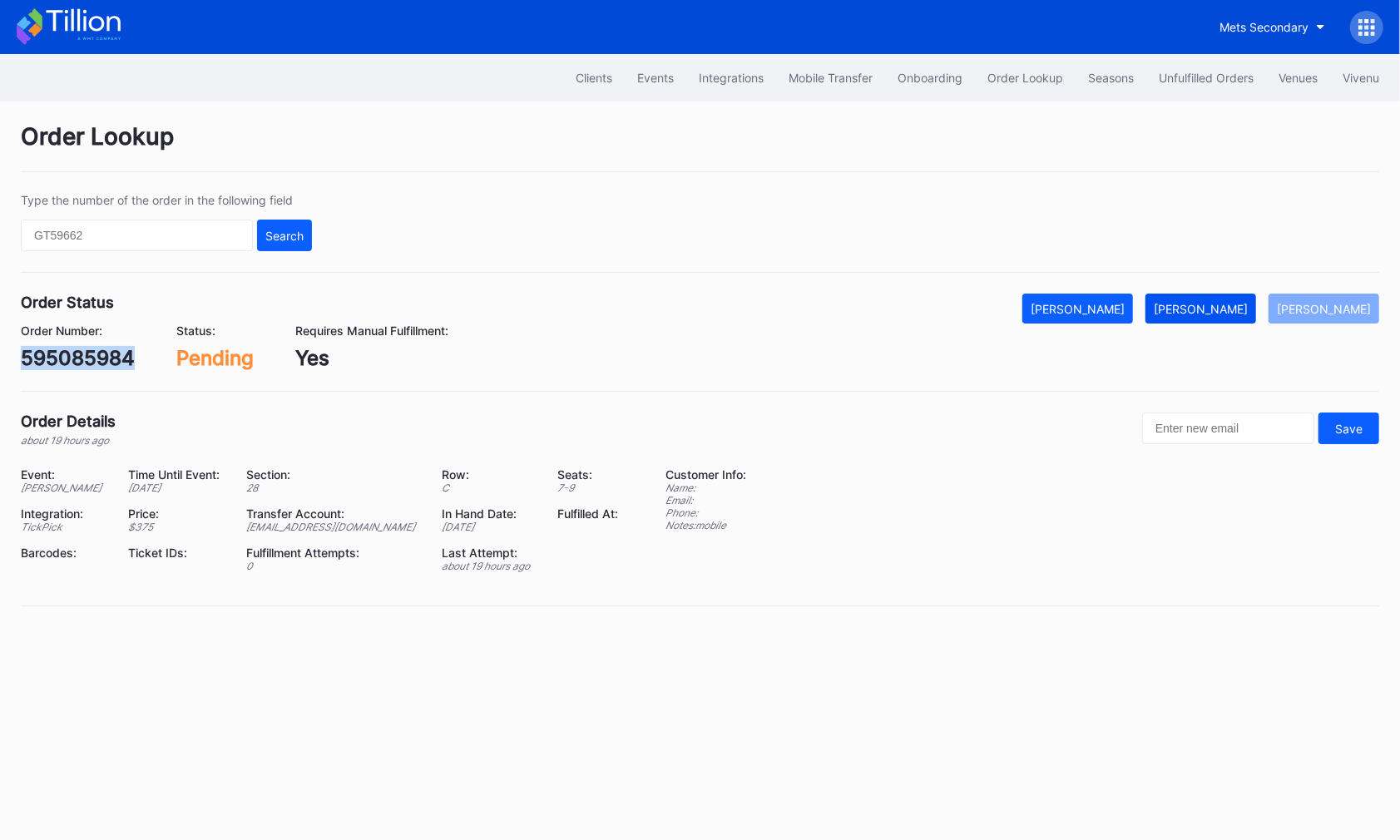
click at [1232, 313] on div "[PERSON_NAME]" at bounding box center [1200, 308] width 94 height 14
click at [112, 354] on div "620628614" at bounding box center [76, 358] width 110 height 24
copy div "620628614"
click at [1239, 312] on div "[PERSON_NAME]" at bounding box center [1200, 308] width 94 height 14
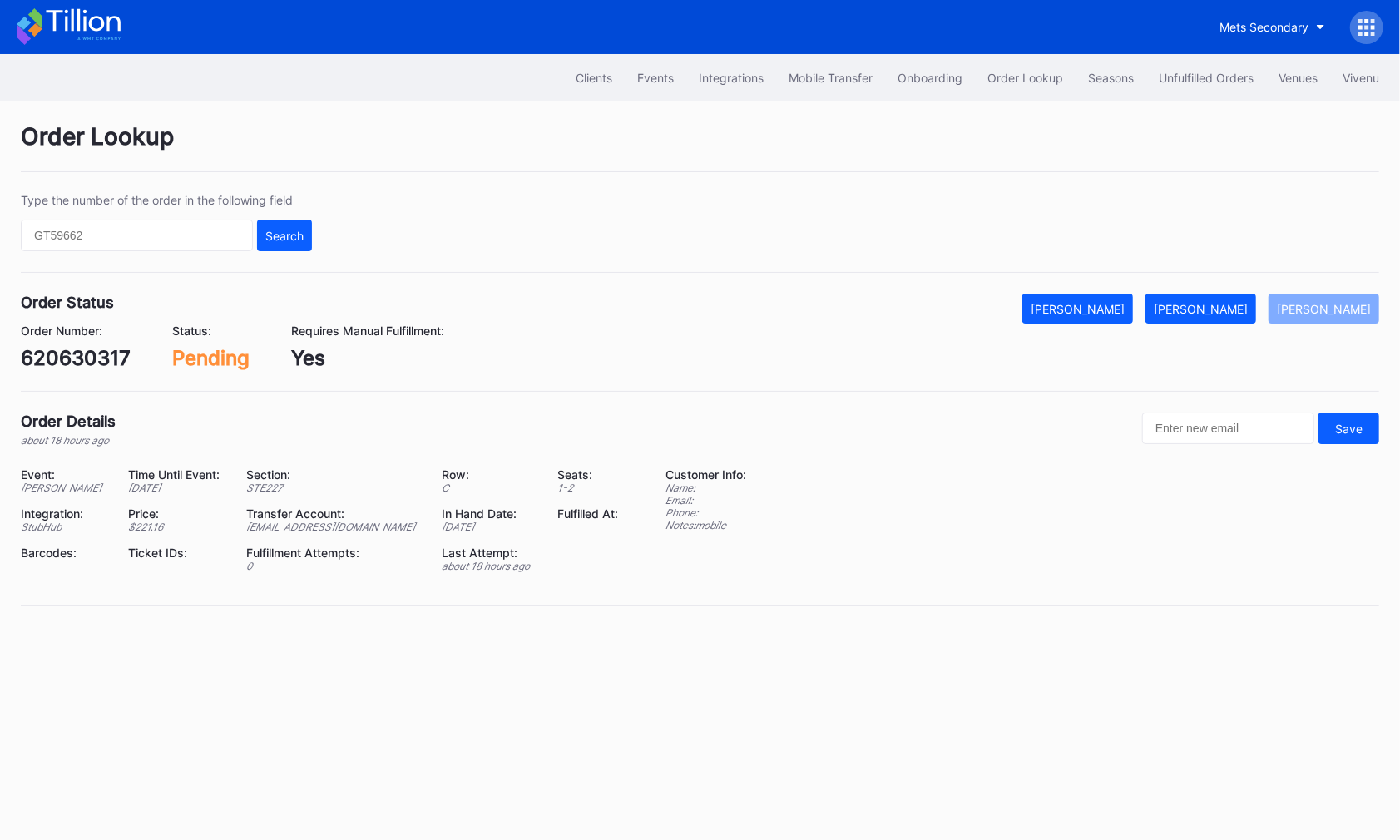
click at [105, 360] on div "620630317" at bounding box center [75, 358] width 110 height 24
copy div "620630317"
click at [1218, 311] on div "[PERSON_NAME]" at bounding box center [1200, 308] width 94 height 14
click at [94, 358] on div "620656352" at bounding box center [76, 358] width 113 height 24
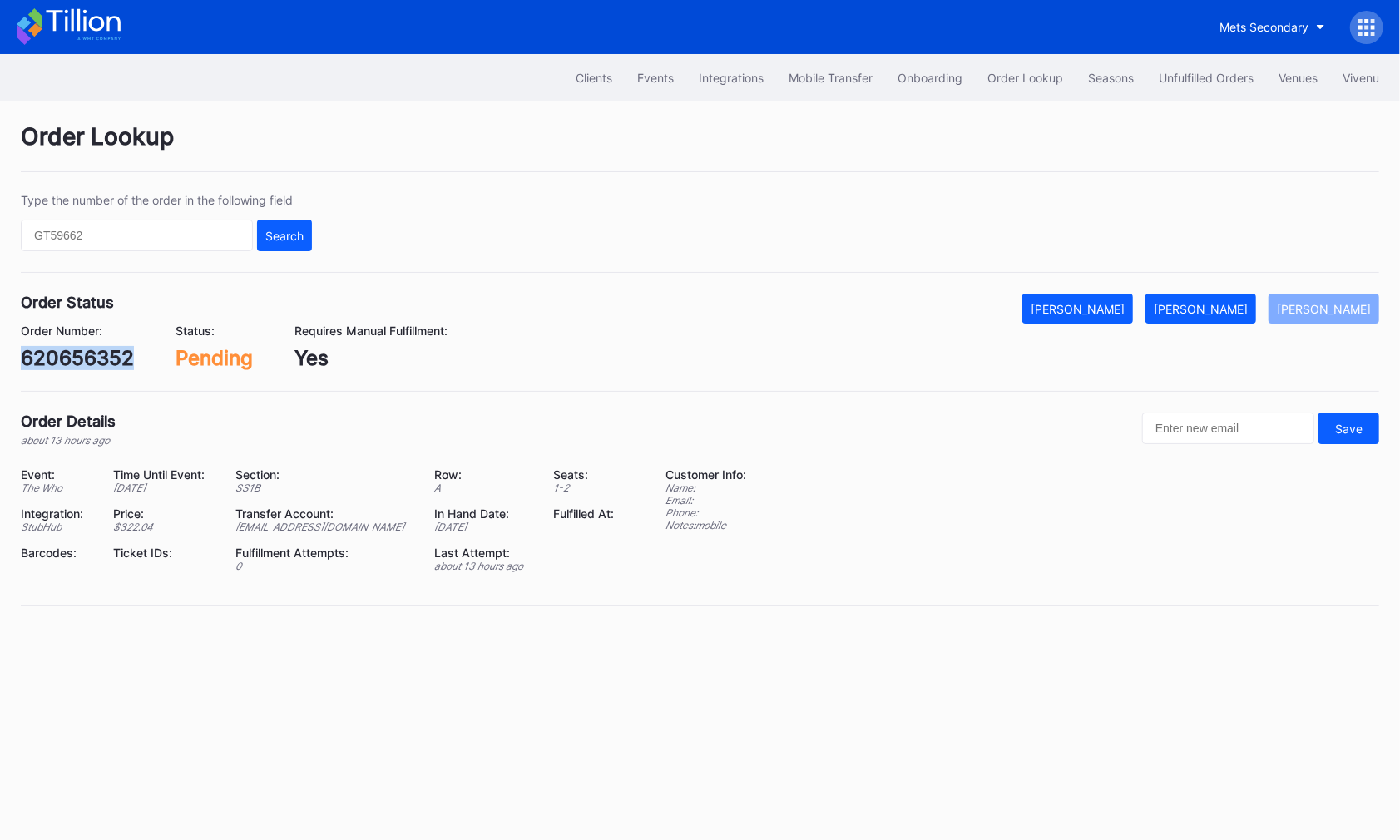
click at [94, 358] on div "620656352" at bounding box center [76, 358] width 113 height 24
copy div "620656352"
click at [1230, 305] on div "[PERSON_NAME]" at bounding box center [1200, 308] width 94 height 14
click at [82, 363] on div "620666109" at bounding box center [76, 358] width 110 height 24
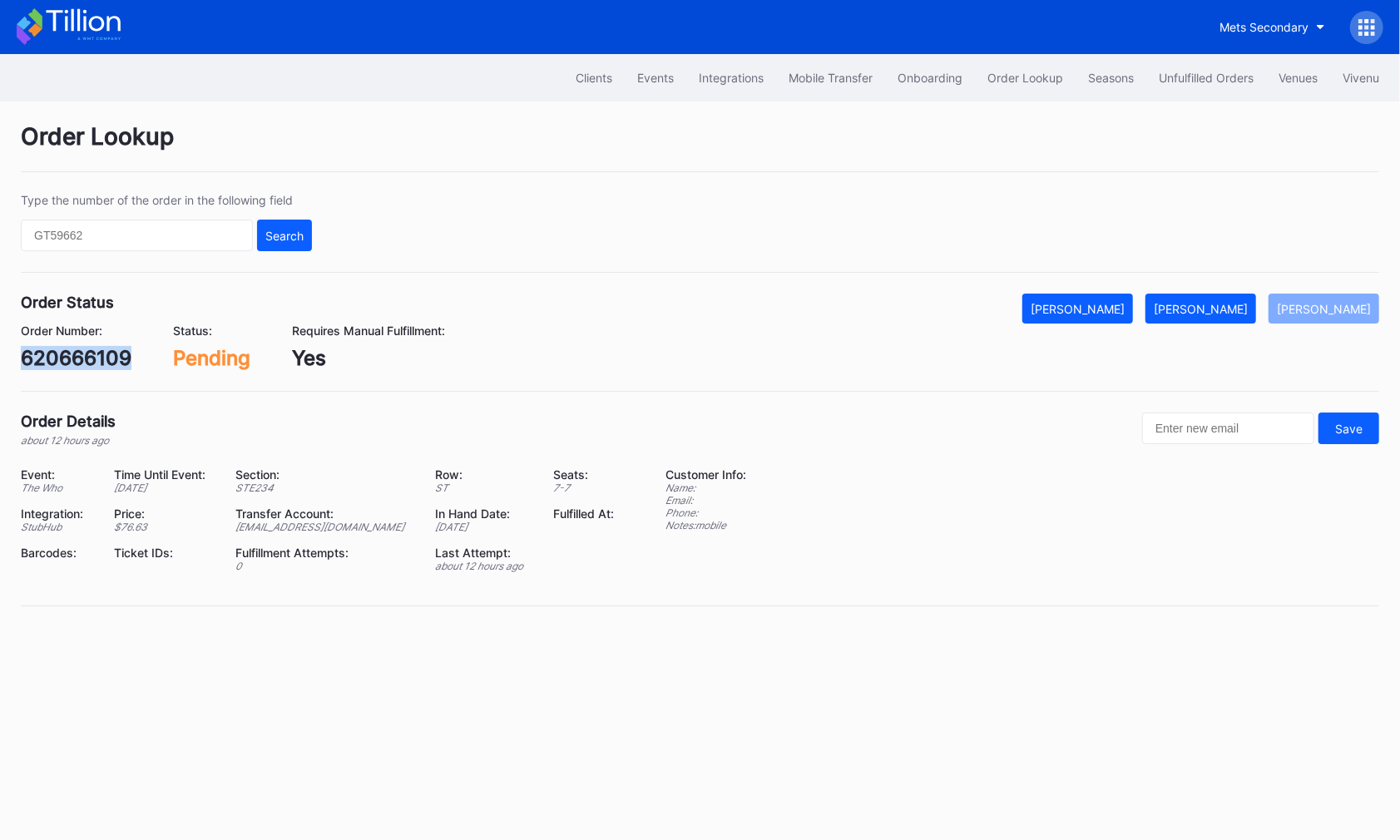
copy div "620666109"
click at [1222, 305] on div "[PERSON_NAME]" at bounding box center [1200, 308] width 94 height 14
click at [99, 356] on div "620669468" at bounding box center [77, 358] width 114 height 24
copy div "620669468"
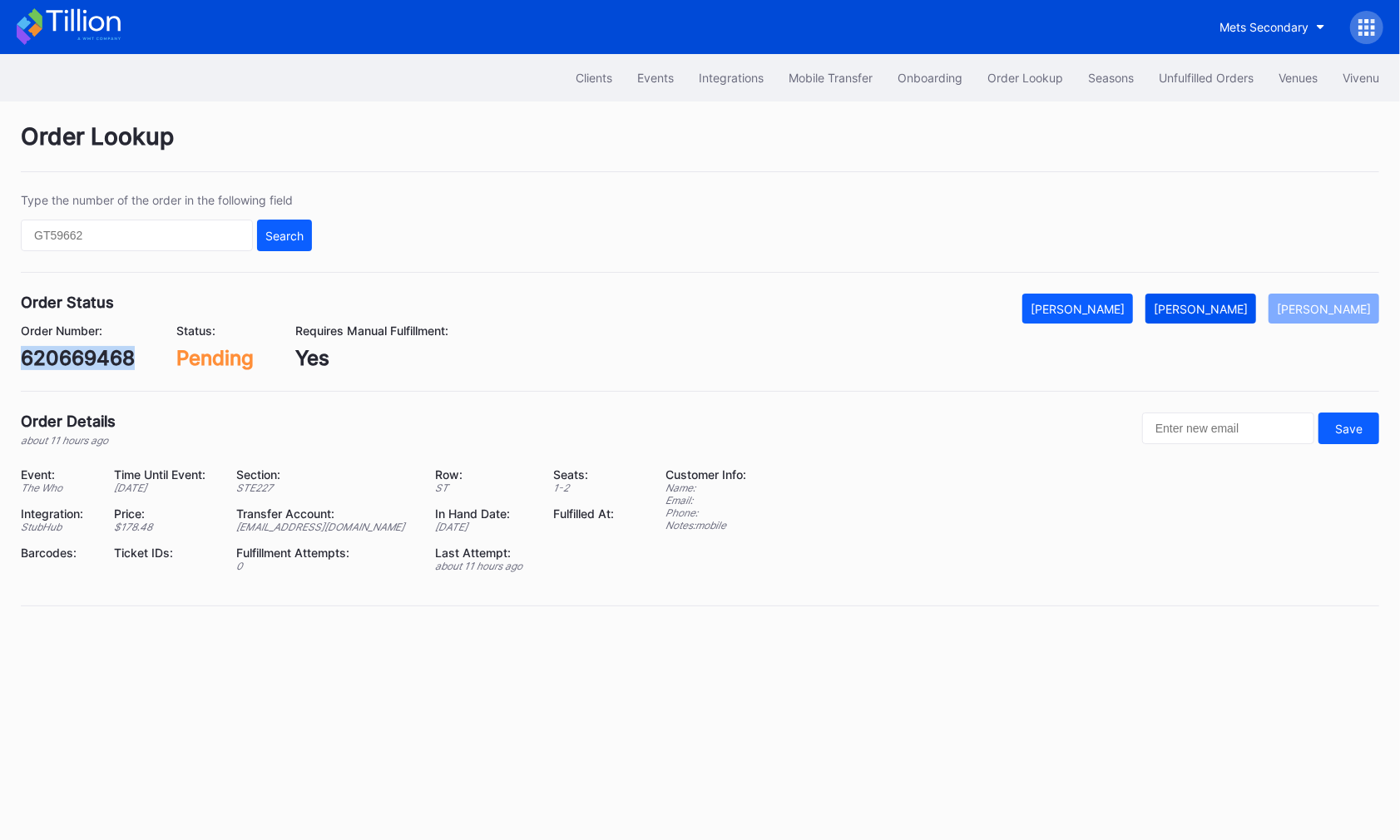
click at [1233, 314] on button "[PERSON_NAME]" at bounding box center [1200, 308] width 110 height 30
click at [101, 358] on div "61x8cndk85o" at bounding box center [86, 358] width 131 height 24
copy div "61x8cndk85o"
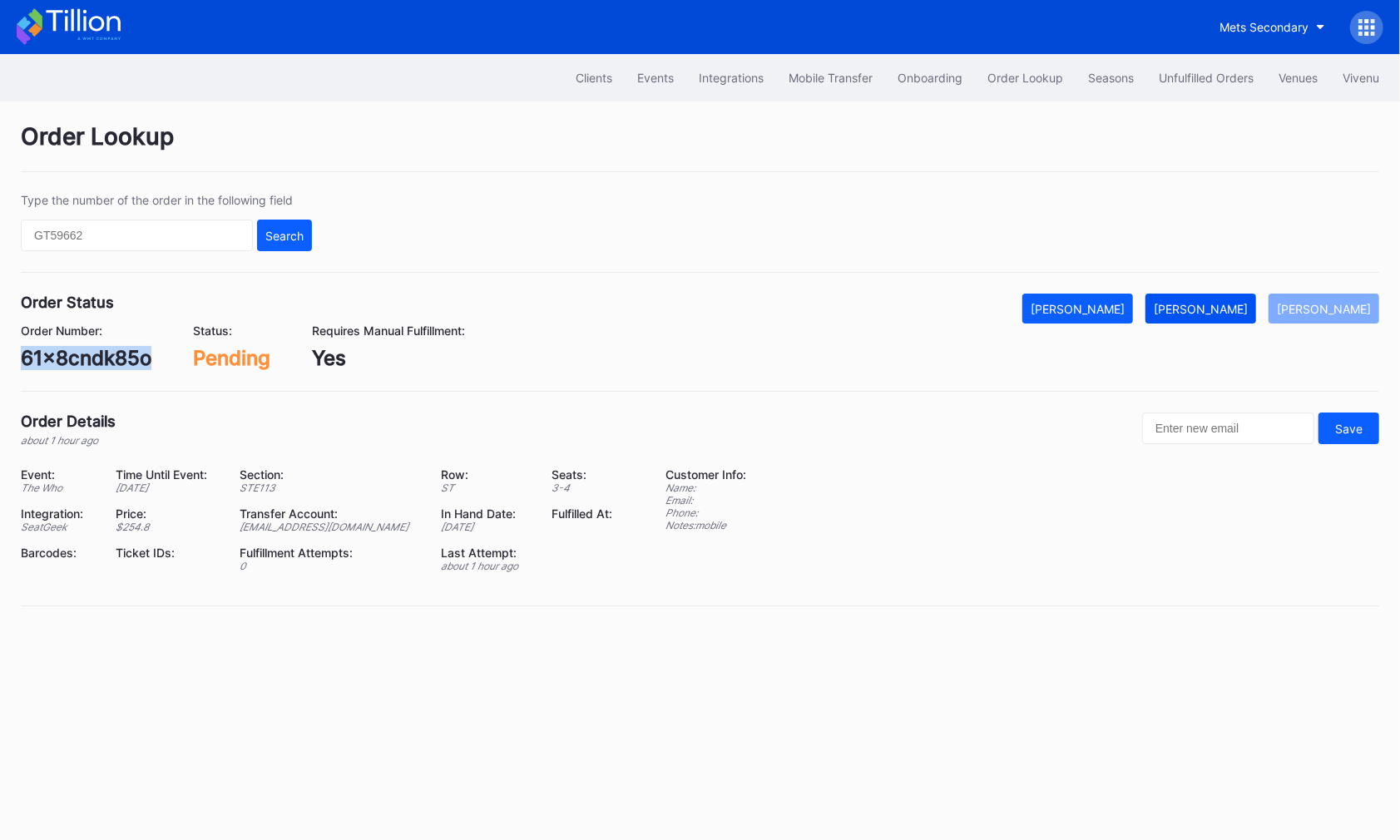
click at [1244, 305] on div "Mark Fulfilled" at bounding box center [1200, 308] width 94 height 14
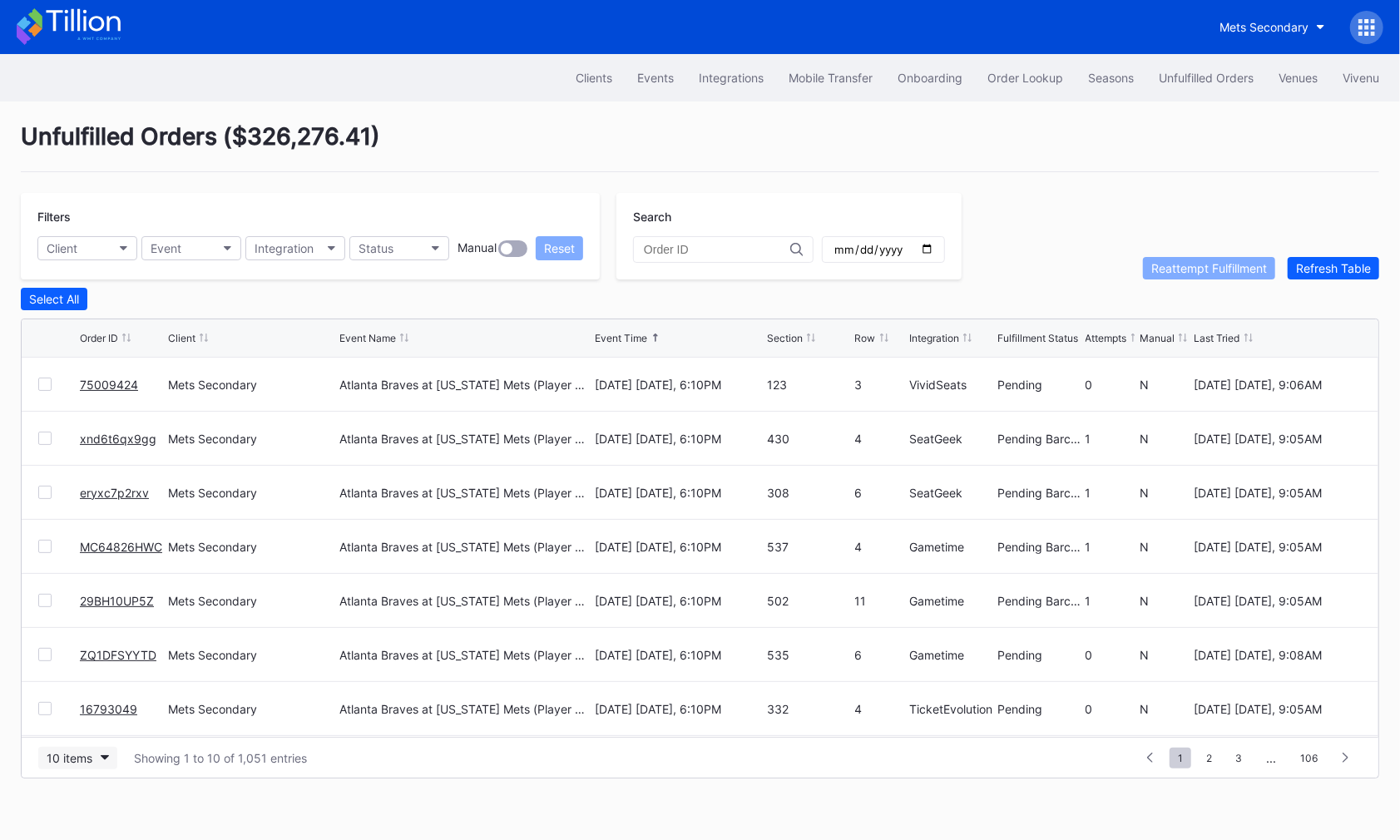
click at [88, 751] on div "10 items" at bounding box center [70, 758] width 46 height 14
click at [93, 657] on div "50 items" at bounding box center [75, 651] width 48 height 14
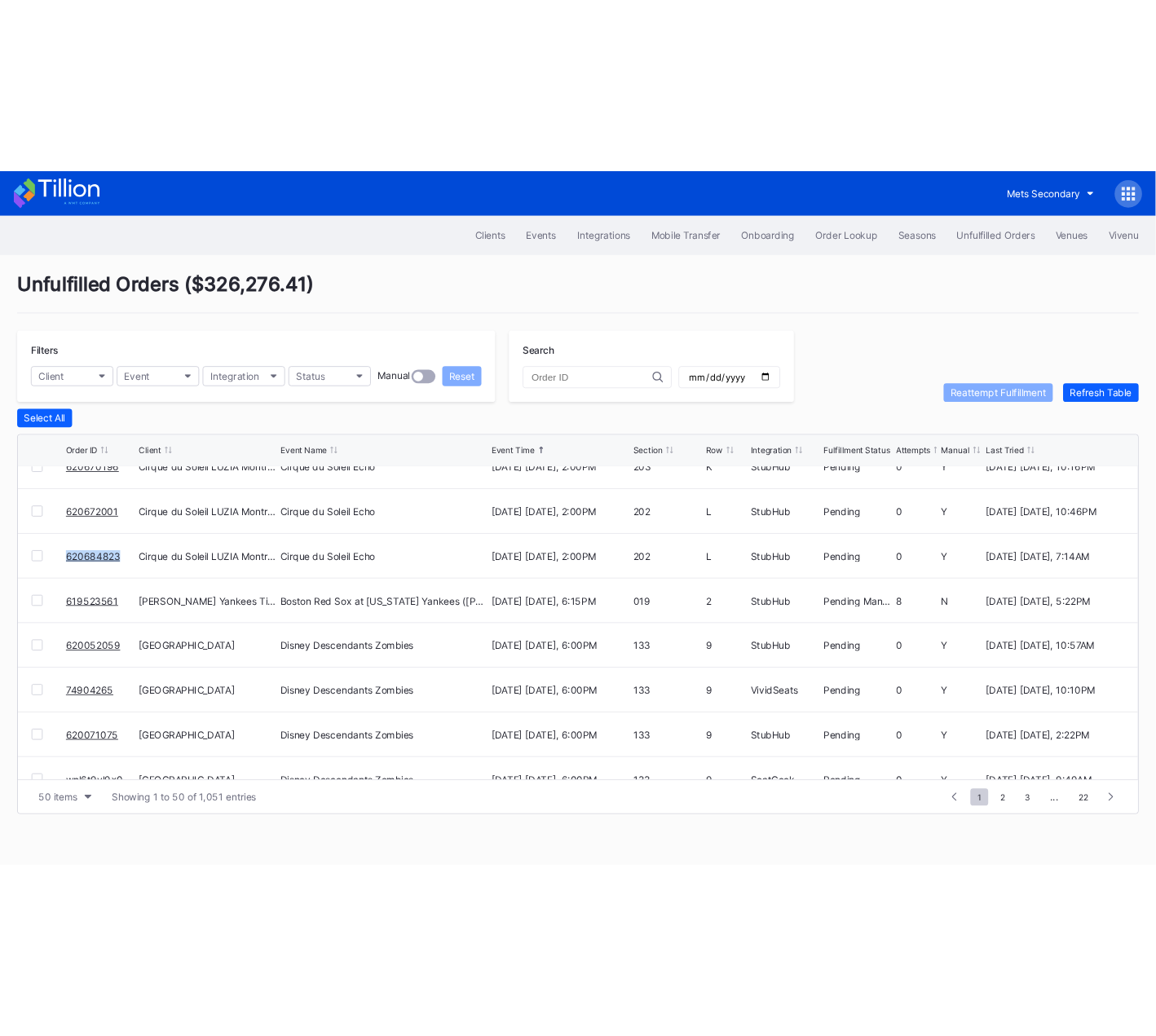
scroll to position [764, 0]
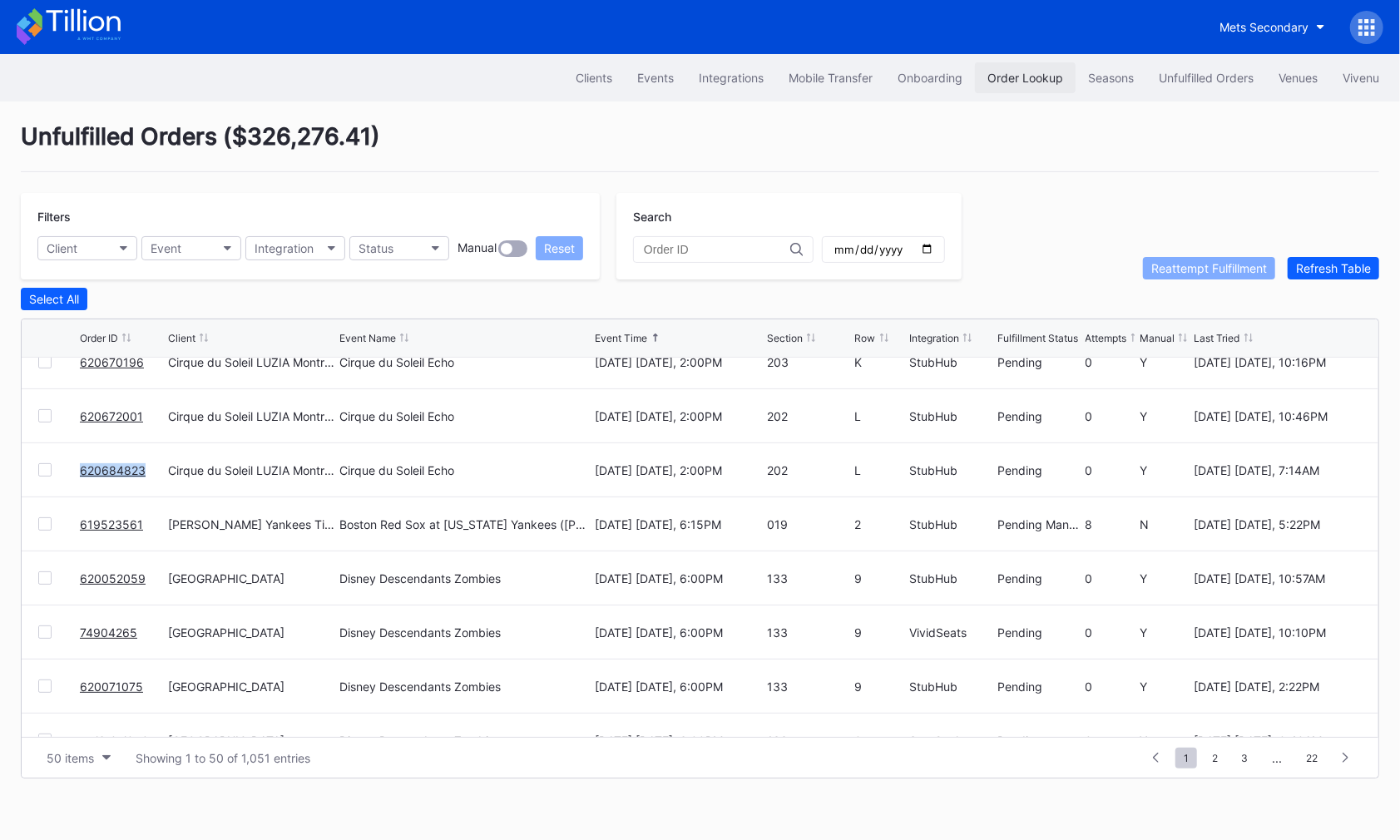
click at [1015, 72] on div "Order Lookup" at bounding box center [1025, 77] width 76 height 14
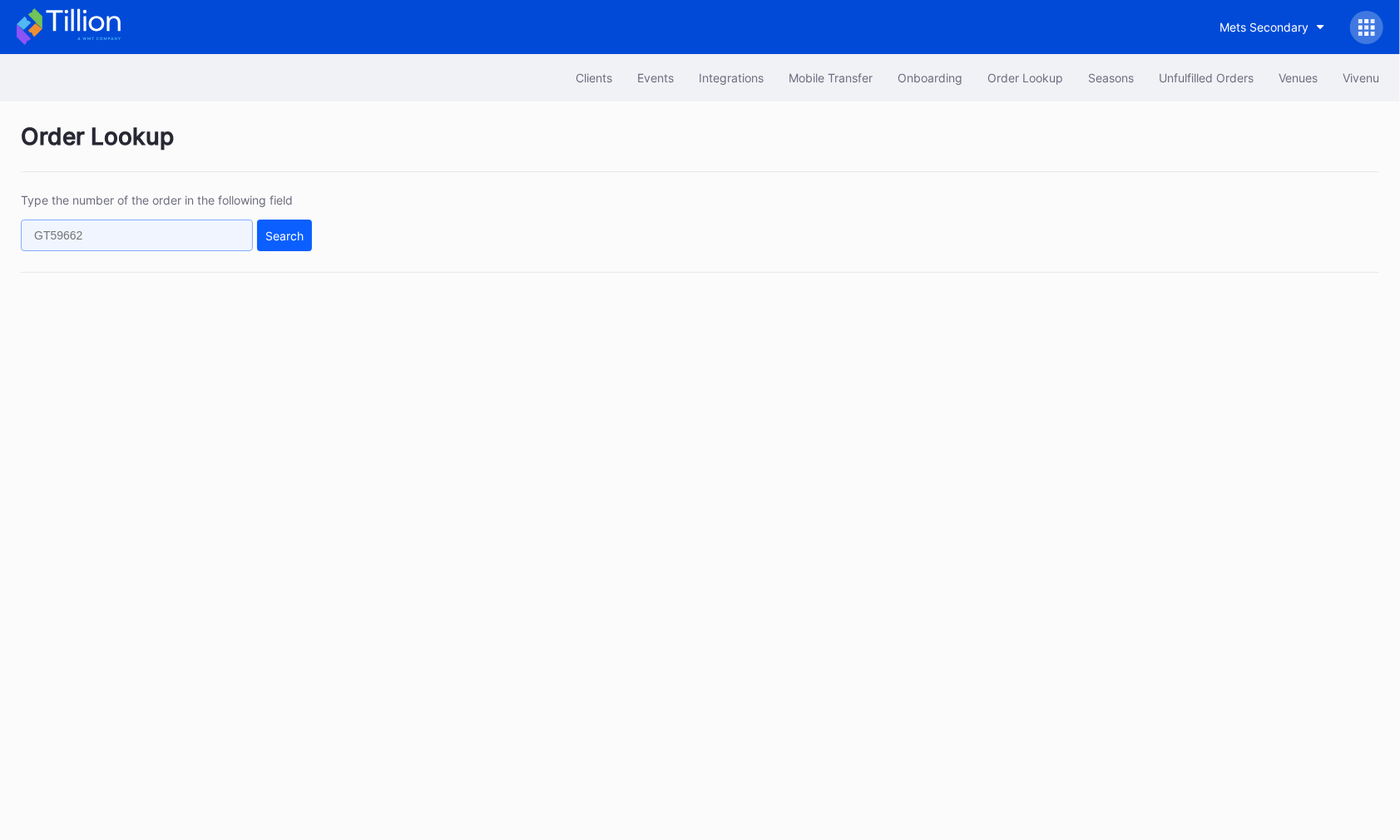
click at [217, 223] on input "text" at bounding box center [136, 234] width 232 height 31
paste input "617132648"
click at [282, 241] on button "Search" at bounding box center [285, 234] width 55 height 31
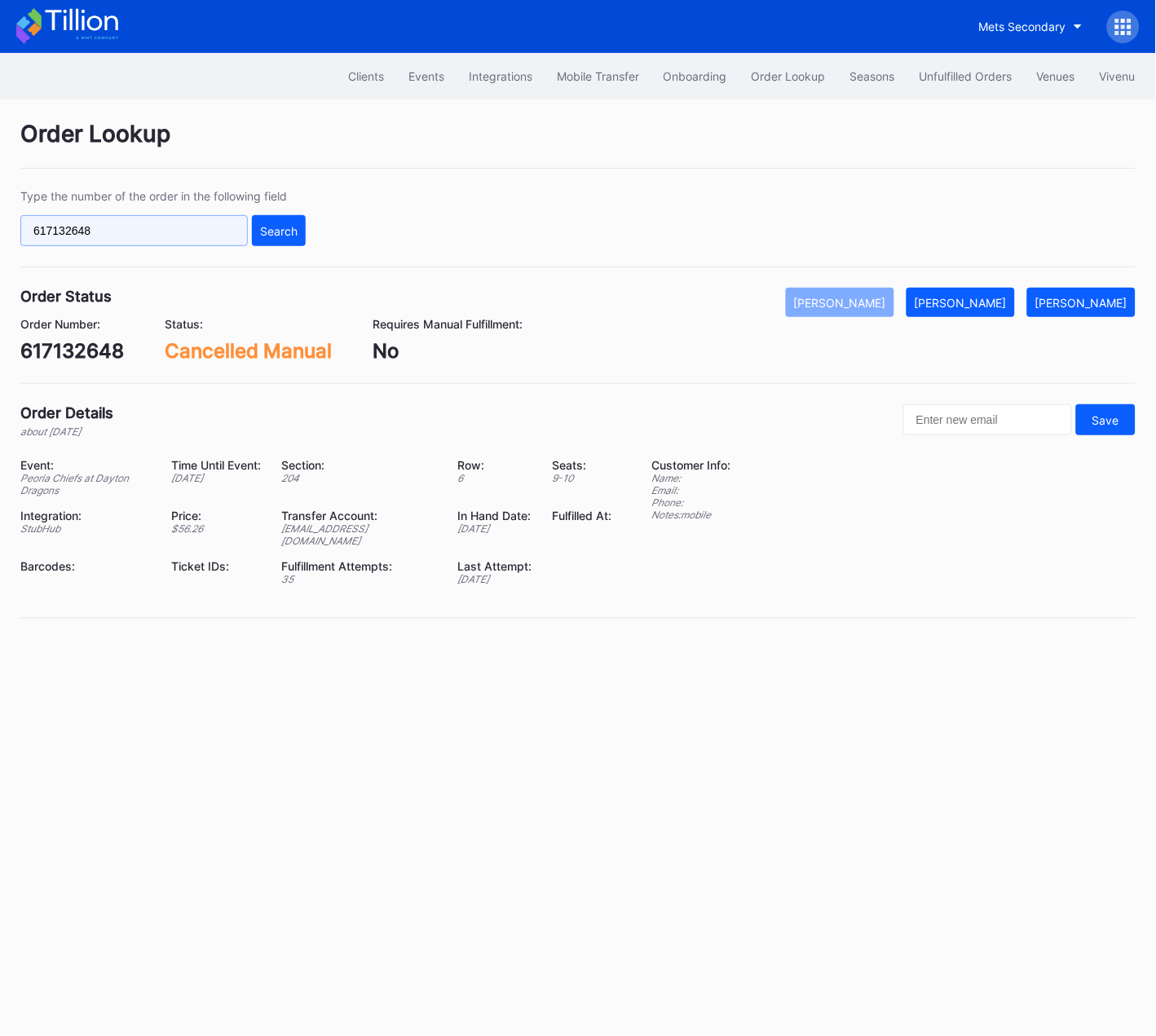
click at [222, 233] on input "617132648" at bounding box center [133, 230] width 227 height 31
click at [222, 234] on input "617132648" at bounding box center [133, 230] width 227 height 31
paste input "8e7lsn8mw5k"
type input "8e7lsn8mw5k"
click at [292, 234] on div "Search" at bounding box center [278, 231] width 37 height 14
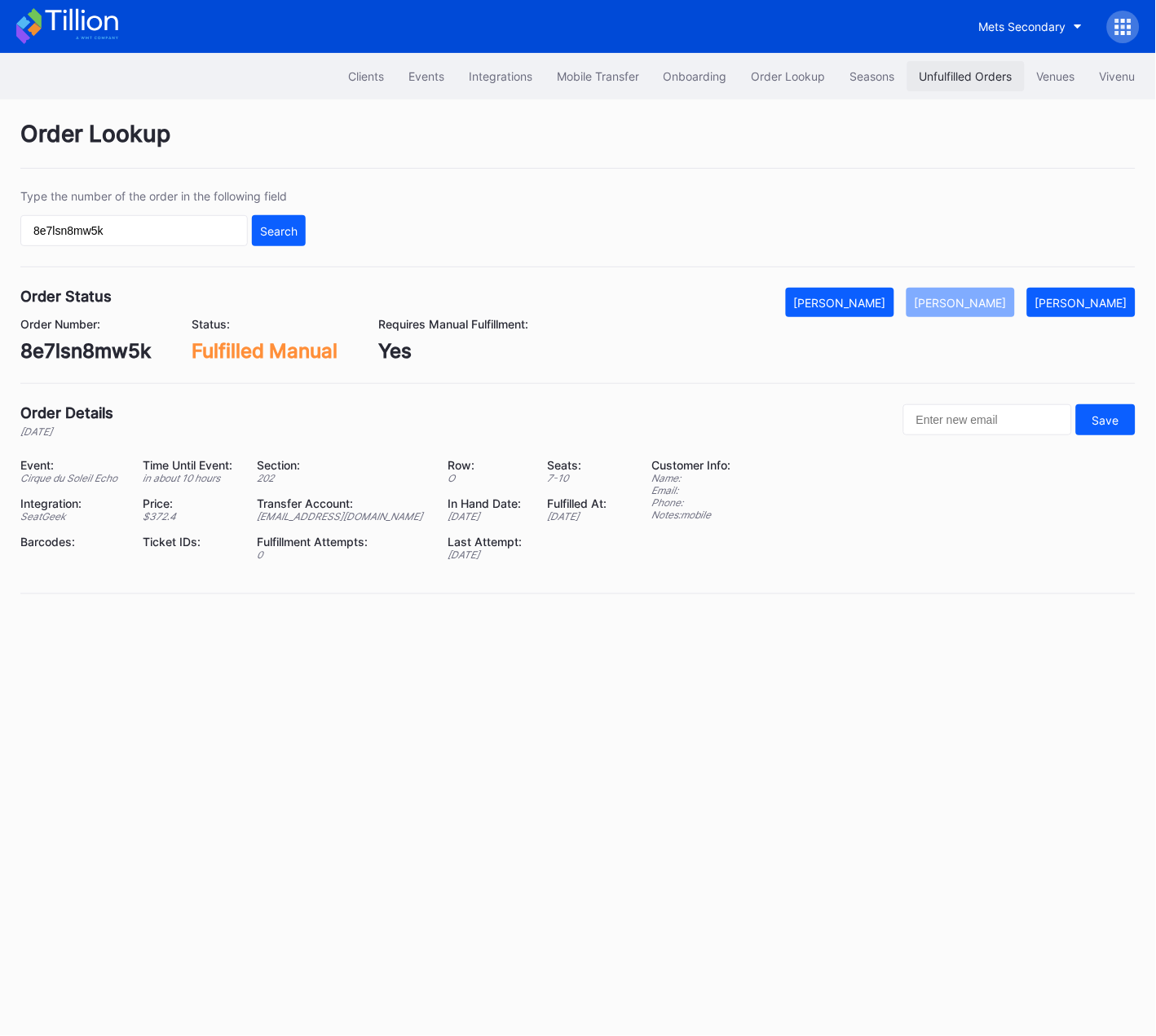
click at [934, 72] on div "Unfulfilled Orders" at bounding box center [966, 76] width 93 height 14
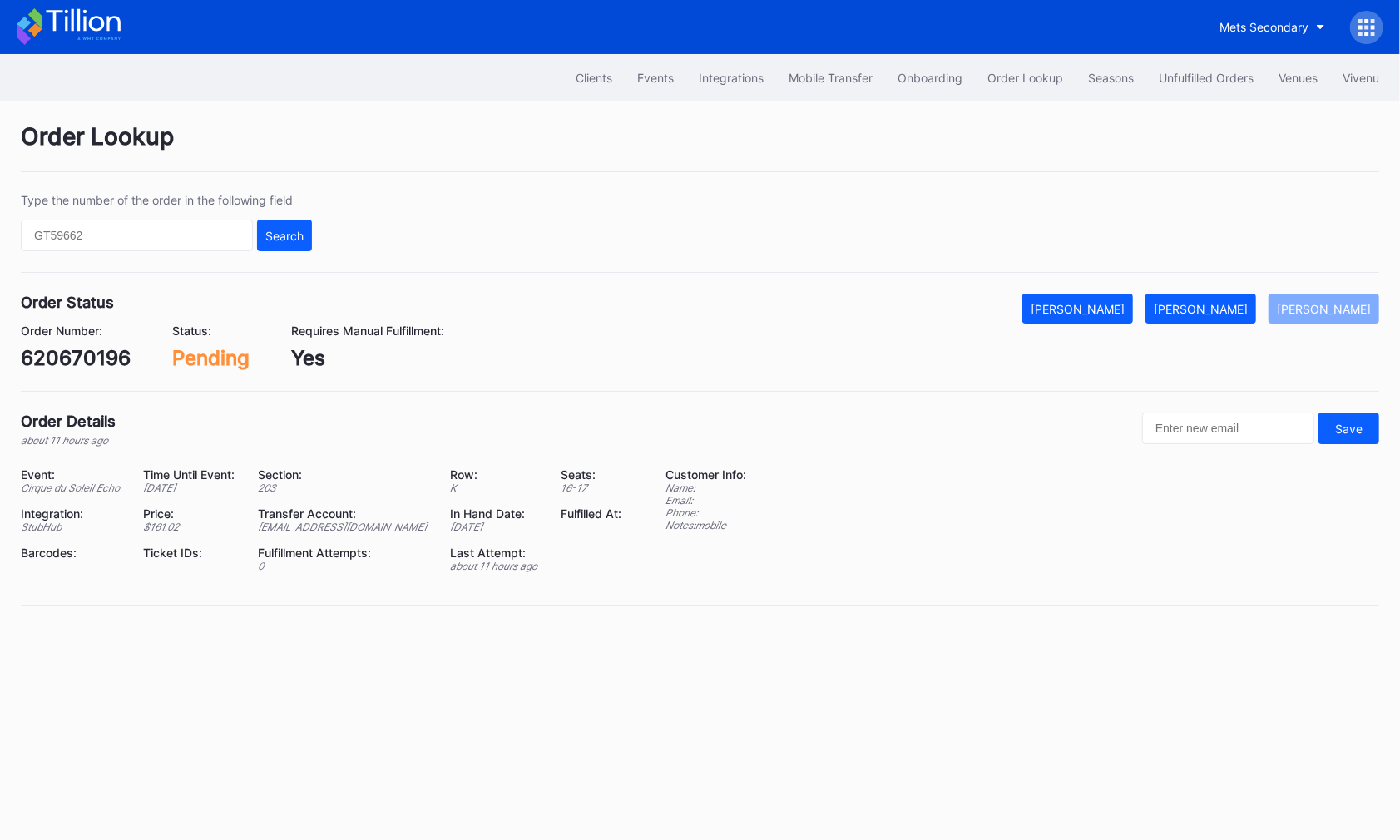
click at [94, 363] on div "620670196" at bounding box center [75, 358] width 110 height 24
copy div "620670196"
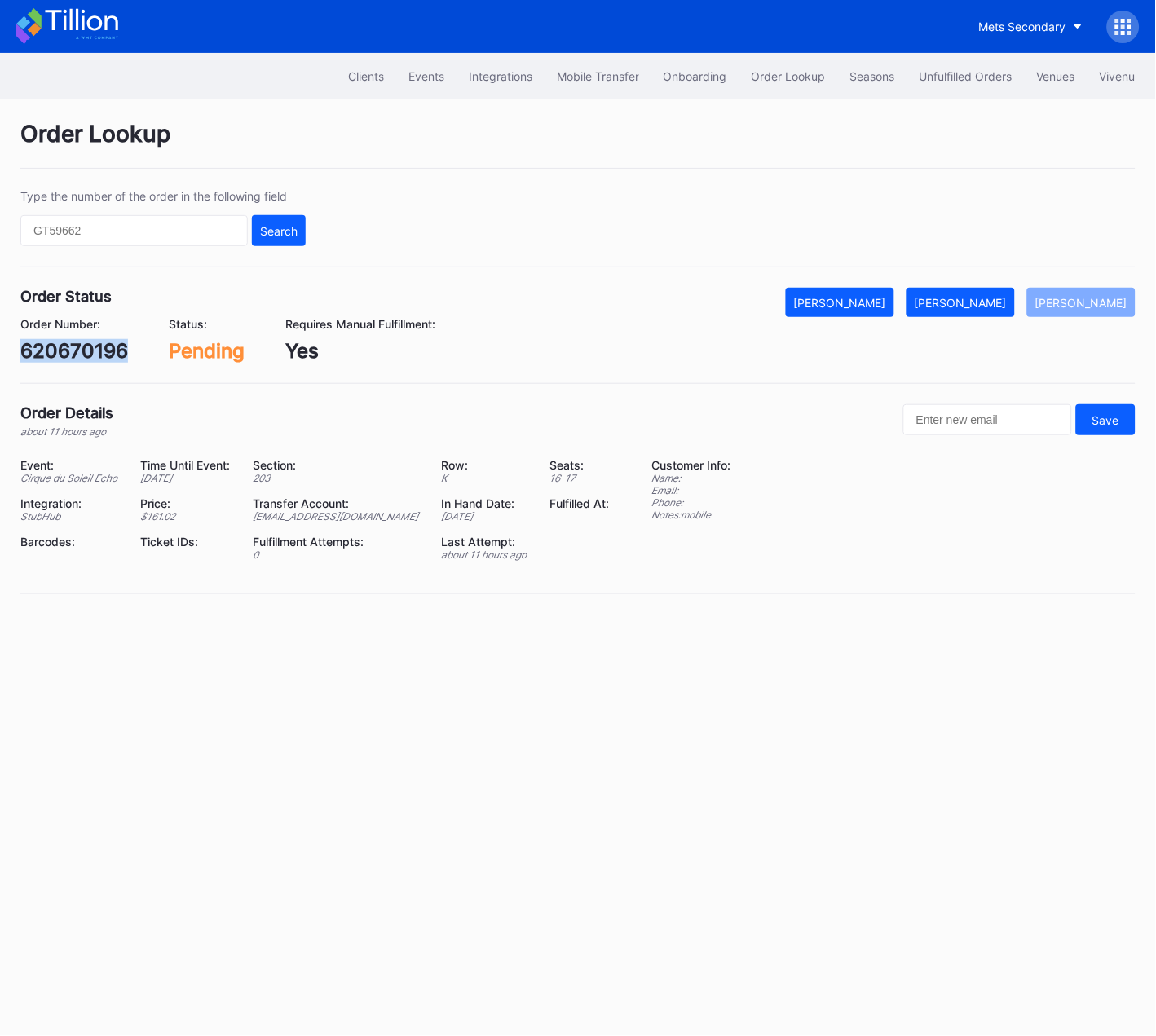
copy div "620670196"
click at [989, 301] on div "[PERSON_NAME]" at bounding box center [961, 302] width 92 height 14
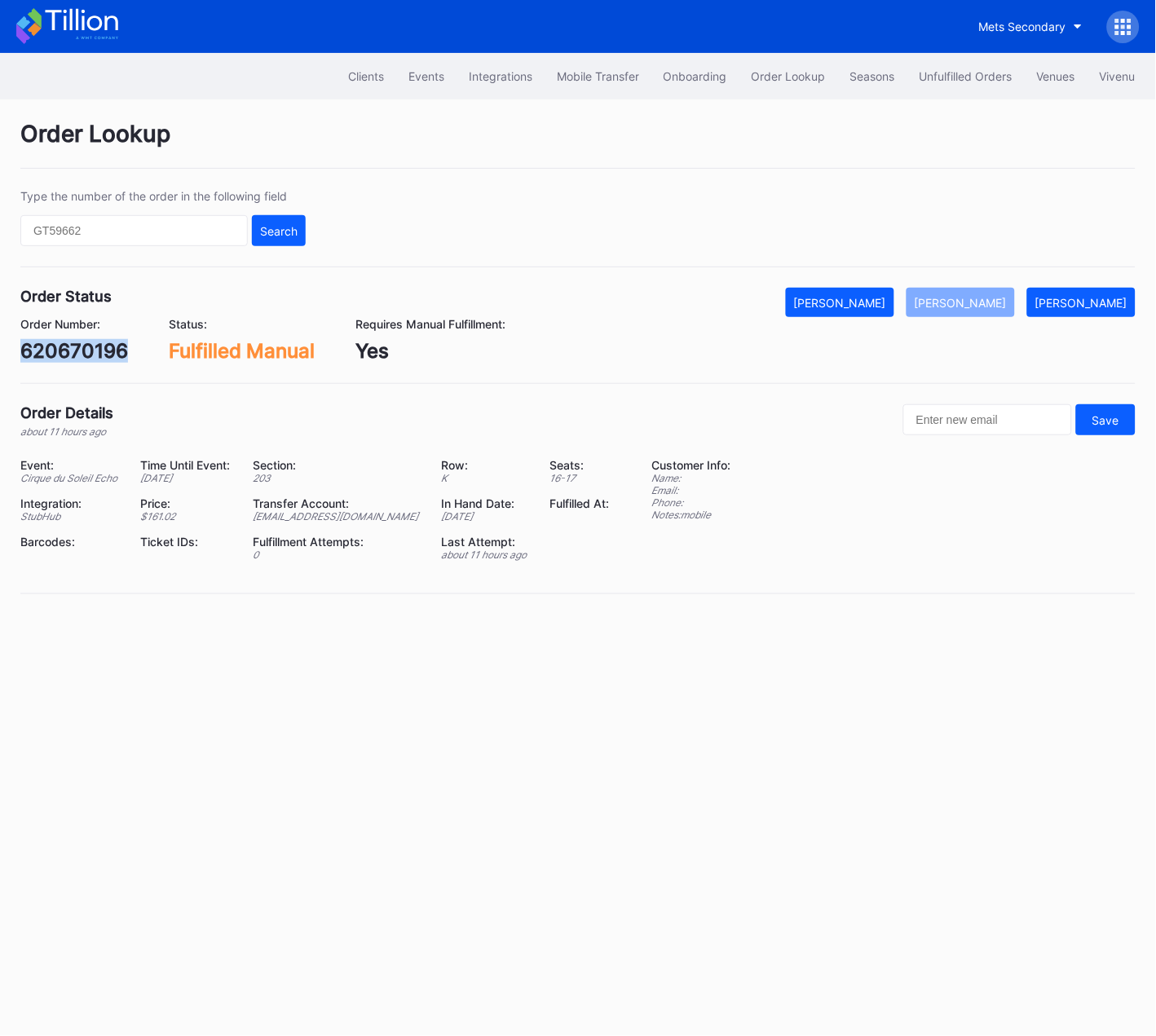
copy div "620670196"
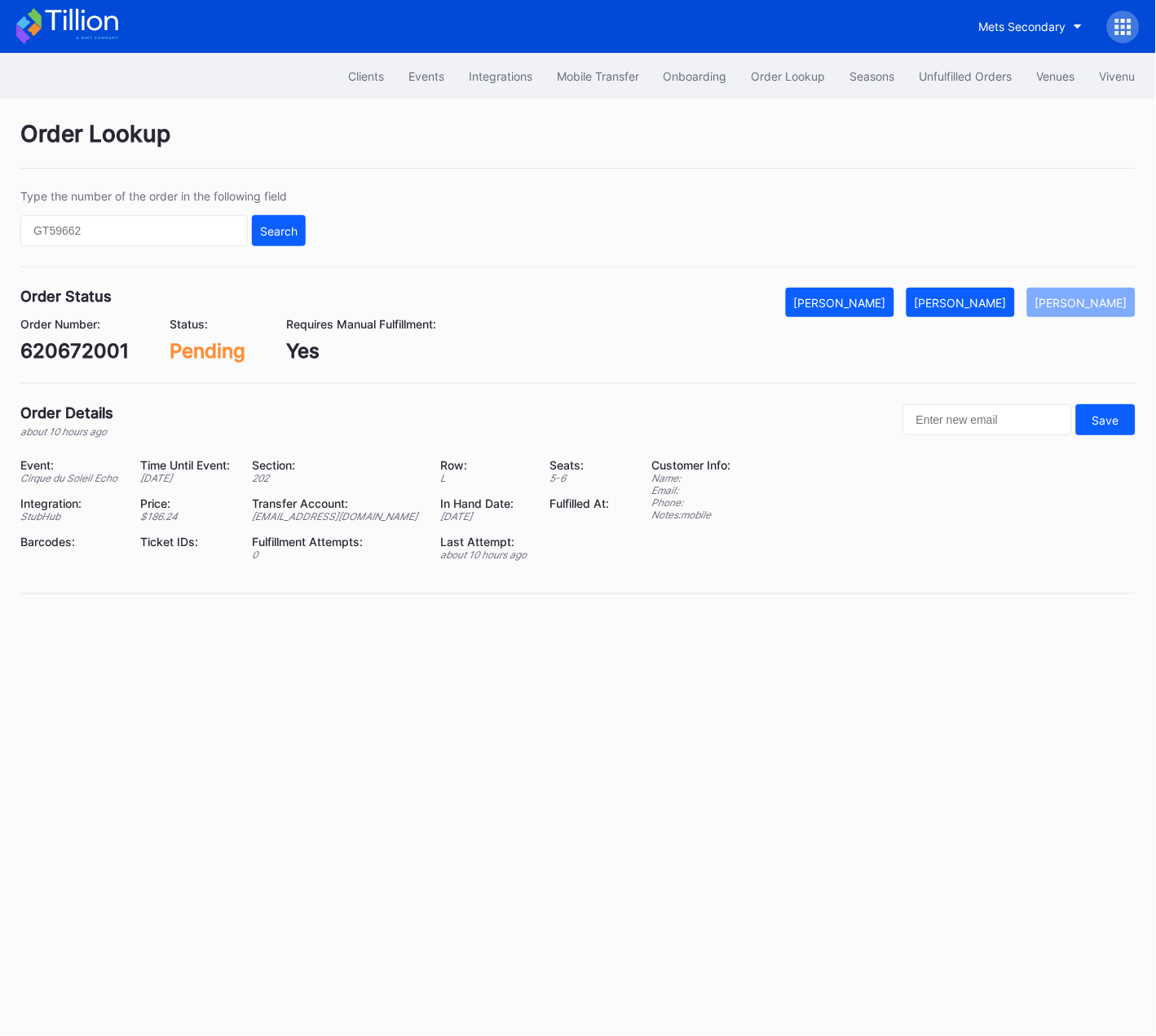
click at [77, 352] on div "620672001" at bounding box center [74, 351] width 108 height 23
copy div "620672001"
click at [984, 298] on div "[PERSON_NAME]" at bounding box center [961, 302] width 92 height 14
click at [100, 351] on div "620684823" at bounding box center [76, 351] width 112 height 23
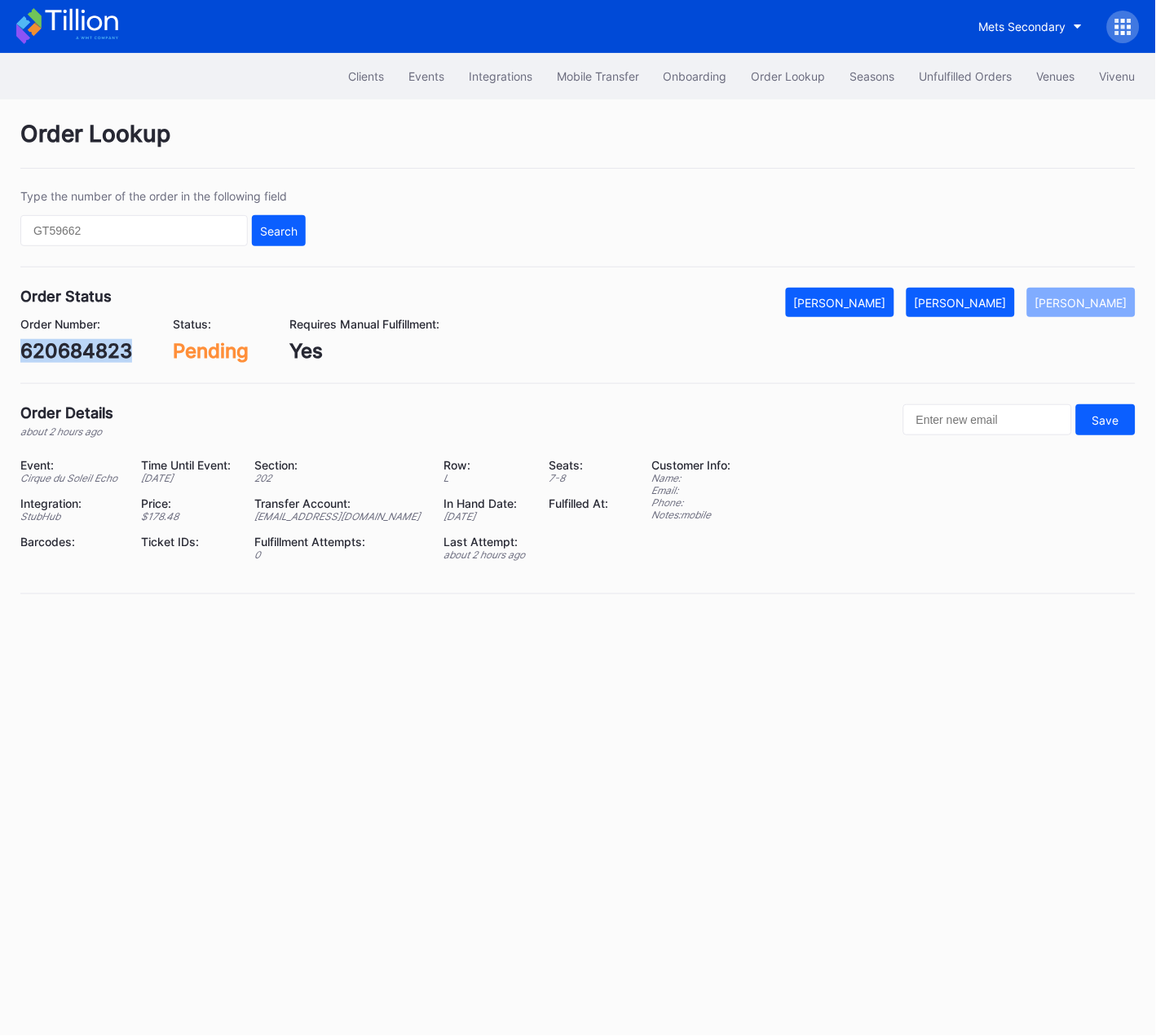
click at [100, 351] on div "620684823" at bounding box center [76, 351] width 112 height 23
copy div "620684823"
click at [993, 305] on div "[PERSON_NAME]" at bounding box center [961, 302] width 92 height 14
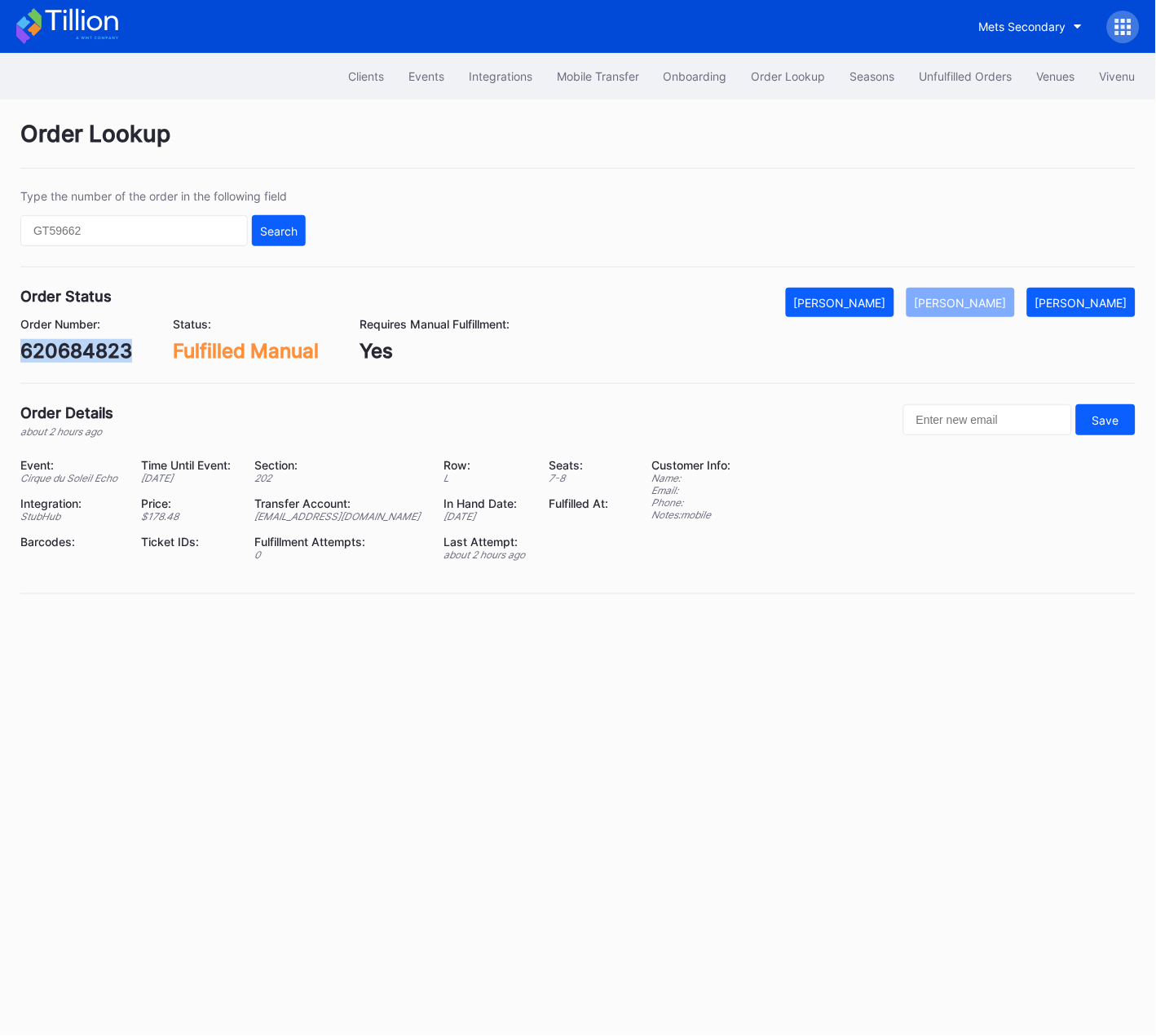
copy div "620684823"
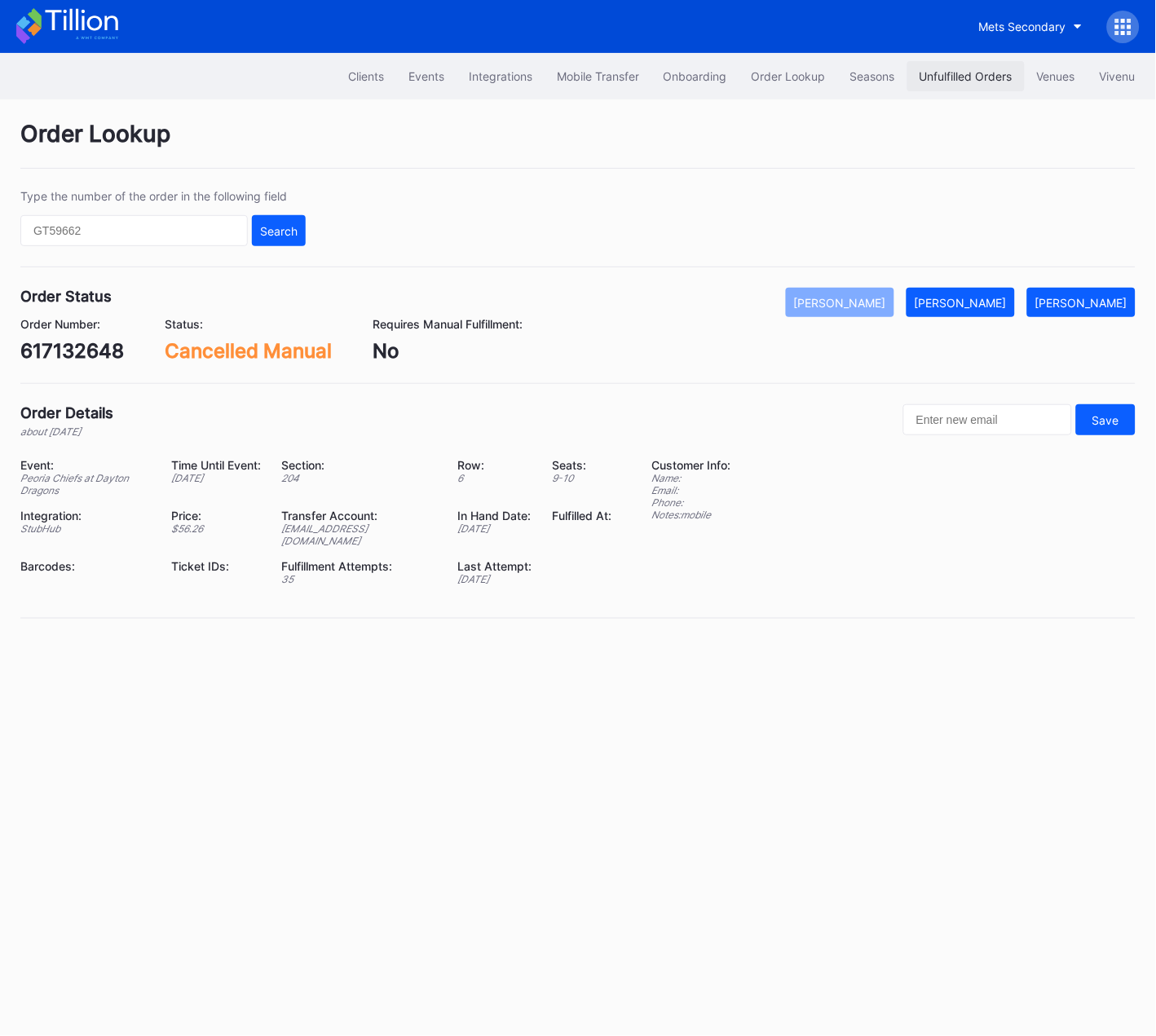
click at [971, 74] on div "Unfulfilled Orders" at bounding box center [966, 76] width 93 height 14
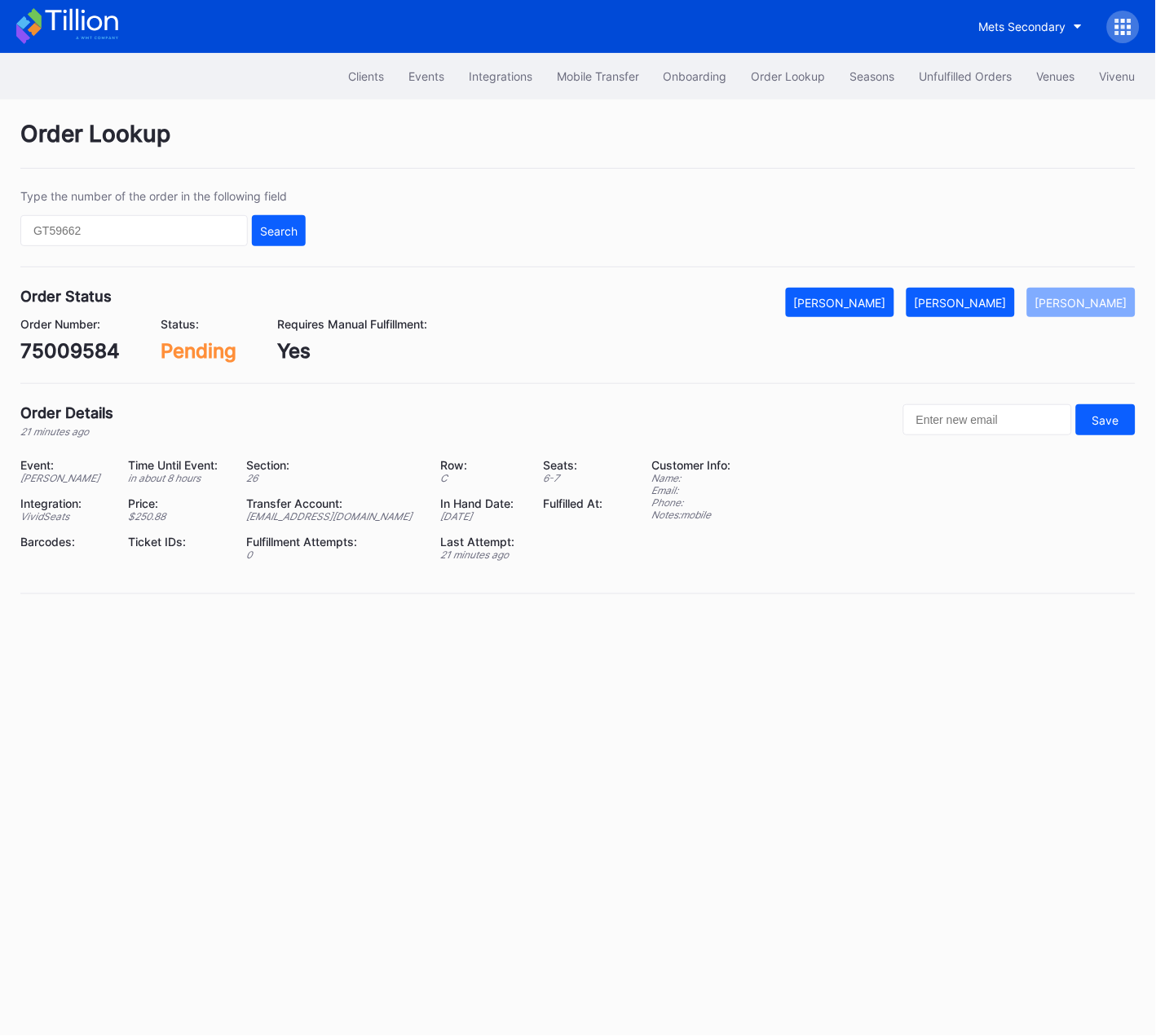
click at [107, 350] on div "75009584" at bounding box center [69, 351] width 99 height 23
copy div "75009584"
click at [968, 297] on div "[PERSON_NAME]" at bounding box center [961, 302] width 92 height 14
drag, startPoint x: 985, startPoint y: 298, endPoint x: 935, endPoint y: 187, distance: 121.7
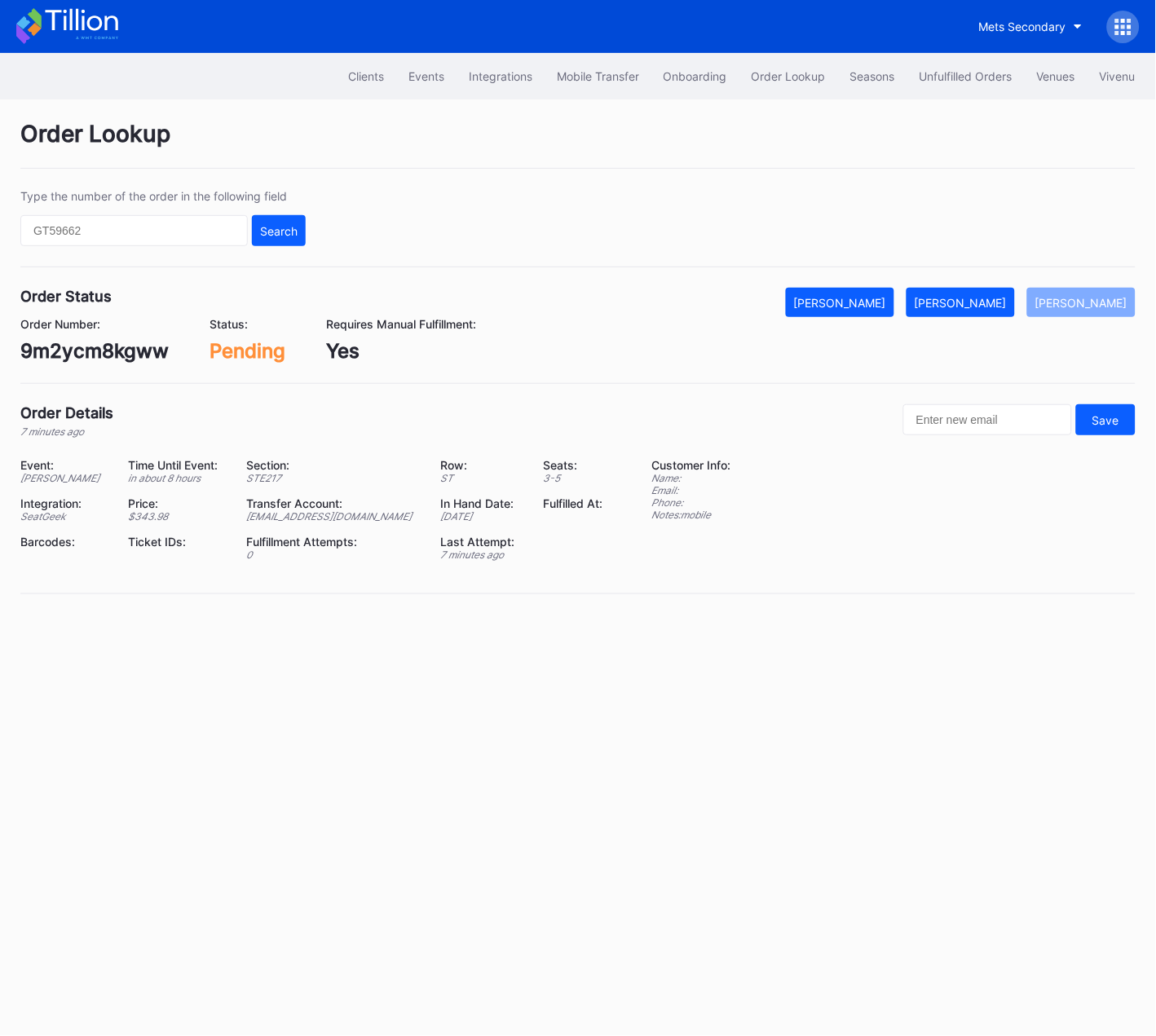
click at [985, 298] on div "[PERSON_NAME]" at bounding box center [961, 302] width 92 height 14
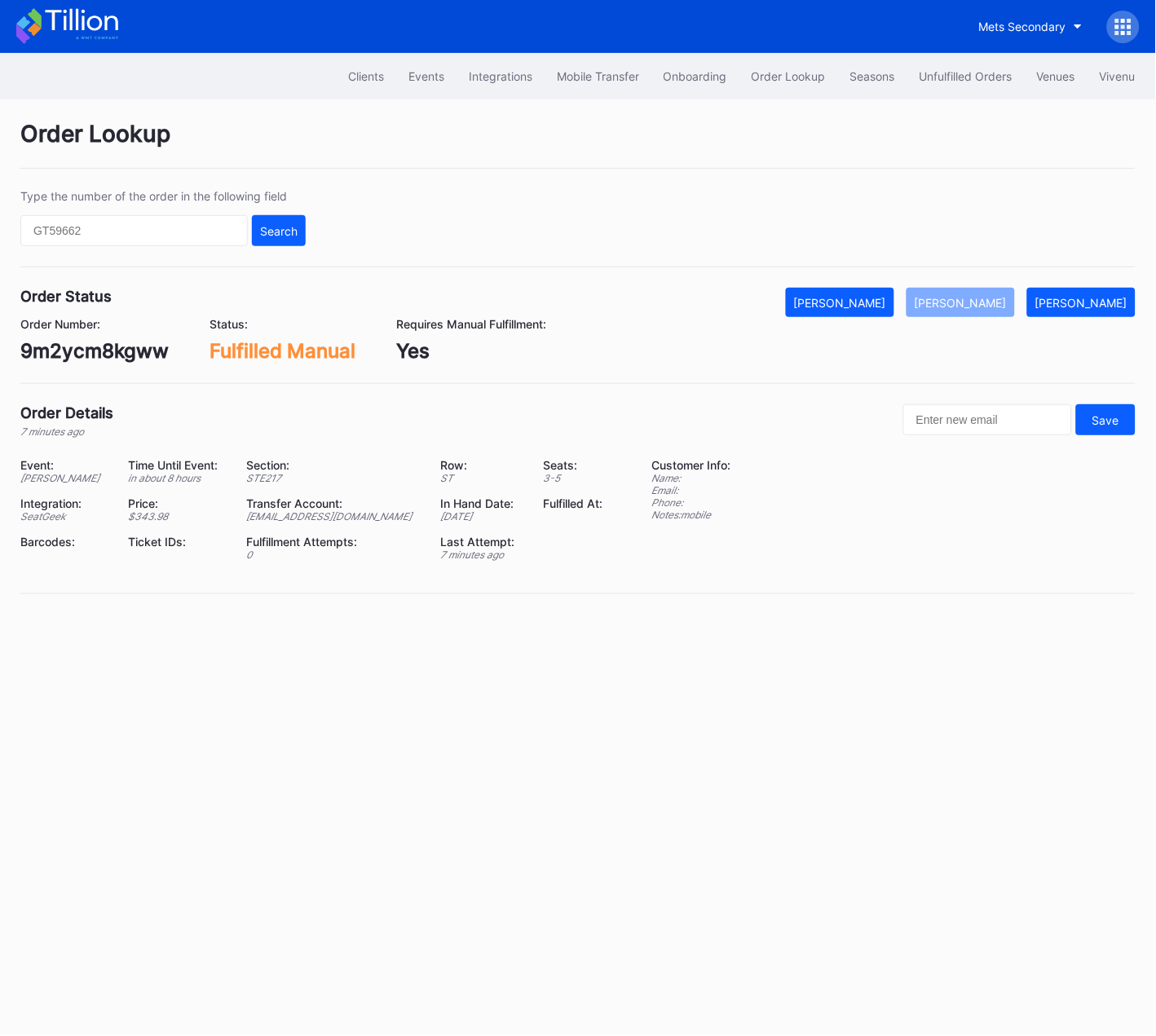
click at [133, 359] on div "9m2ycm8kgww" at bounding box center [94, 351] width 148 height 23
copy div "9m2ycm8kgww"
click at [857, 301] on div "[PERSON_NAME]" at bounding box center [840, 302] width 92 height 14
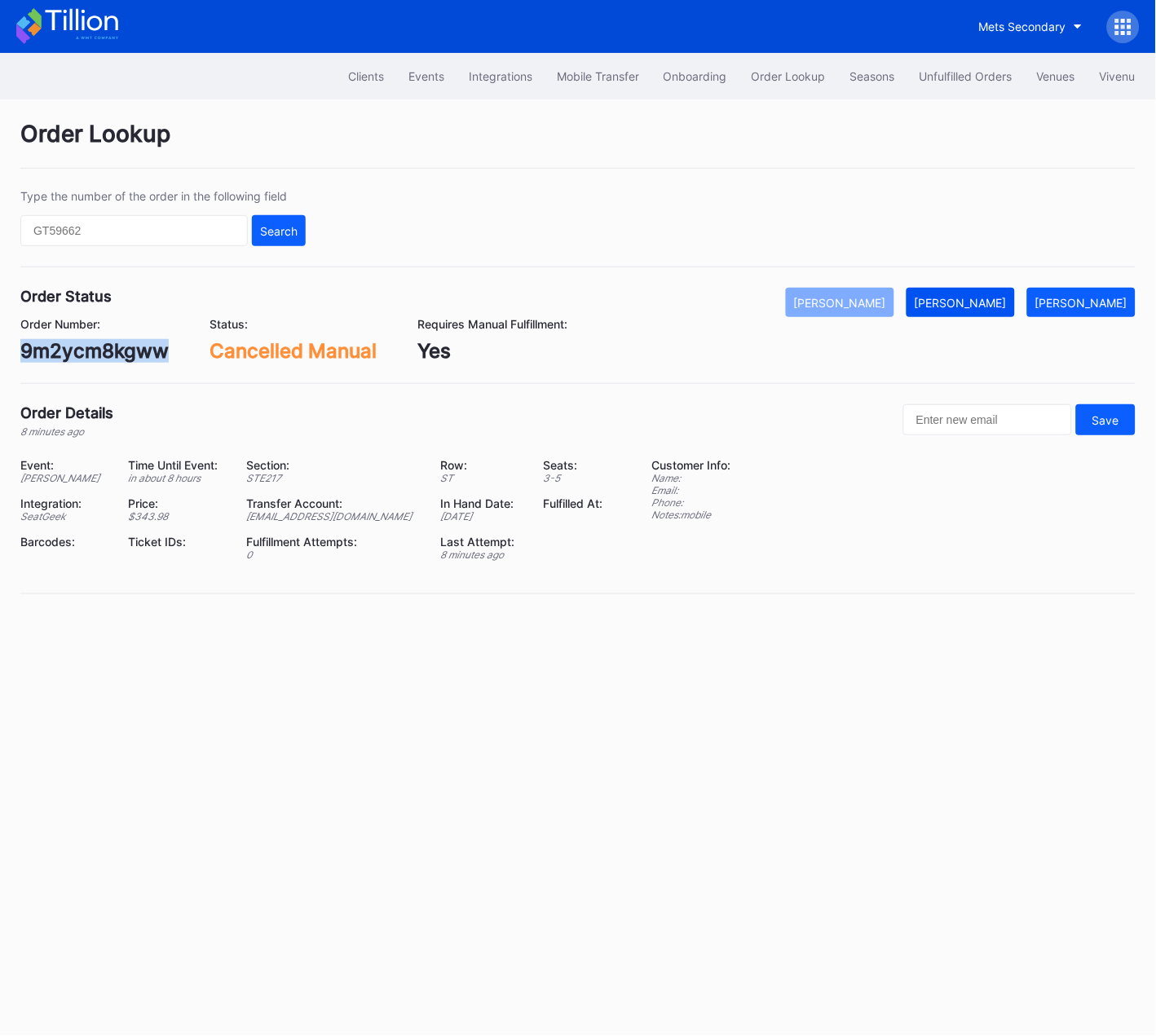
click at [978, 301] on div "[PERSON_NAME]" at bounding box center [961, 302] width 92 height 14
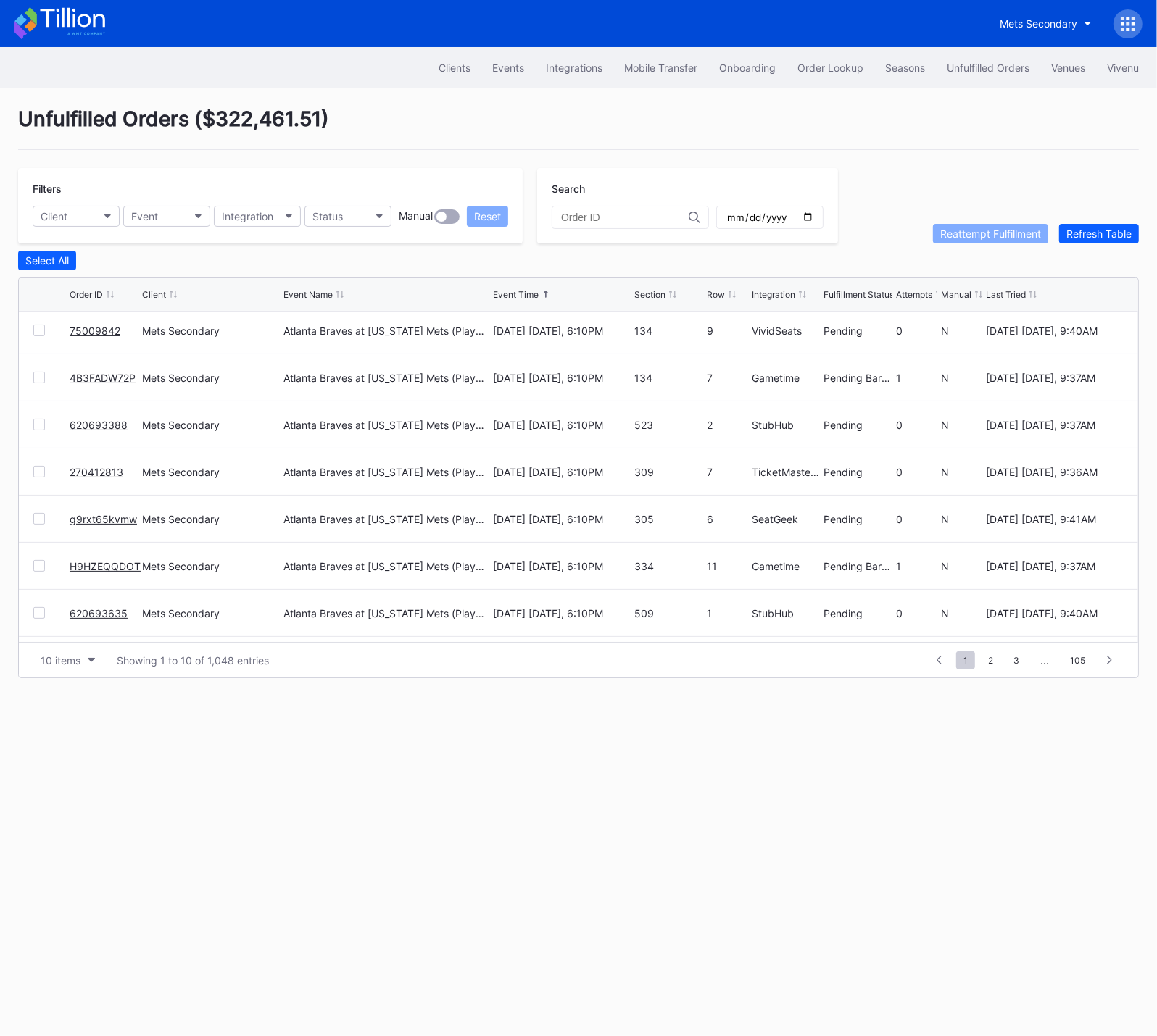
scroll to position [140, 0]
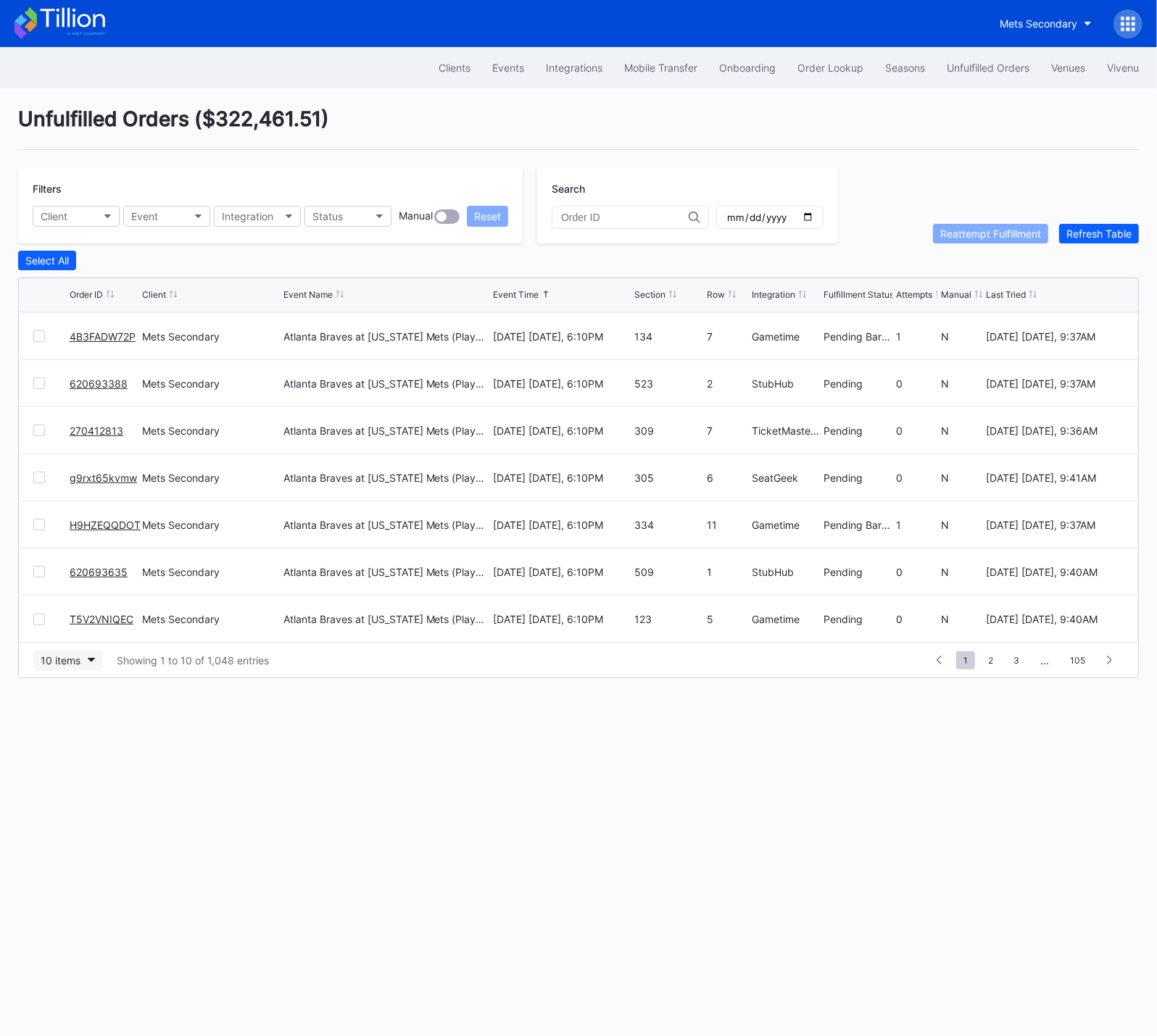
click at [59, 663] on div "10 items" at bounding box center [61, 660] width 40 height 13
click at [63, 724] on div "50 items" at bounding box center [65, 724] width 41 height 13
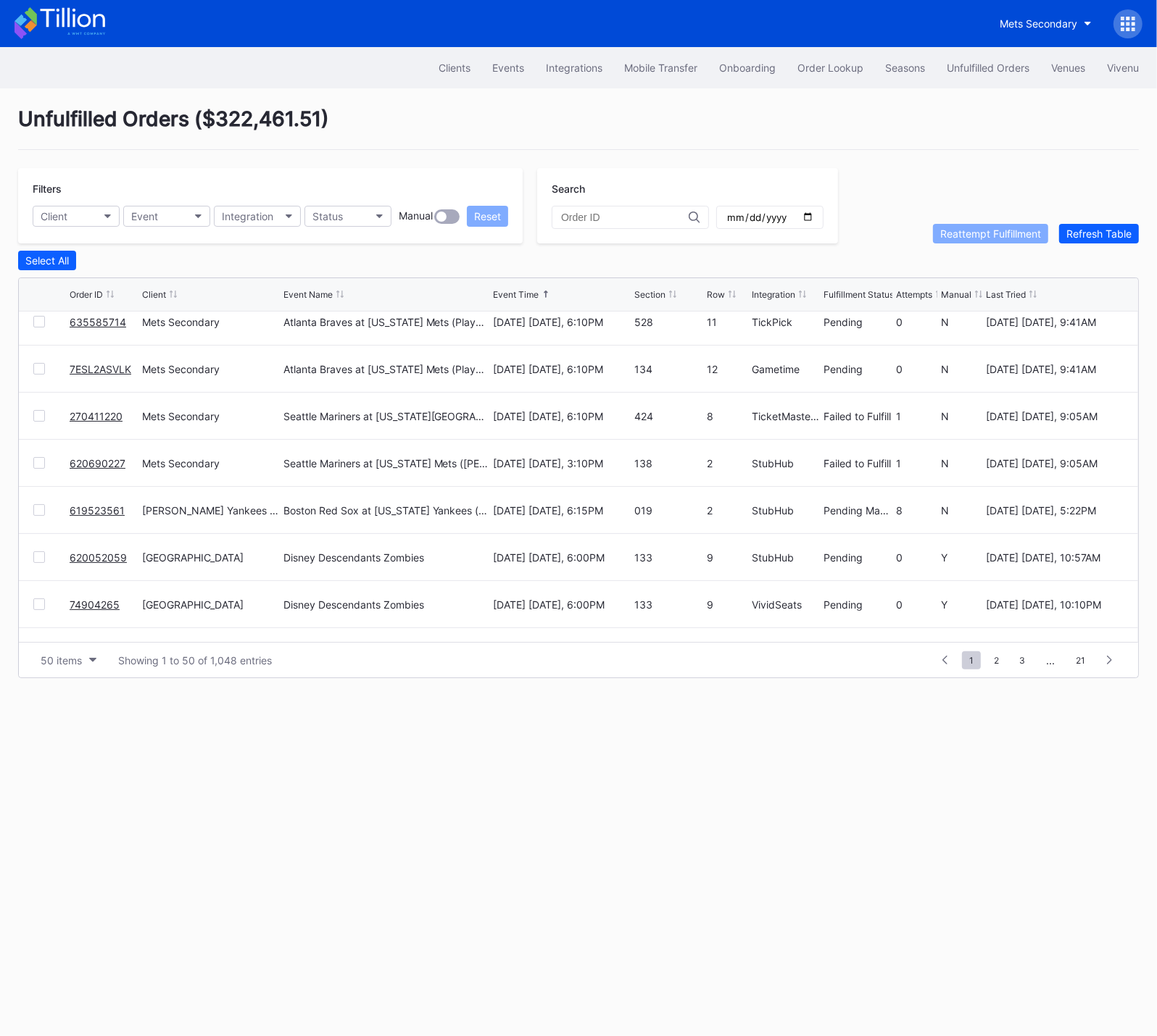
scroll to position [579, 0]
drag, startPoint x: 36, startPoint y: 415, endPoint x: 37, endPoint y: 445, distance: 30.0
click at [36, 415] on div at bounding box center [39, 414] width 12 height 12
click at [36, 464] on div at bounding box center [39, 462] width 12 height 12
click at [955, 232] on div "Reattempt Fulfillment" at bounding box center [990, 233] width 101 height 13
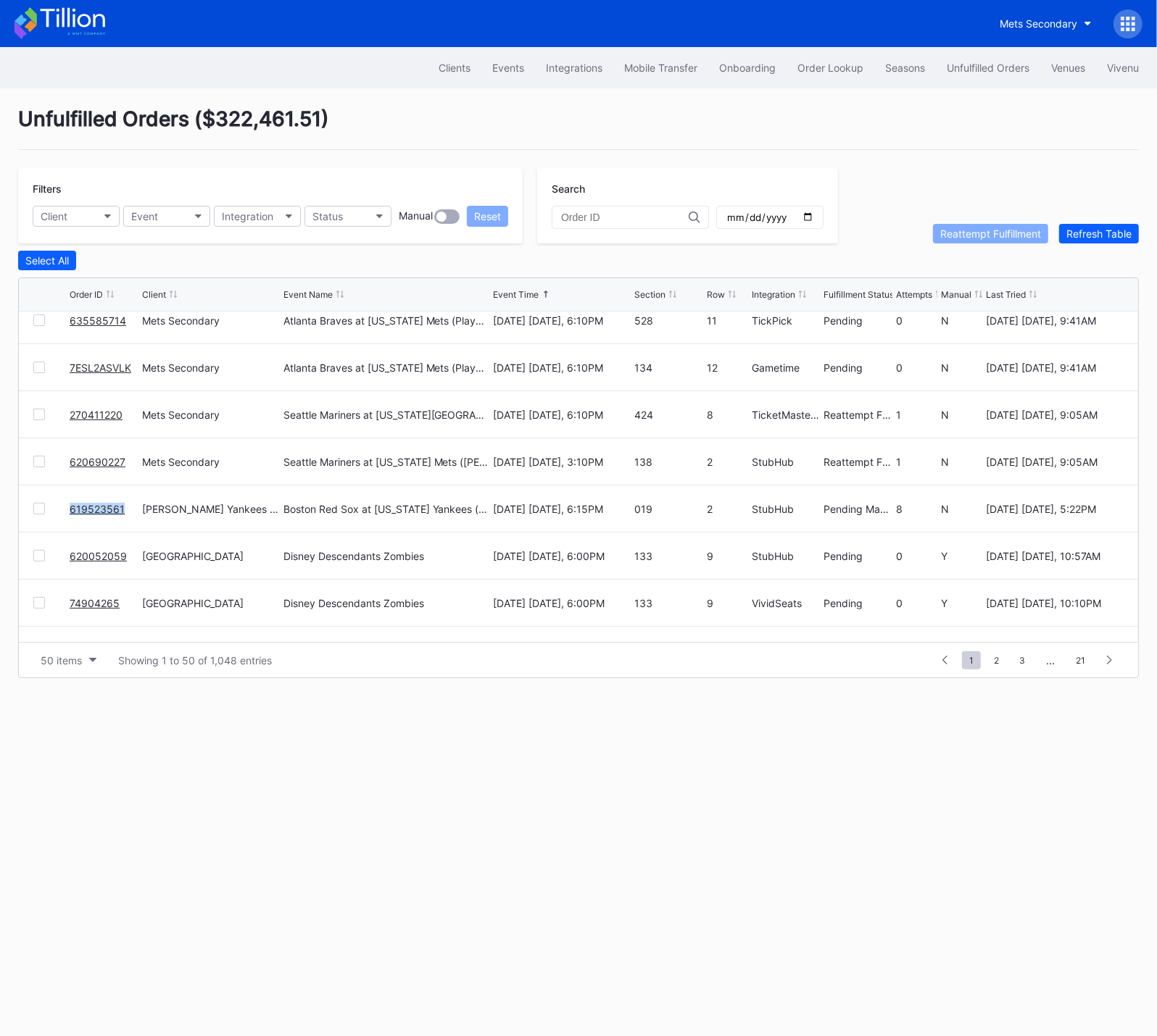
copy link "619523561"
click at [93, 508] on link "619523561" at bounding box center [97, 508] width 55 height 13
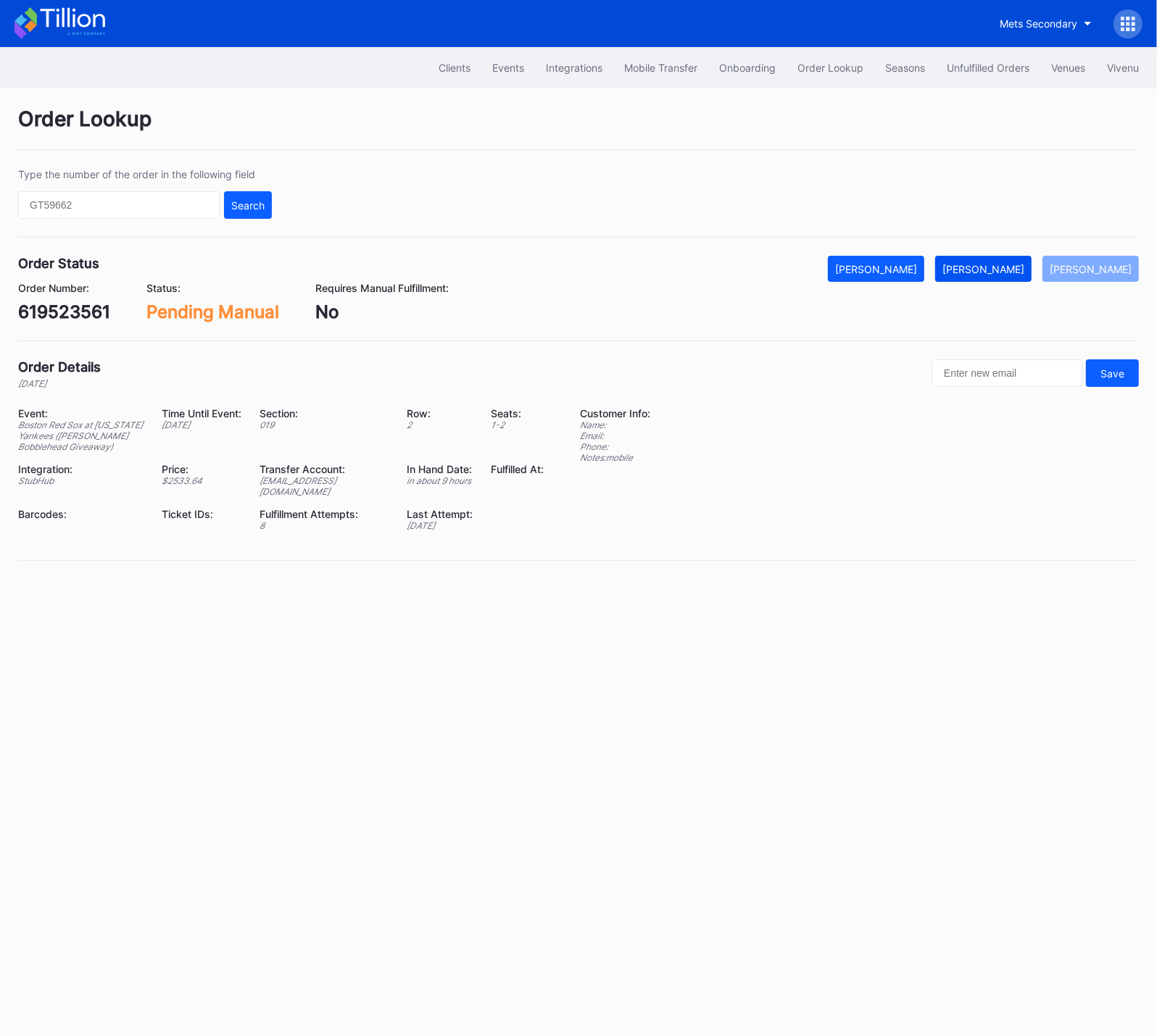
click at [1002, 267] on div "[PERSON_NAME]" at bounding box center [983, 269] width 82 height 13
drag, startPoint x: 982, startPoint y: 66, endPoint x: 961, endPoint y: 0, distance: 69.3
click at [982, 66] on div "Unfulfilled Orders" at bounding box center [988, 67] width 83 height 13
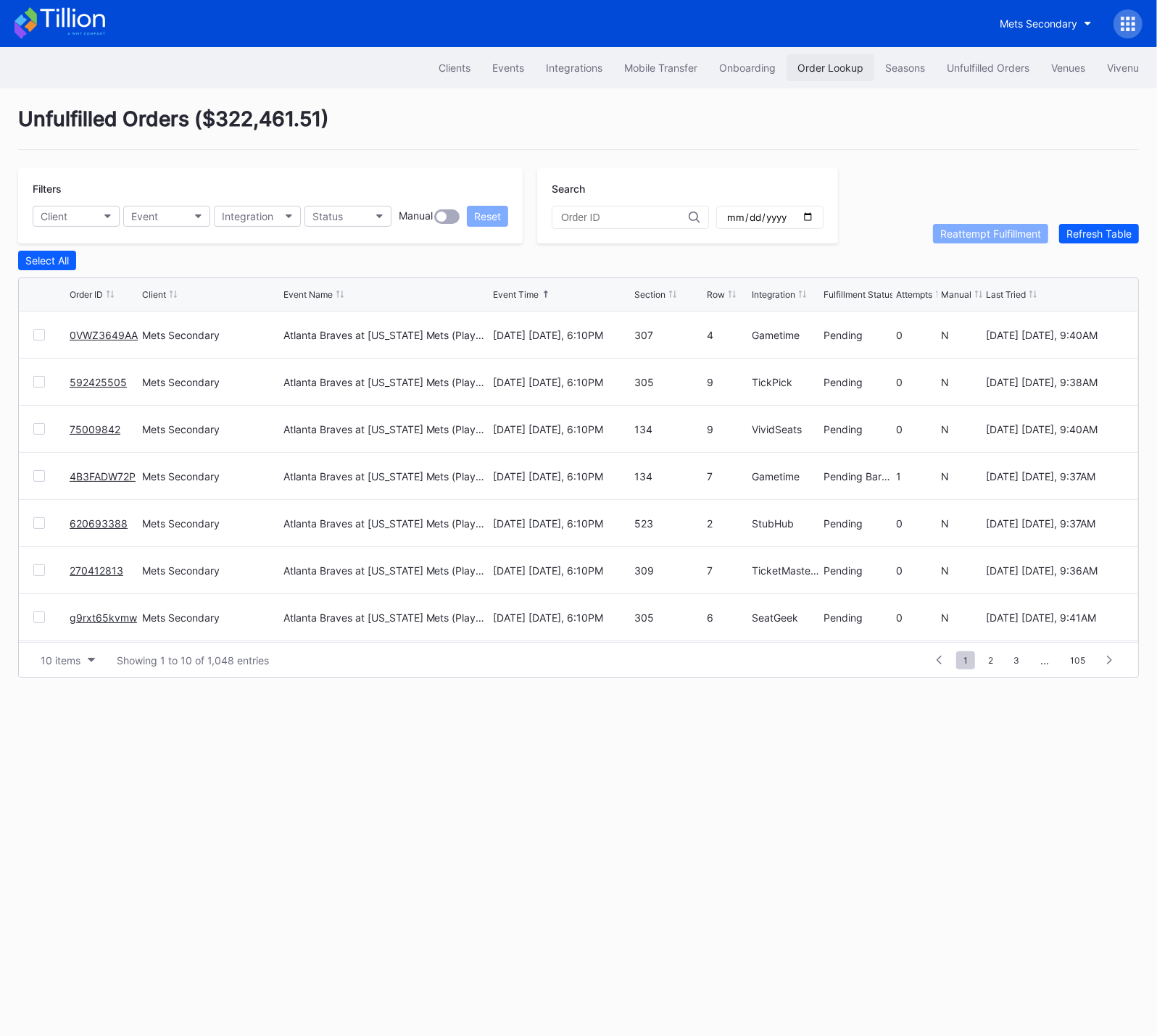
click at [842, 61] on div "Order Lookup" at bounding box center [830, 67] width 66 height 13
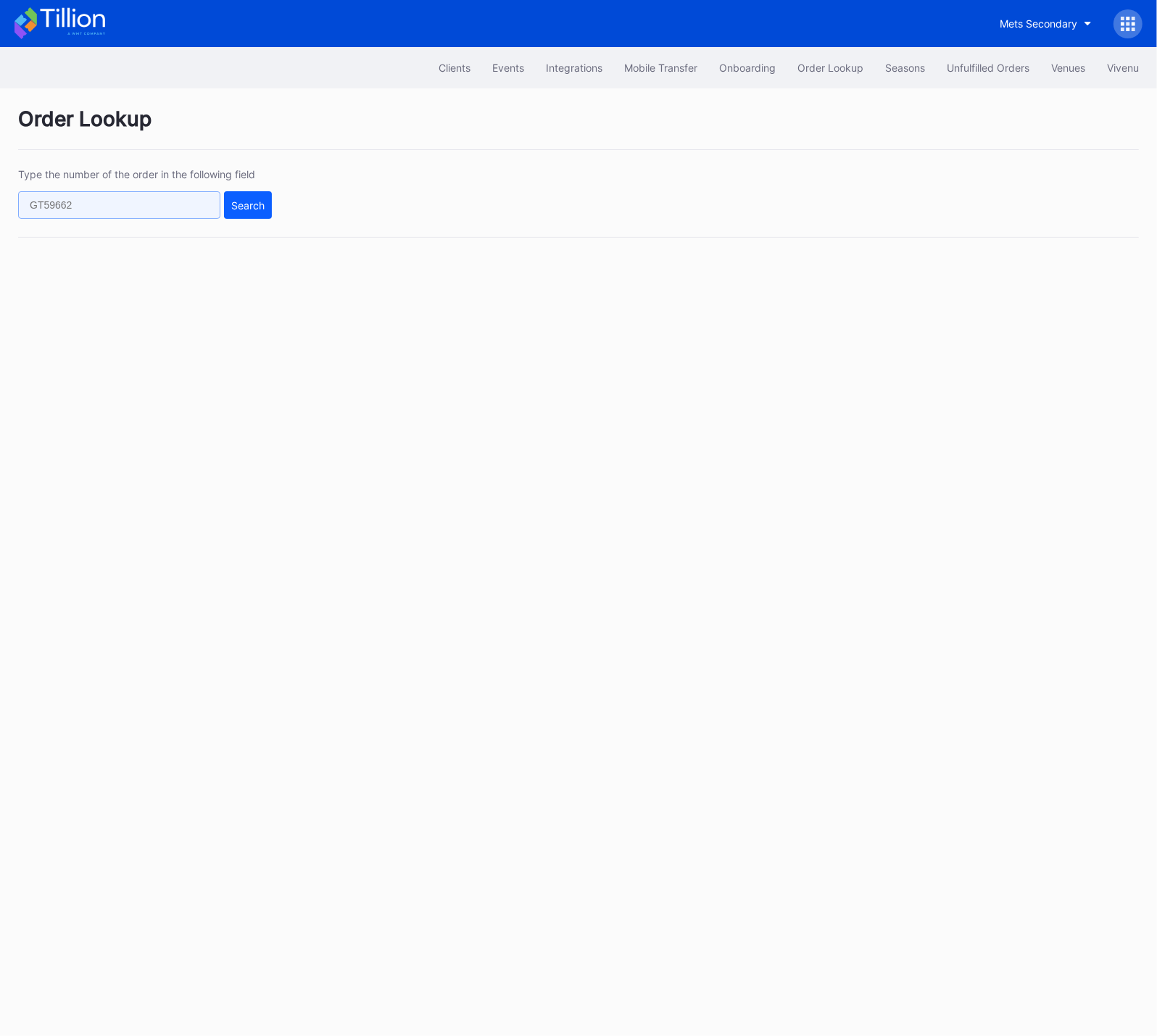
click at [170, 216] on input "text" at bounding box center [118, 204] width 202 height 27
paste input "vnk6tqym6vp"
type input "vnk6tqym6vp"
click at [235, 212] on button "Search" at bounding box center [248, 204] width 48 height 27
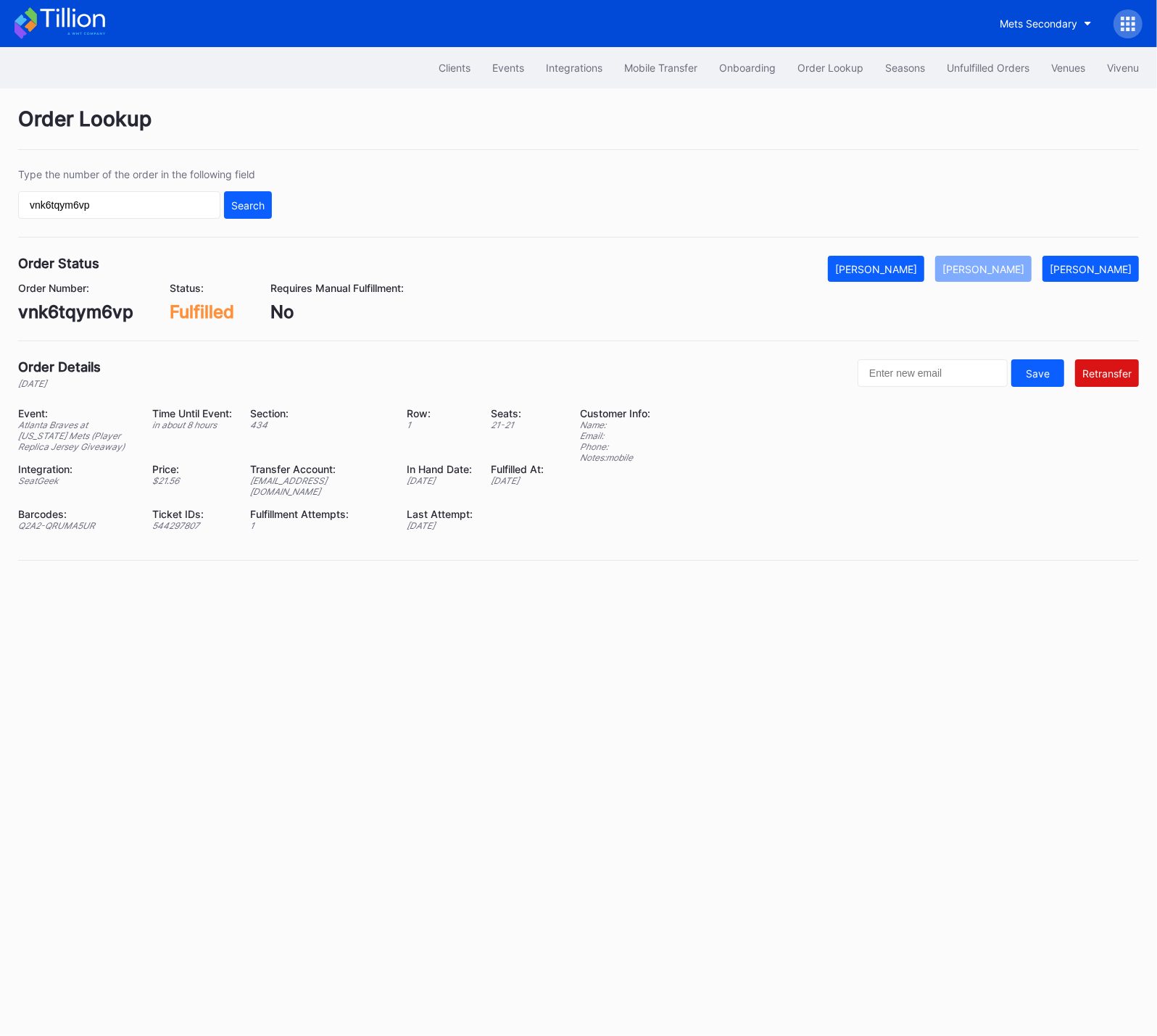
click at [358, 478] on div "ed-8162307@eventdynamic.com" at bounding box center [319, 485] width 138 height 21
copy div "ed-8162307@eventdynamic.com"
click at [982, 67] on div "Unfulfilled Orders" at bounding box center [988, 67] width 83 height 13
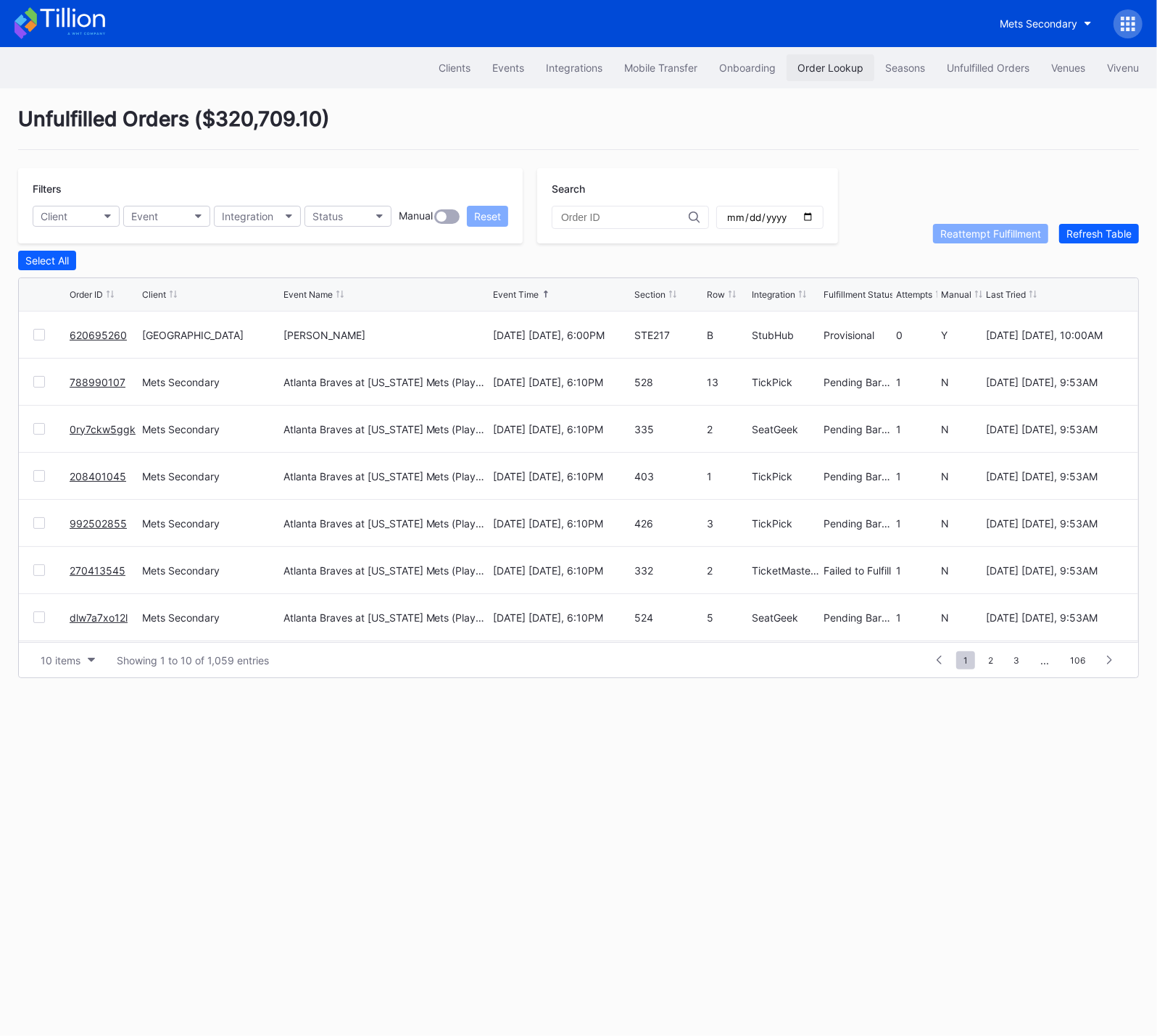
click at [828, 72] on div "Order Lookup" at bounding box center [830, 67] width 66 height 13
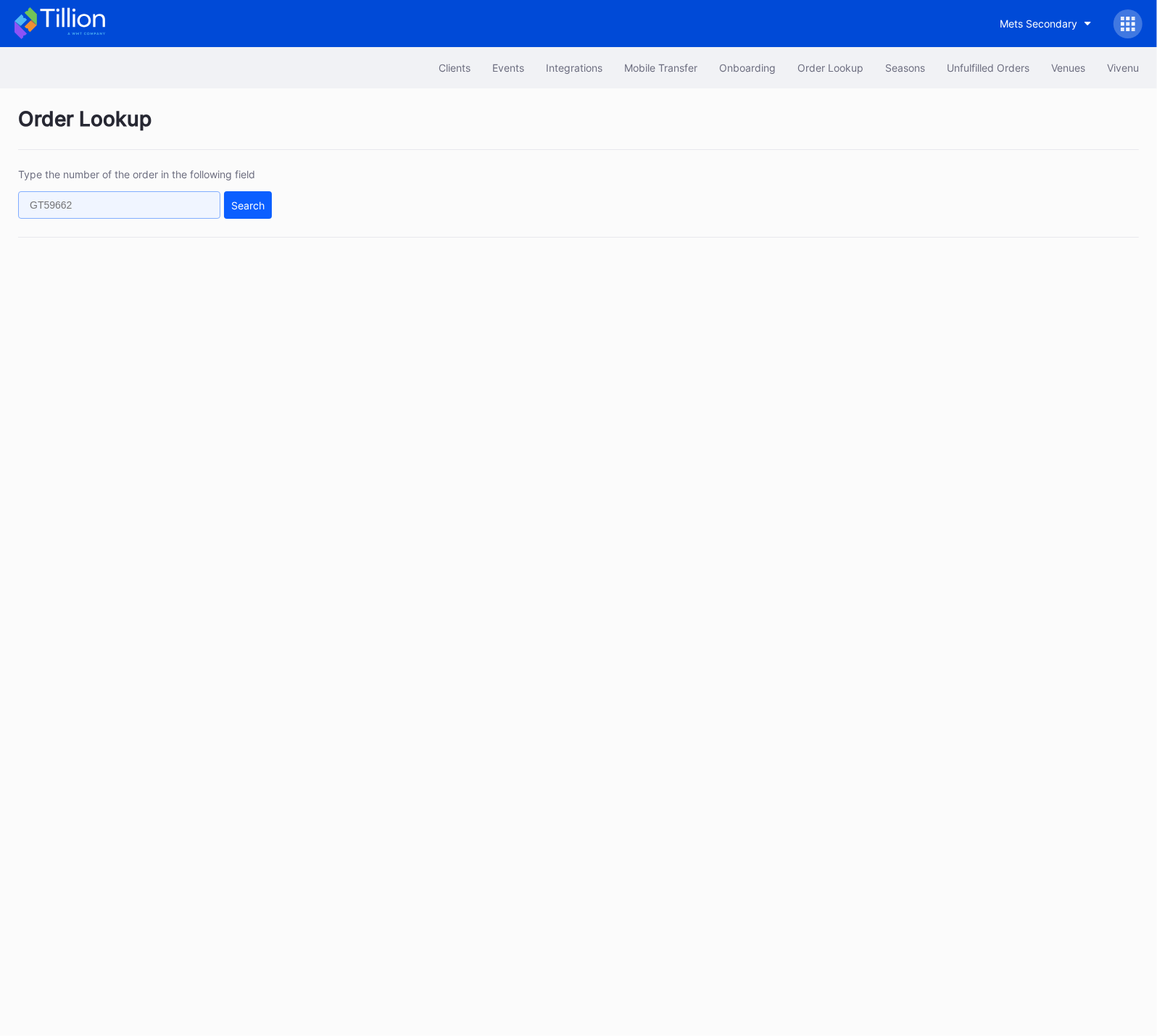
click at [175, 209] on input "text" at bounding box center [118, 204] width 202 height 27
paste input "268422808"
type input "268422808"
click at [248, 207] on div "Search" at bounding box center [247, 205] width 33 height 13
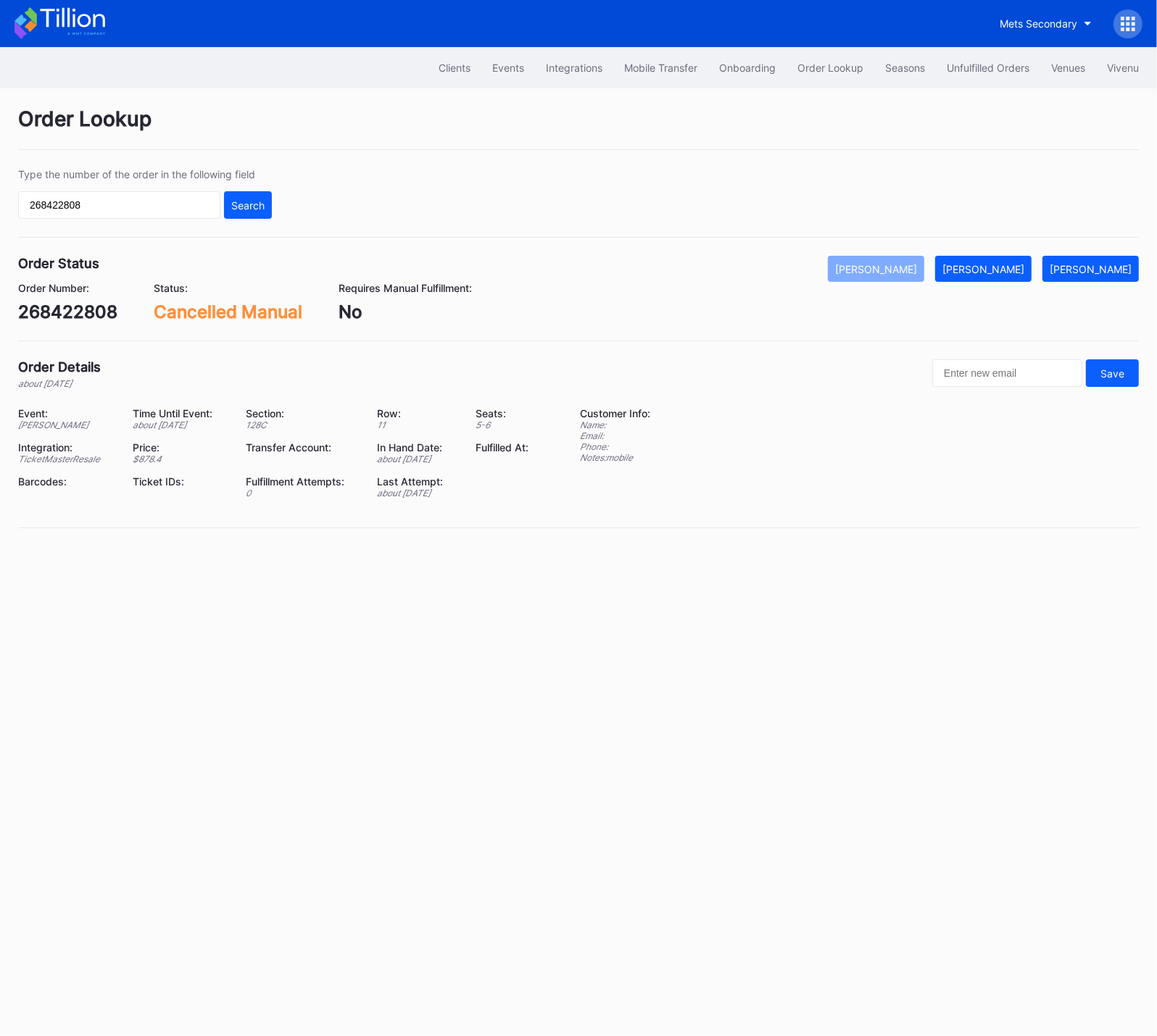
click at [95, 314] on div "268422808" at bounding box center [67, 312] width 99 height 21
click at [95, 315] on div "268422808" at bounding box center [67, 312] width 99 height 21
copy div "268422808"
click at [141, 208] on input "268422808" at bounding box center [118, 204] width 202 height 27
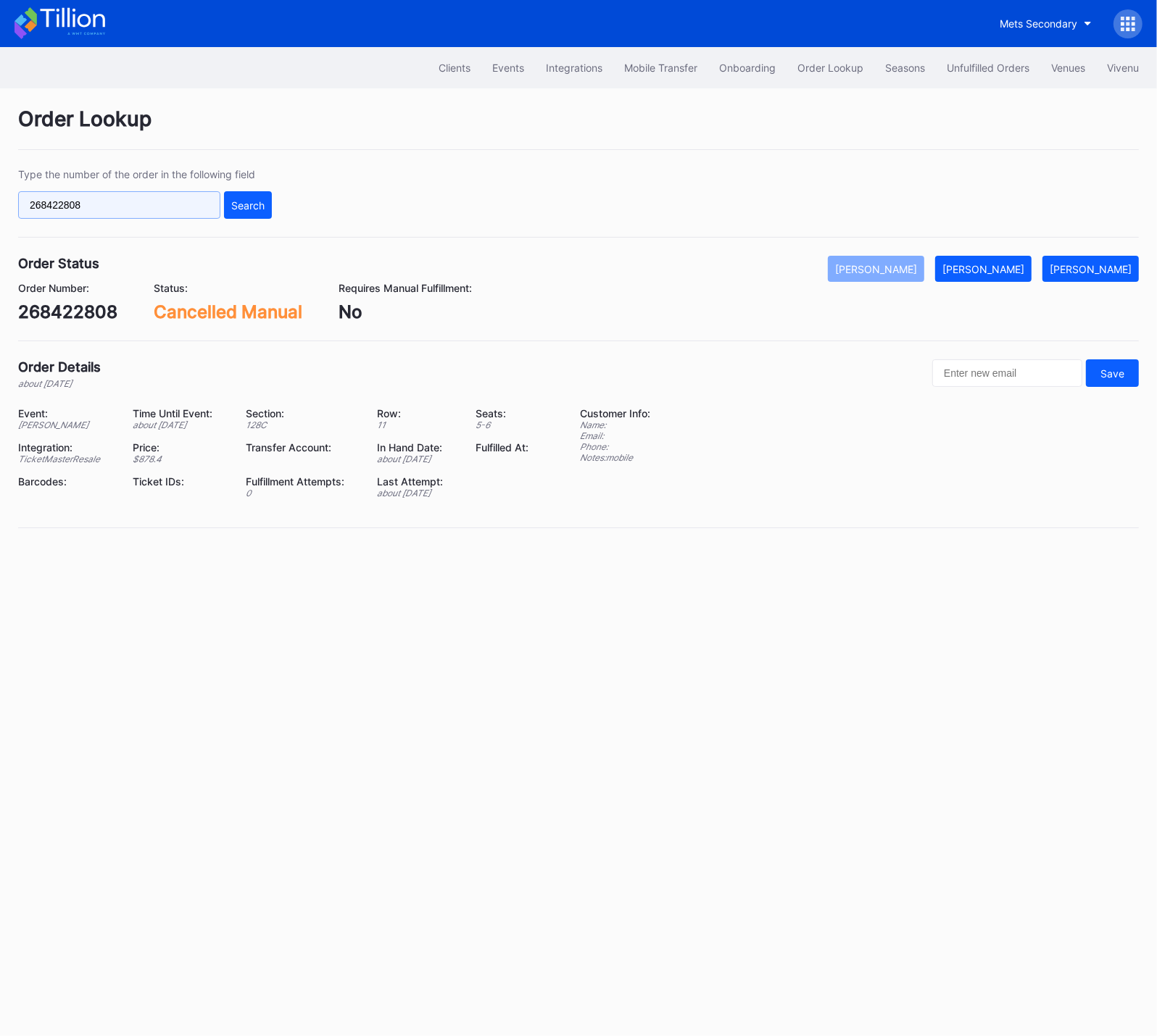
paste input "78223"
drag, startPoint x: 235, startPoint y: 208, endPoint x: 244, endPoint y: 207, distance: 9.1
click at [244, 207] on button "Search" at bounding box center [248, 204] width 48 height 27
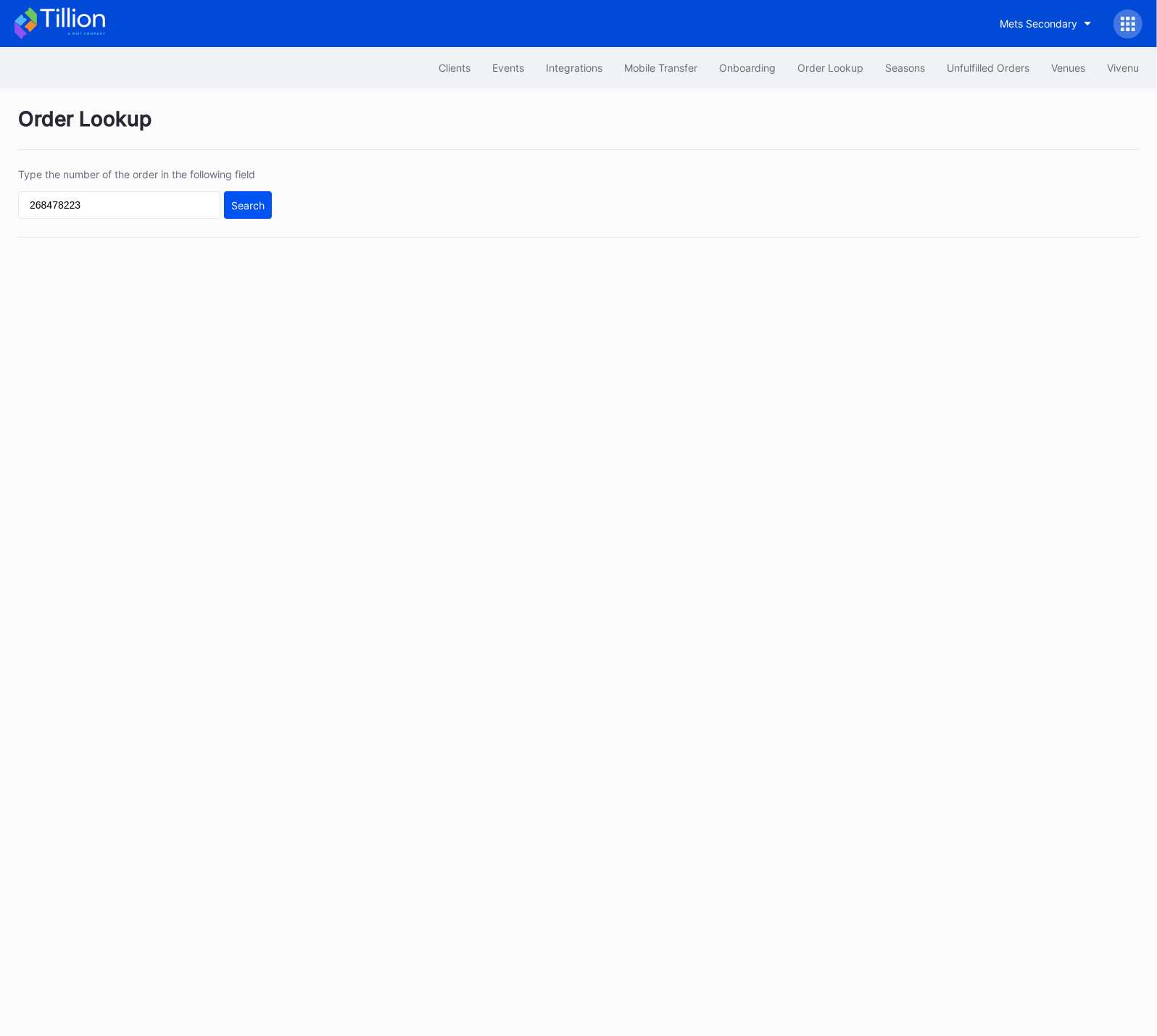
click at [247, 206] on div "Search" at bounding box center [247, 205] width 33 height 13
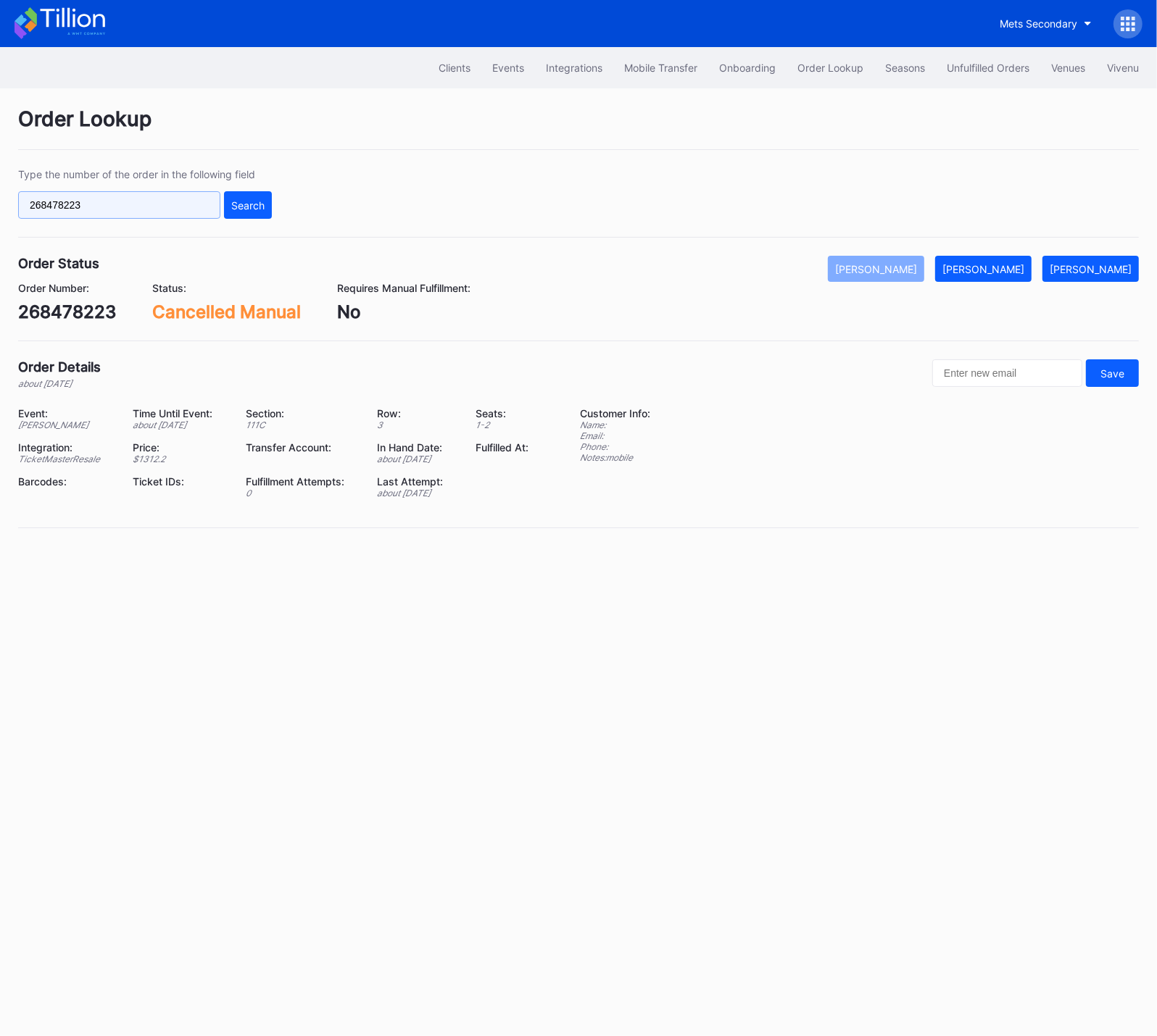
click at [171, 199] on input "268478223" at bounding box center [118, 204] width 202 height 27
paste input "5933445"
type input "265933445"
click at [238, 206] on div "Search" at bounding box center [247, 205] width 33 height 13
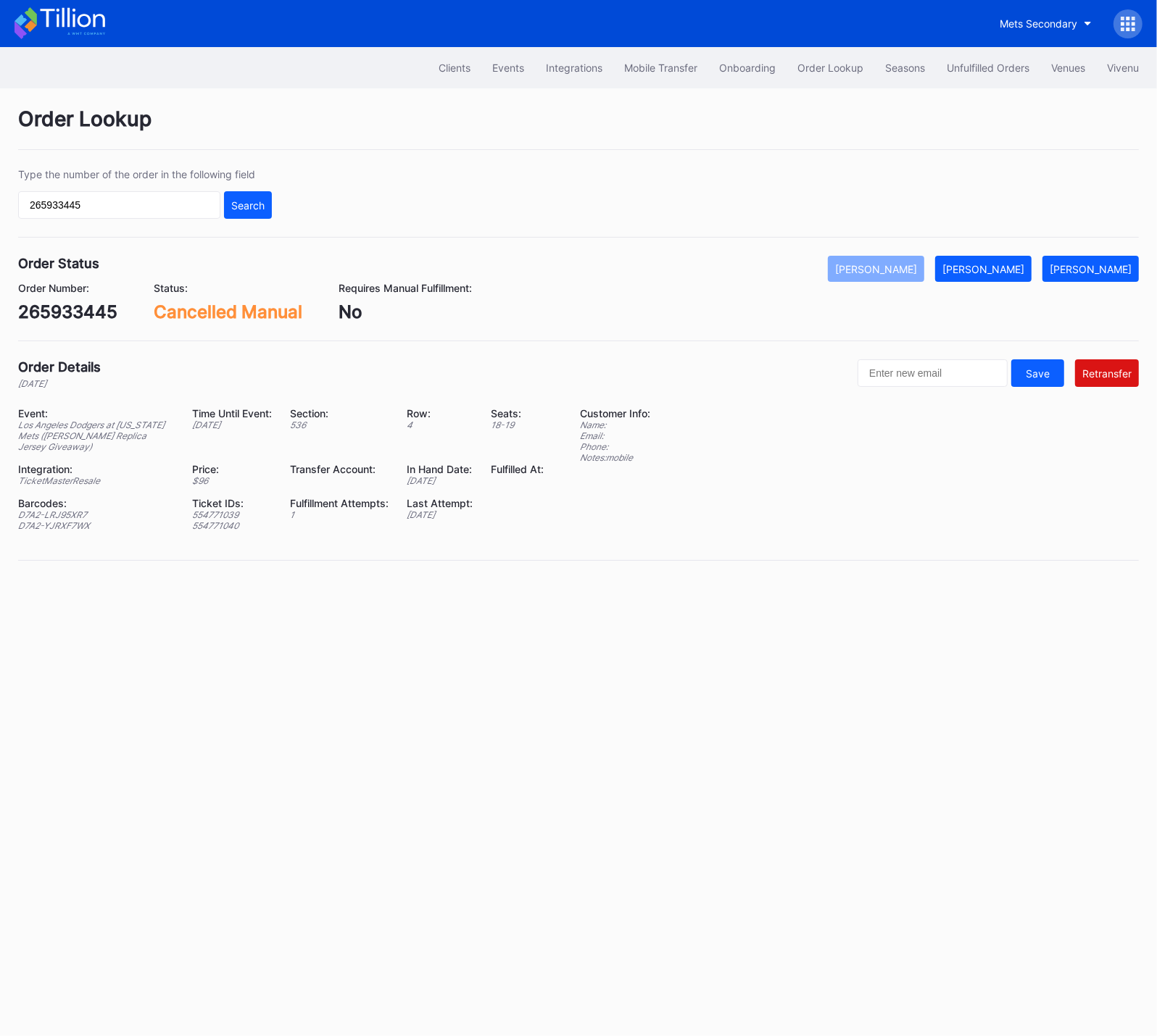
click at [663, 641] on div "Clients Events Integrations Mobile Transfer Onboarding Order Lookup Seasons Unf…" at bounding box center [578, 542] width 1157 height 989
click at [77, 309] on div "265933445" at bounding box center [67, 312] width 99 height 21
copy div "265933445"
